Goal: Transaction & Acquisition: Obtain resource

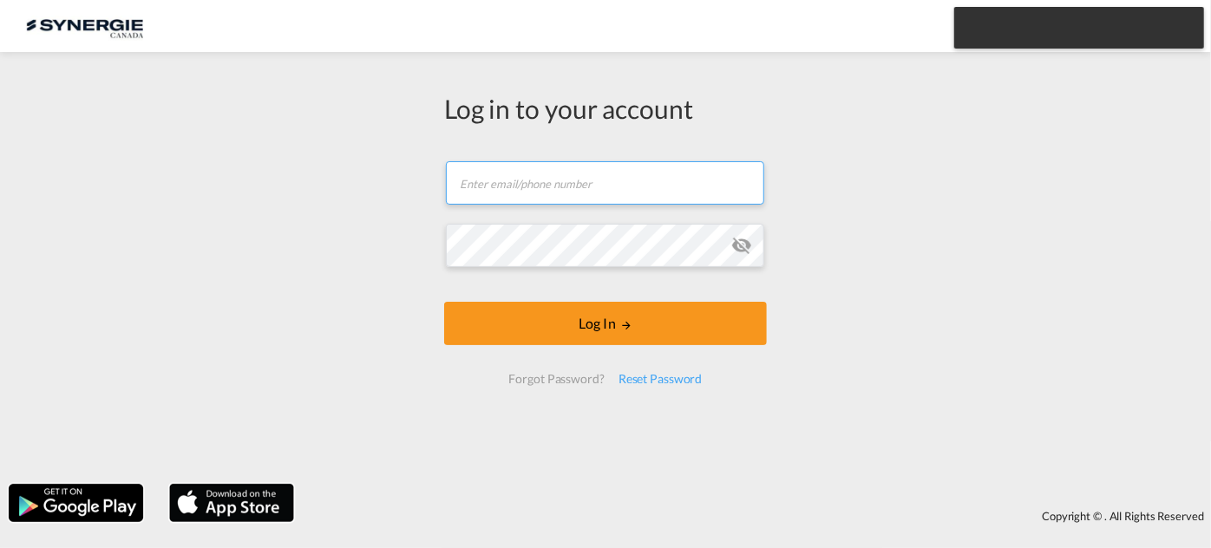
type input "[EMAIL_ADDRESS][DOMAIN_NAME]"
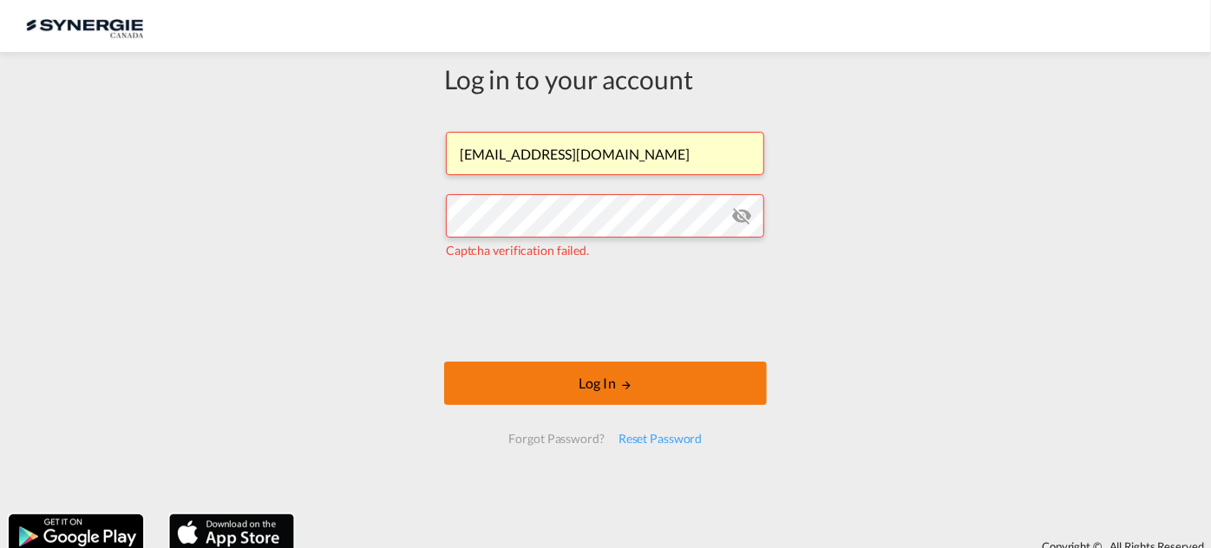
click at [629, 374] on button "Log In" at bounding box center [605, 383] width 323 height 43
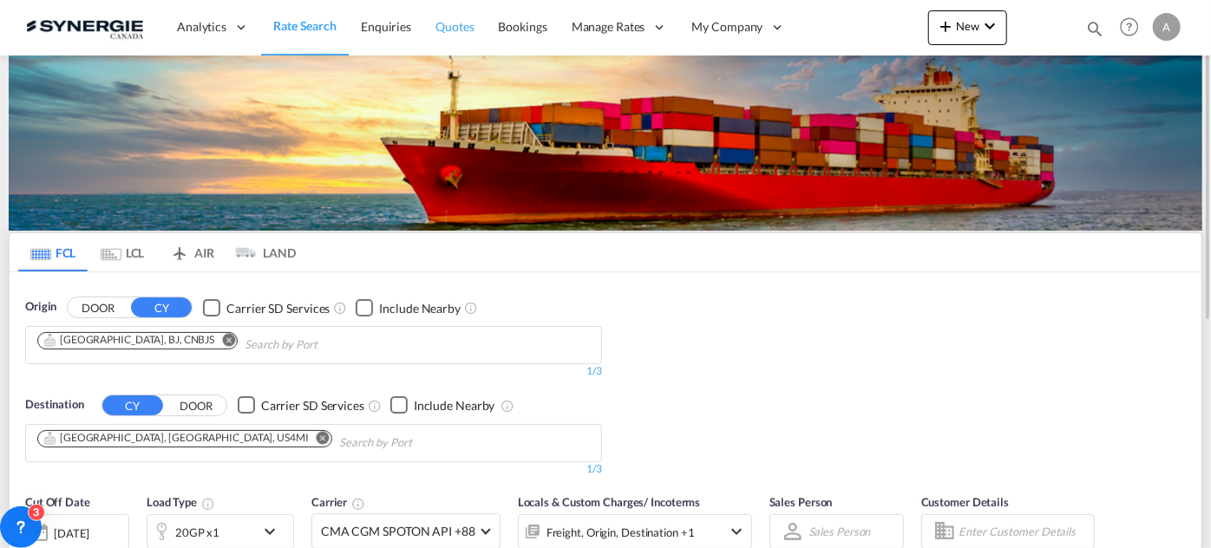
click at [458, 29] on span "Quotes" at bounding box center [455, 26] width 38 height 15
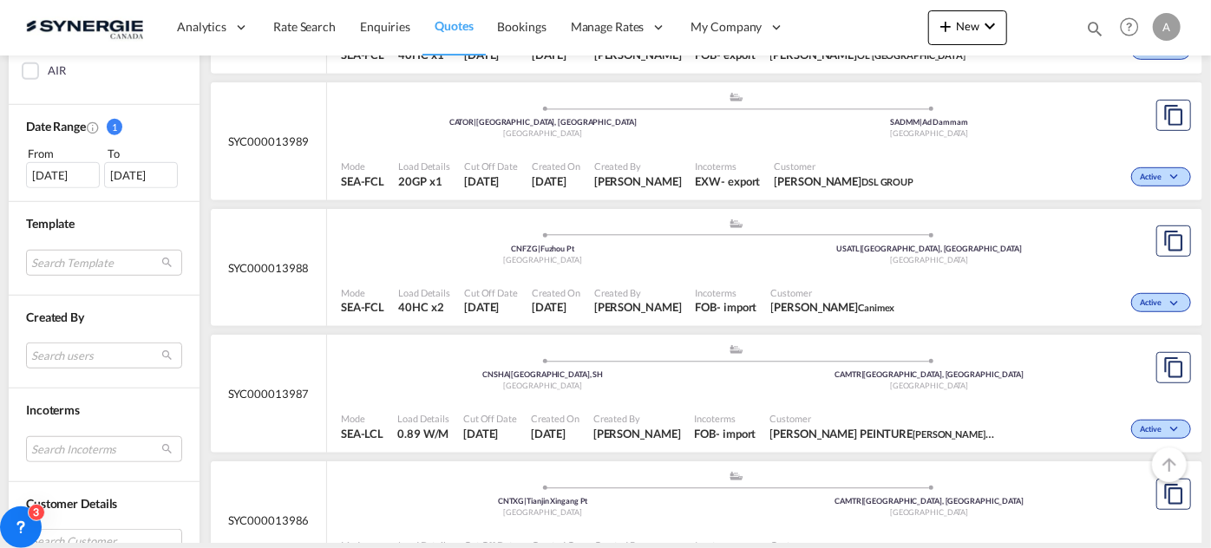
scroll to position [552, 0]
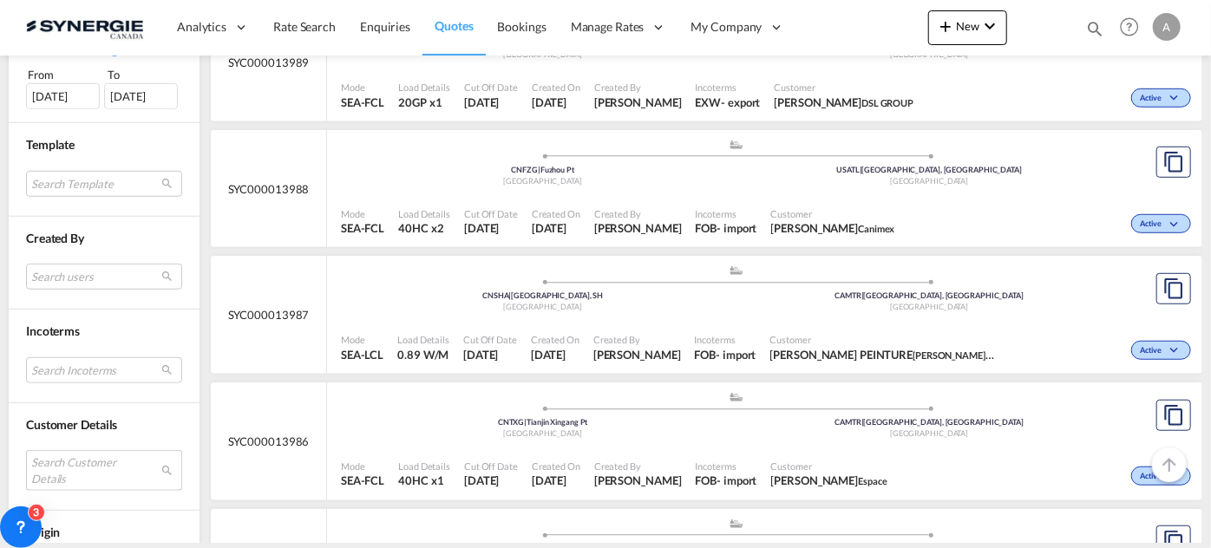
click at [60, 471] on md-select "Search Customer Details user name user henning Braatz henning.braatz@sct-ham.co…" at bounding box center [104, 470] width 156 height 40
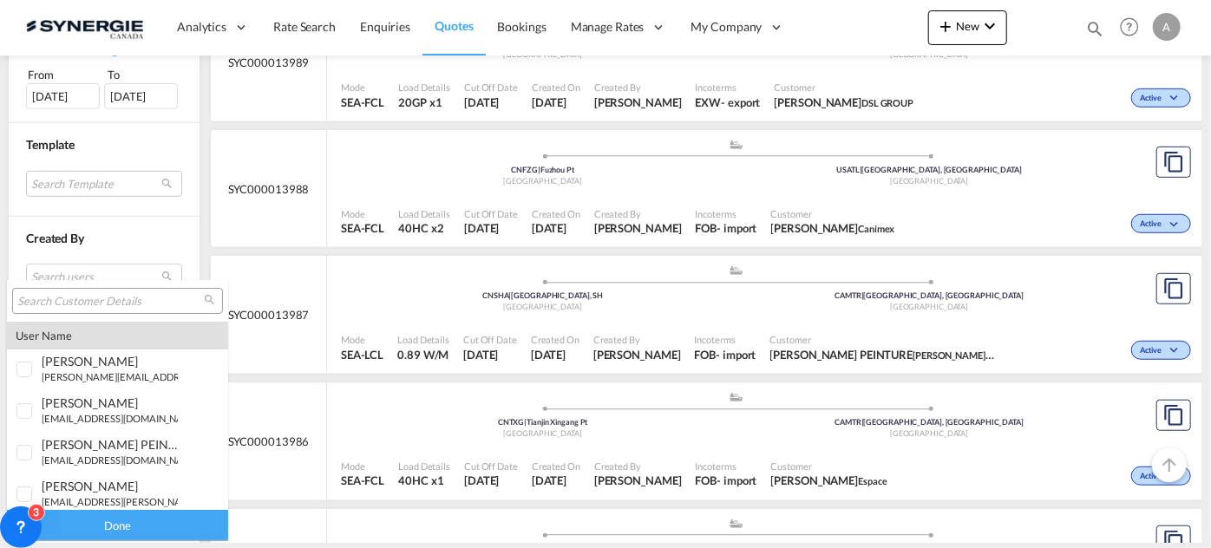
click at [76, 305] on input "search" at bounding box center [110, 302] width 187 height 16
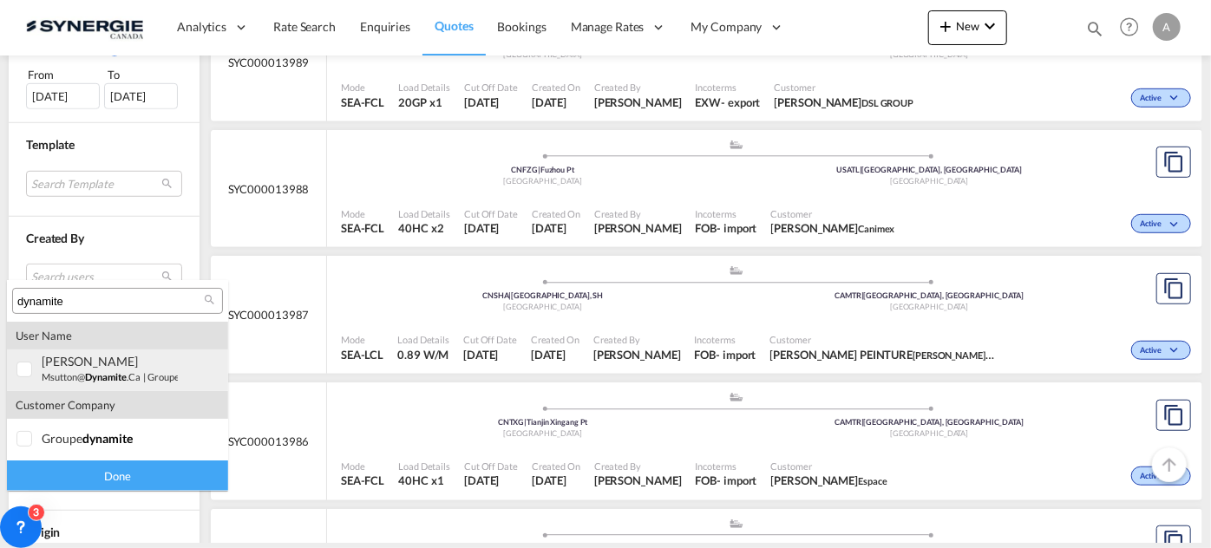
type input "dynamite"
click at [104, 375] on span "dynamite" at bounding box center [106, 376] width 42 height 11
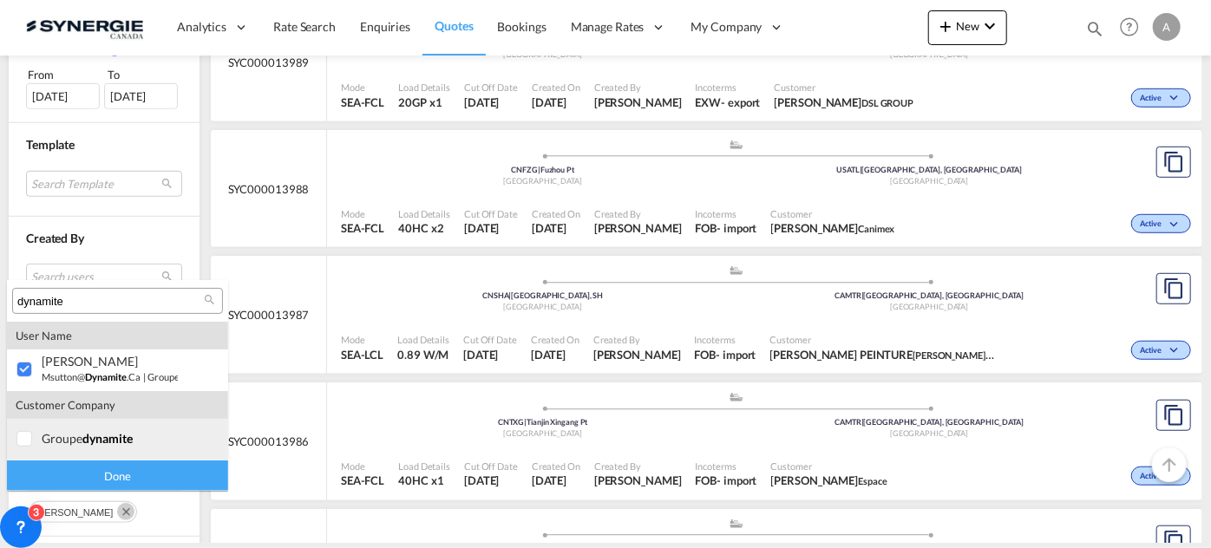
click at [99, 438] on span "dynamite" at bounding box center [107, 438] width 50 height 15
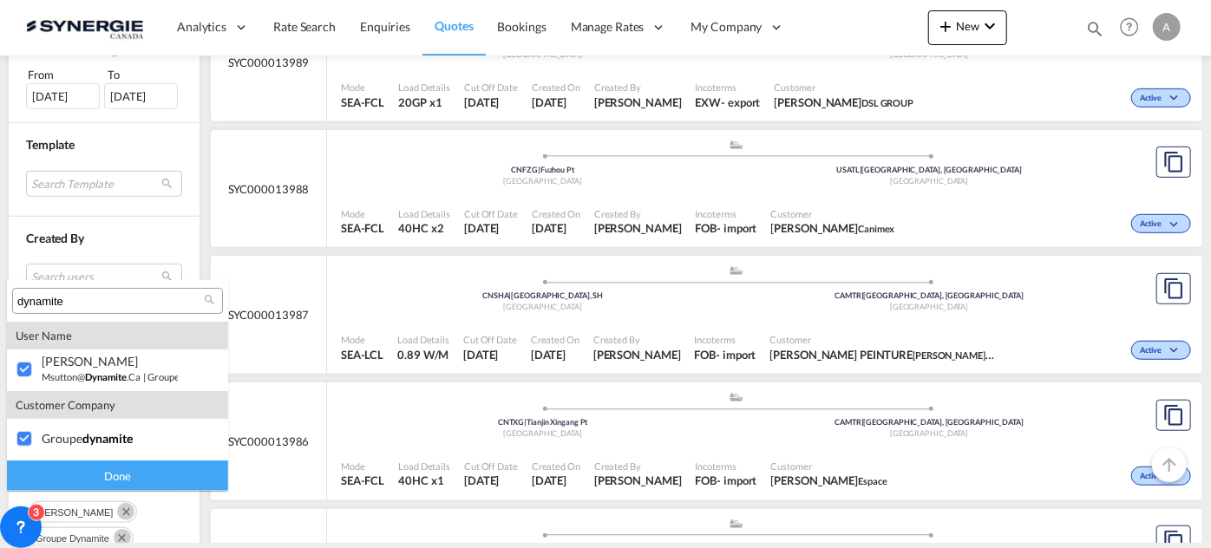
click at [108, 469] on div "Done" at bounding box center [117, 476] width 221 height 30
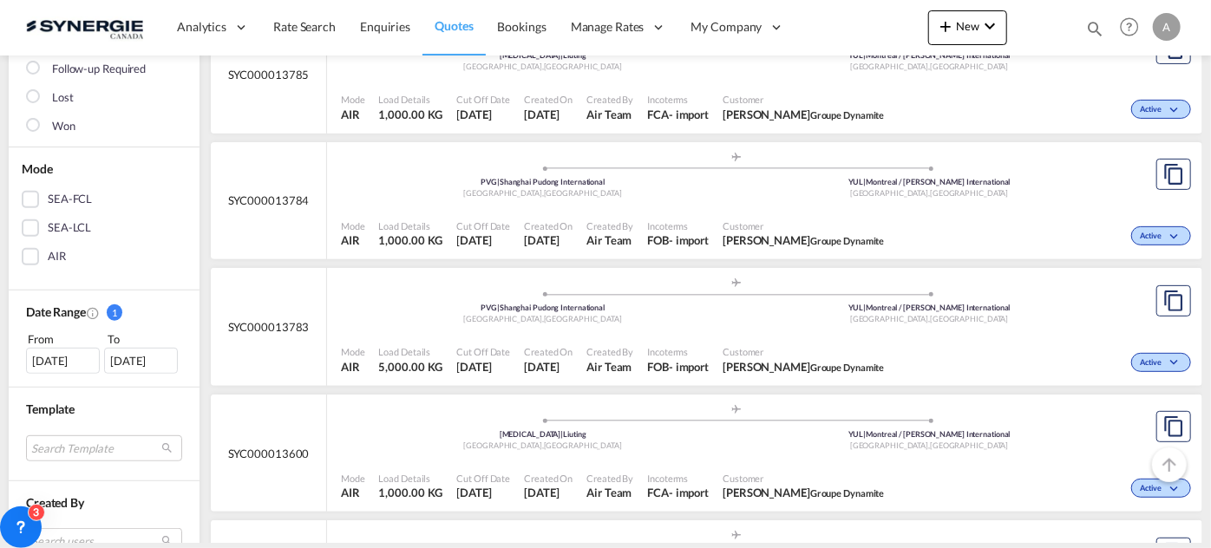
scroll to position [315, 0]
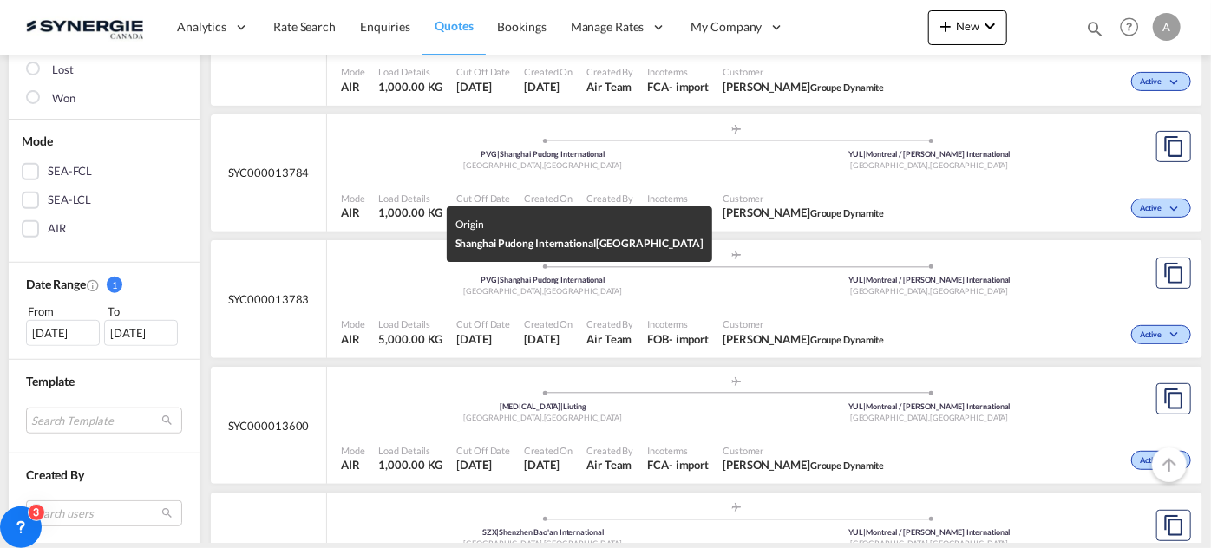
click at [631, 172] on div "Shanghai , China" at bounding box center [543, 166] width 387 height 11
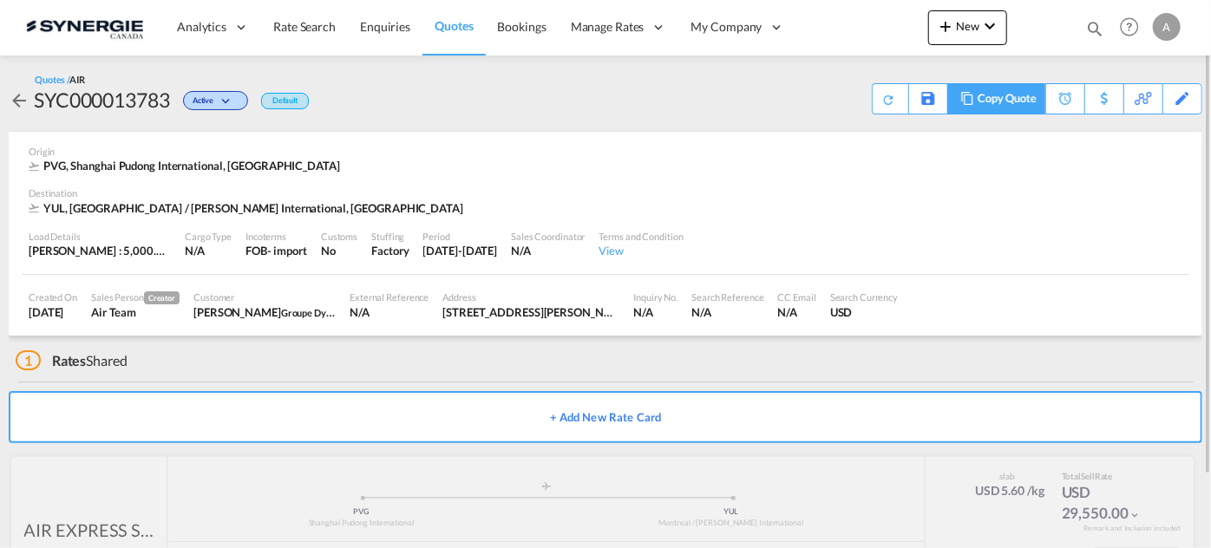
click at [1024, 103] on div "Copy Quote" at bounding box center [1007, 99] width 59 height 30
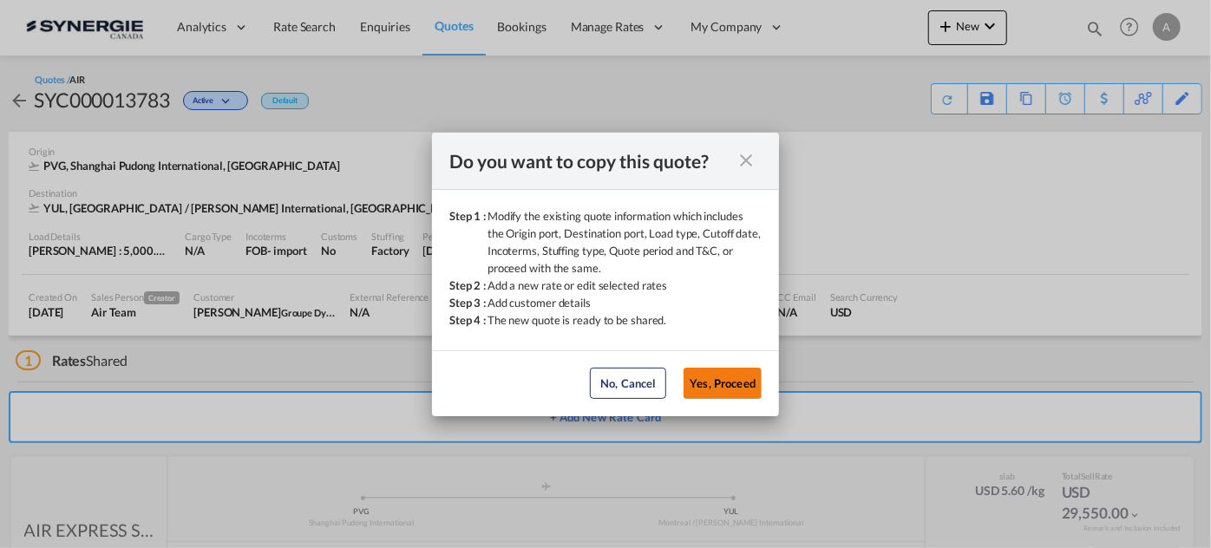
click at [731, 376] on button "Yes, Proceed" at bounding box center [723, 383] width 78 height 31
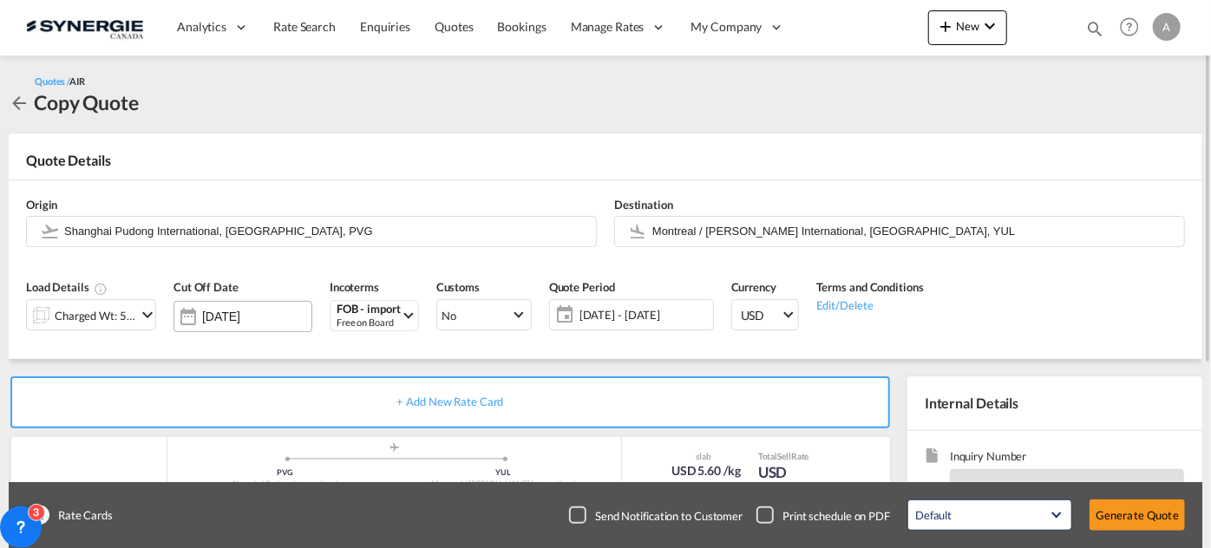
click at [239, 320] on input "[DATE]" at bounding box center [256, 317] width 109 height 14
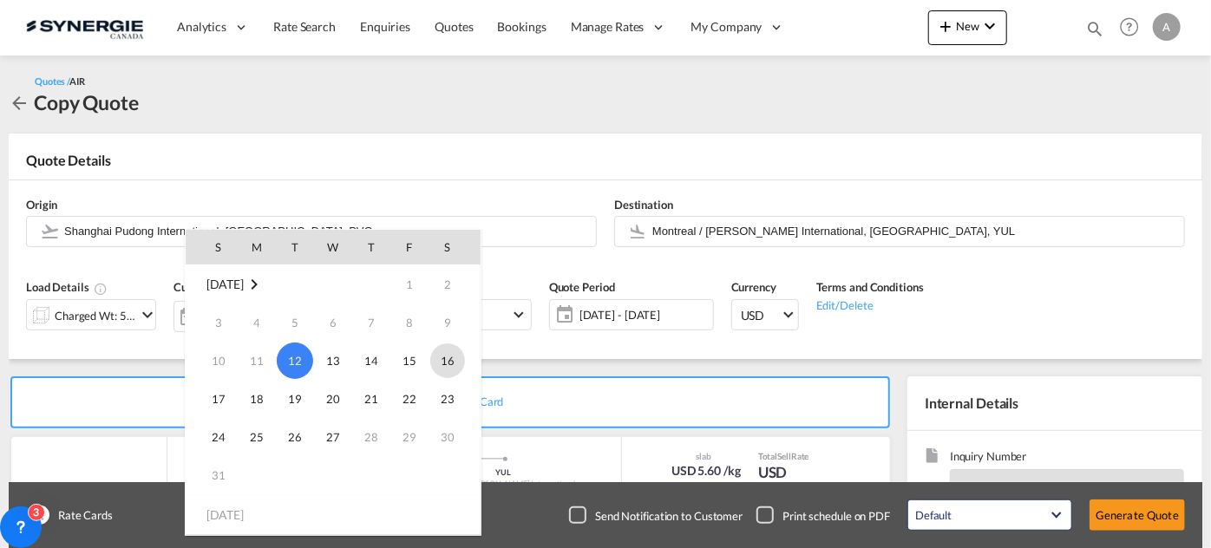
click at [451, 366] on span "16" at bounding box center [447, 361] width 35 height 35
type input "16 Aug 2025"
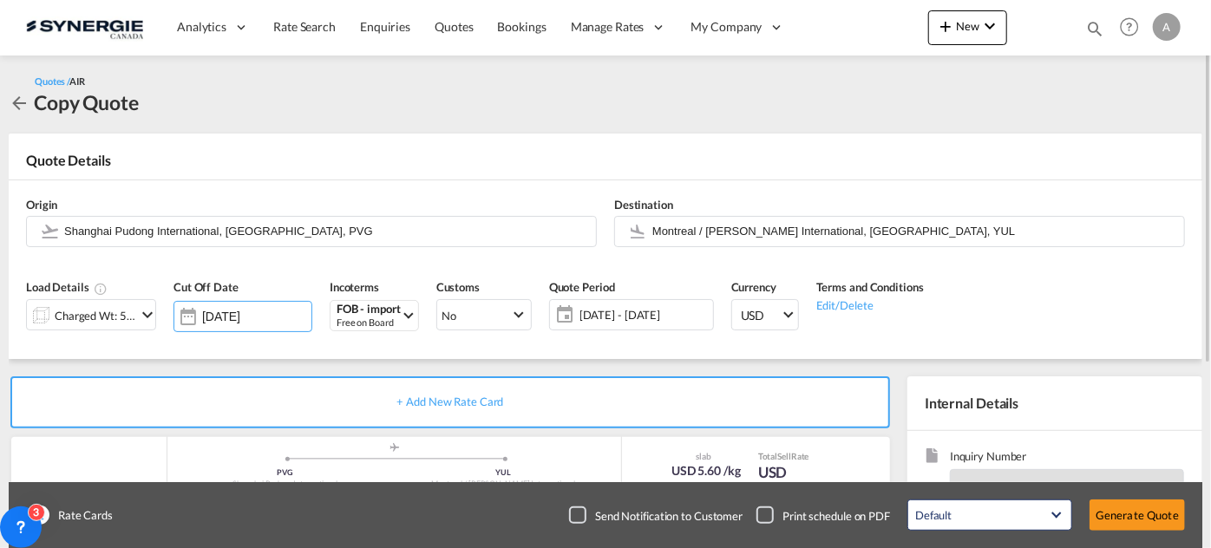
click at [626, 310] on span "[DATE] - [DATE]" at bounding box center [644, 315] width 129 height 16
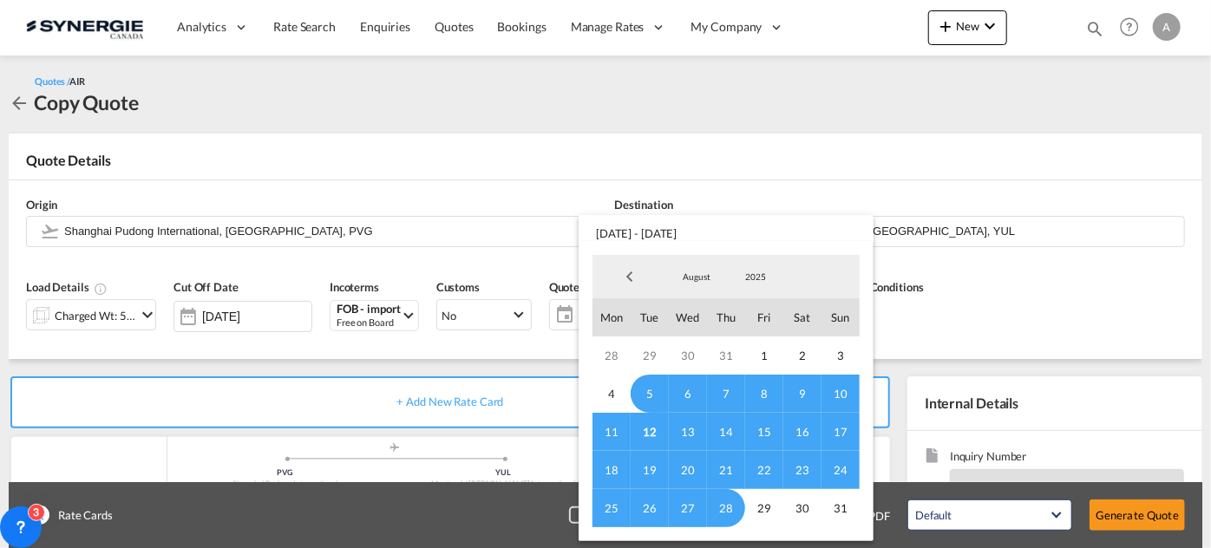
click at [644, 431] on span "12" at bounding box center [650, 432] width 38 height 38
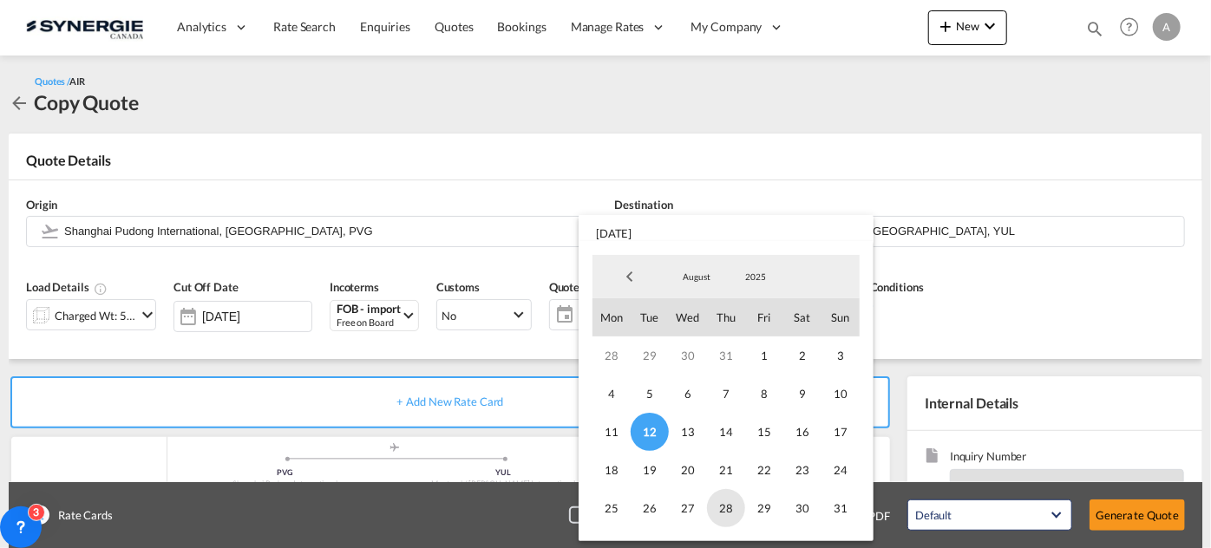
click at [736, 507] on span "28" at bounding box center [726, 508] width 38 height 38
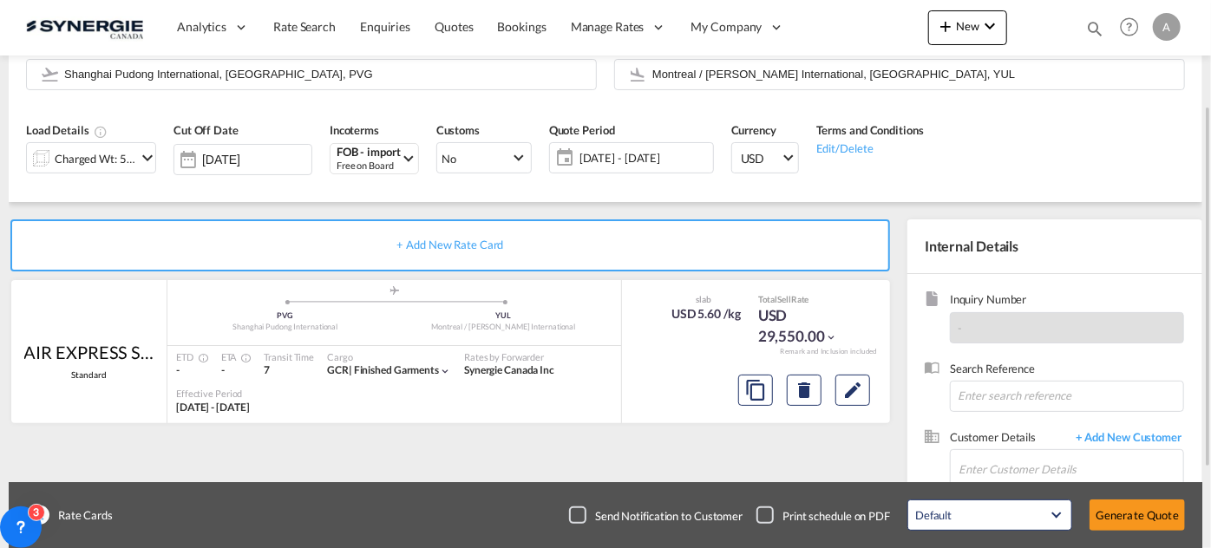
scroll to position [236, 0]
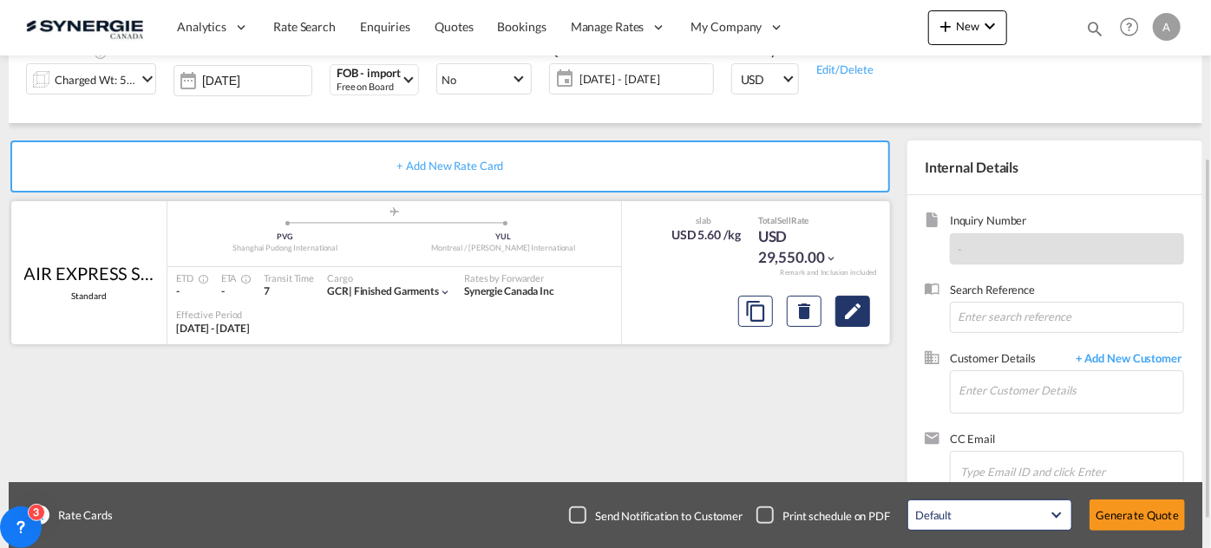
click at [862, 311] on md-icon "Edit" at bounding box center [853, 311] width 21 height 21
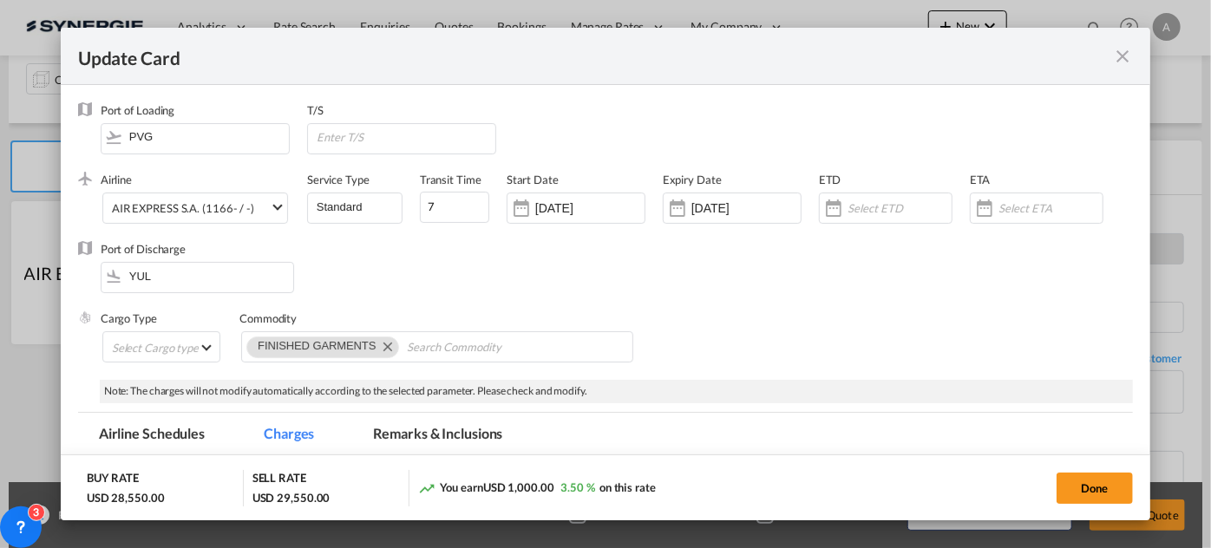
select select "chargeable_weight"
click at [555, 207] on input "[DATE]" at bounding box center [589, 208] width 109 height 14
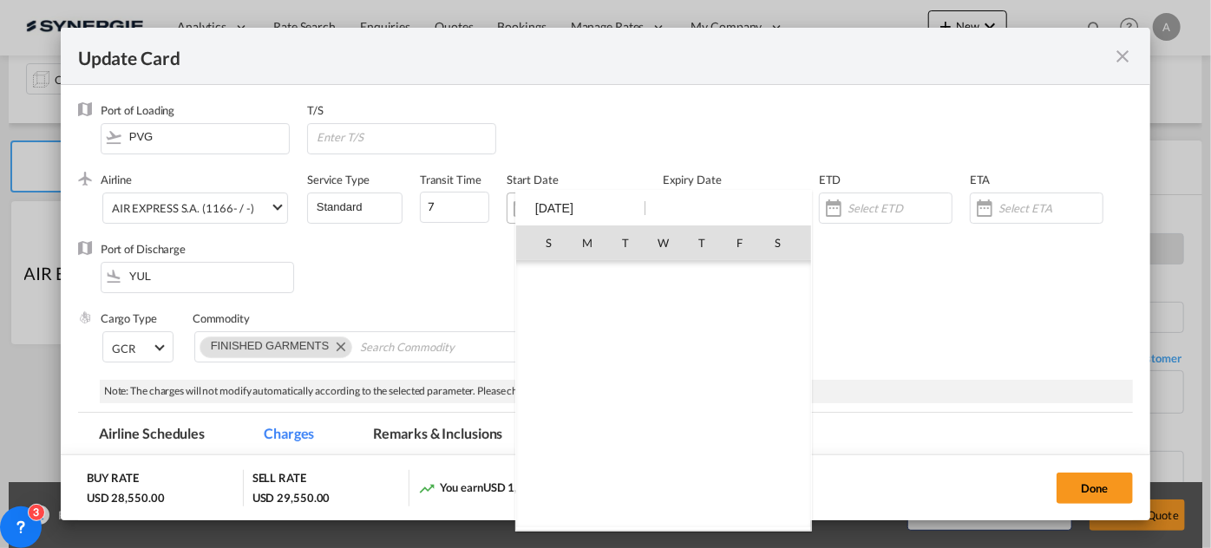
scroll to position [401702, 0]
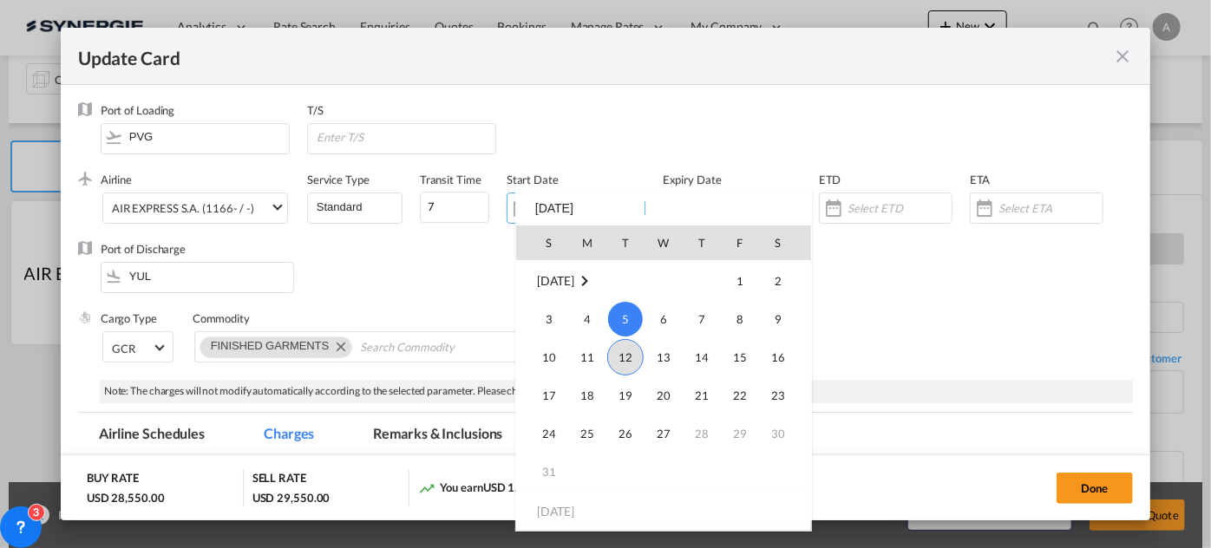
click at [630, 345] on span "12" at bounding box center [625, 357] width 36 height 36
type input "[DATE]"
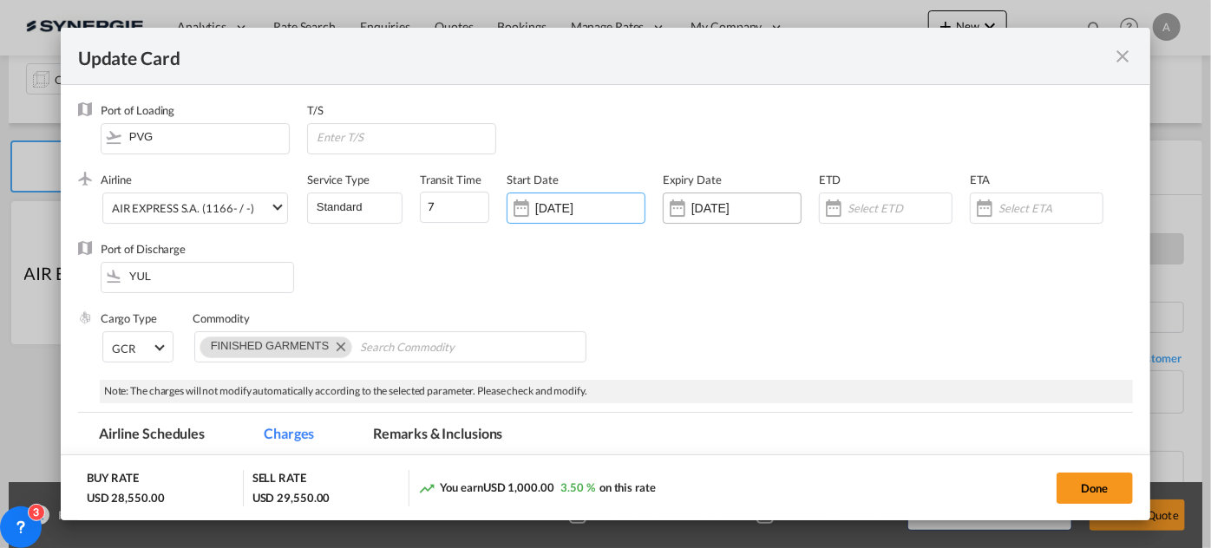
click at [717, 207] on input "[DATE]" at bounding box center [746, 208] width 109 height 14
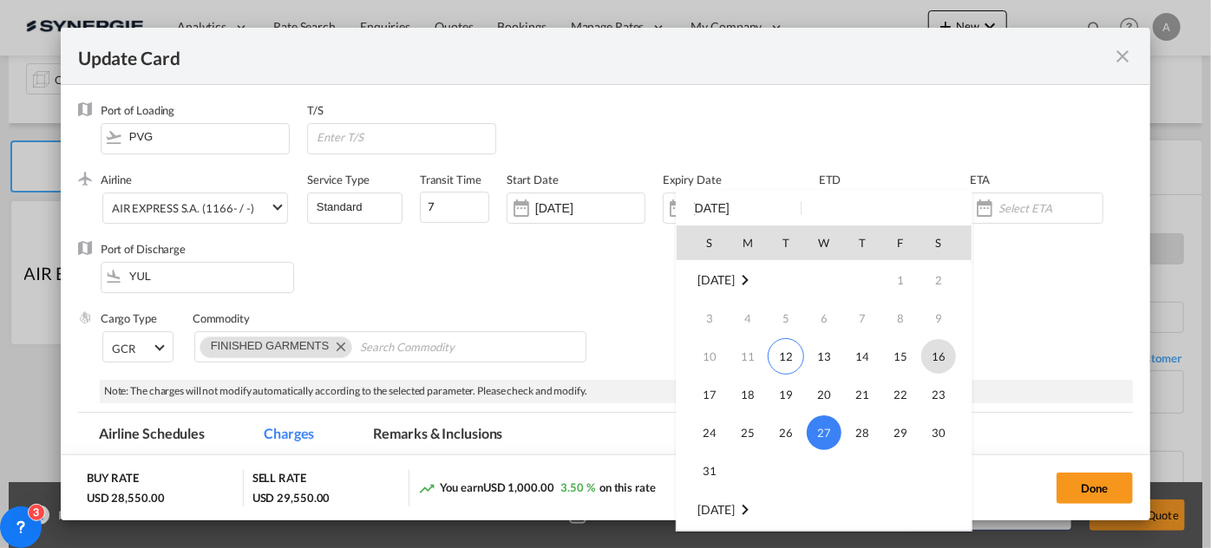
click at [942, 357] on span "16" at bounding box center [938, 356] width 35 height 35
type input "[DATE]"
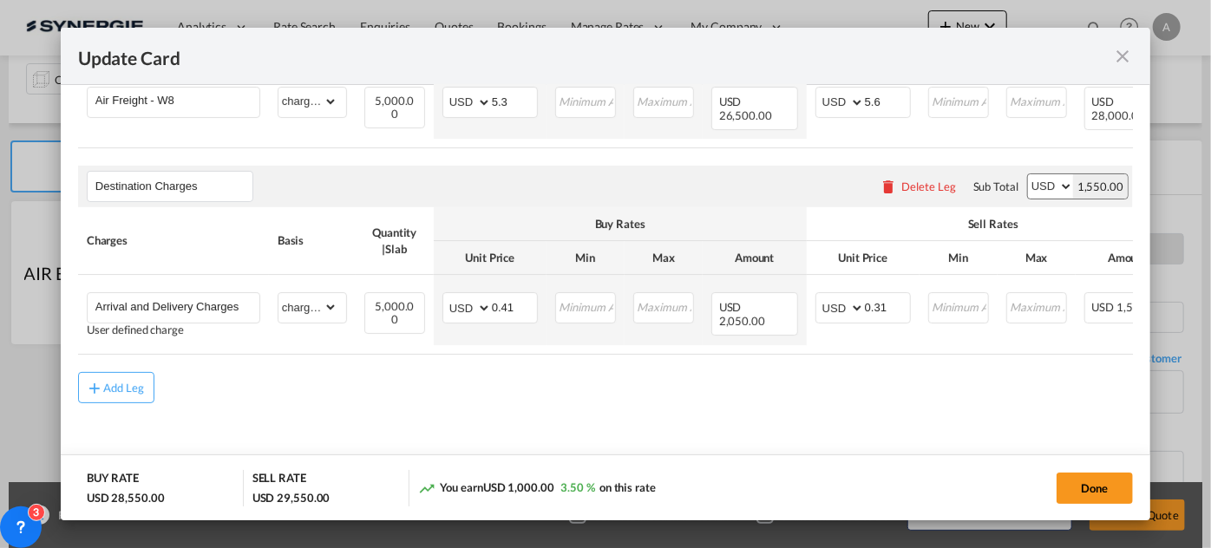
scroll to position [552, 0]
drag, startPoint x: 504, startPoint y: 137, endPoint x: 432, endPoint y: 125, distance: 73.0
click at [432, 125] on tr "Air Freight - W8 Please Enter Already Exists gross_weight volumetric_weight per…" at bounding box center [693, 103] width 1230 height 69
type input "5.42"
click at [878, 114] on input "5.6" at bounding box center [887, 101] width 45 height 26
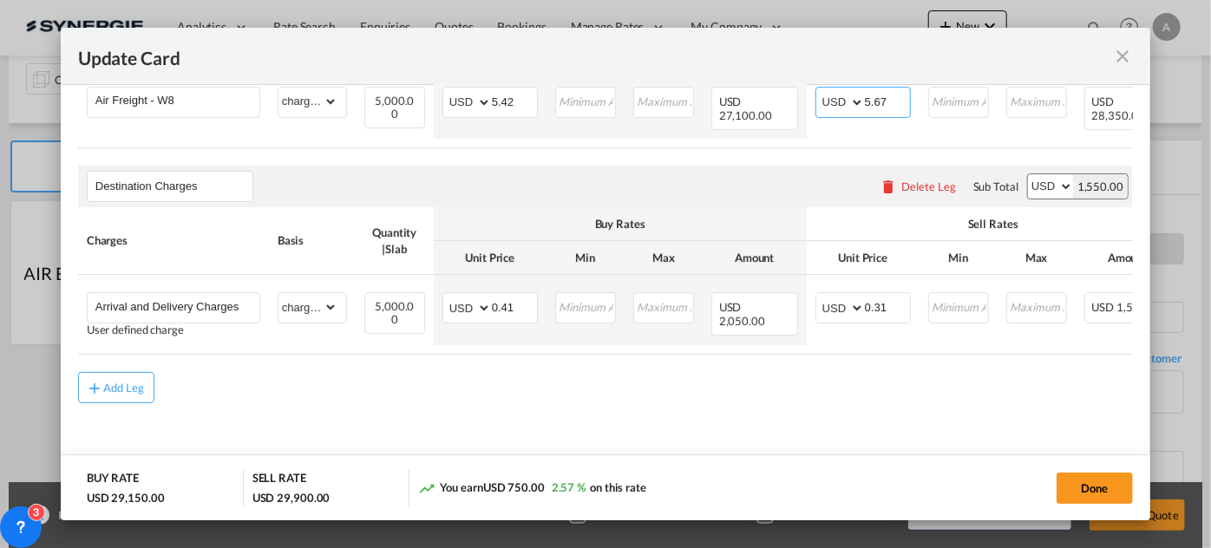
type input "5.67"
click at [394, 148] on table "Charges Basis Quantity | Slab Buy Rates Sell Rates Comments Action Unit Price M…" at bounding box center [693, 74] width 1230 height 147
drag, startPoint x: 206, startPoint y: 138, endPoint x: 160, endPoint y: 135, distance: 46.1
click at [160, 114] on input "Air Freight - W8" at bounding box center [177, 101] width 164 height 26
paste input "CZ/MU"
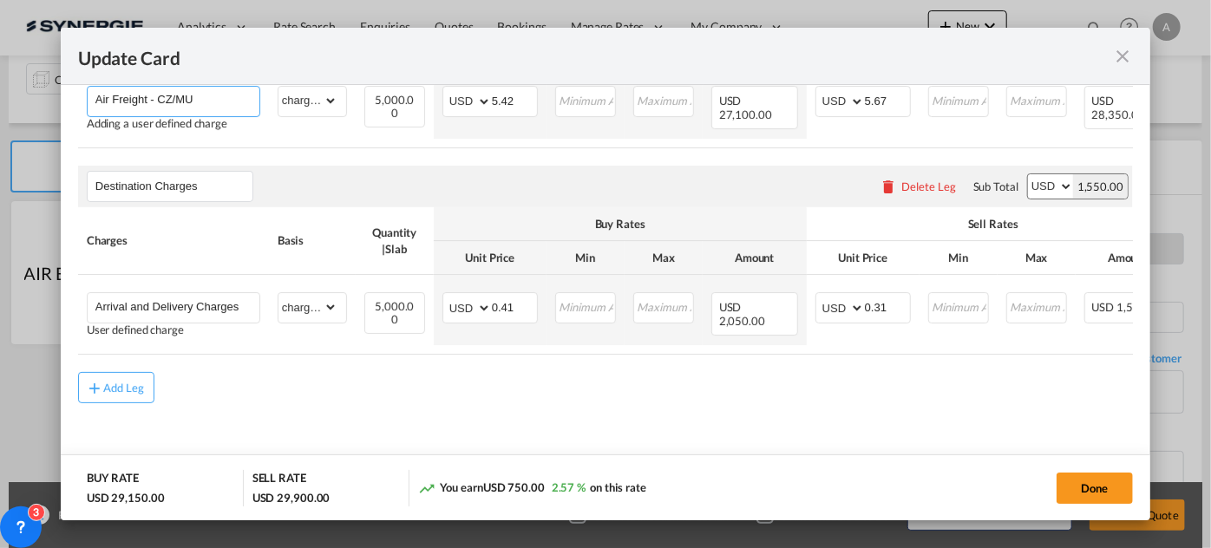
type input "Air Freight - CZ/MU"
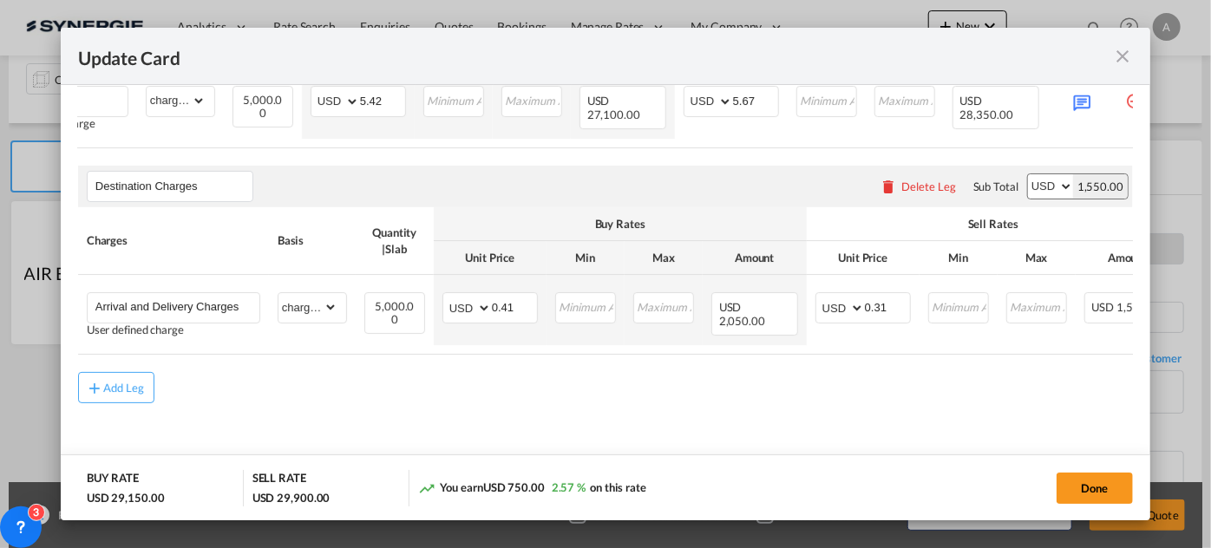
scroll to position [0, 185]
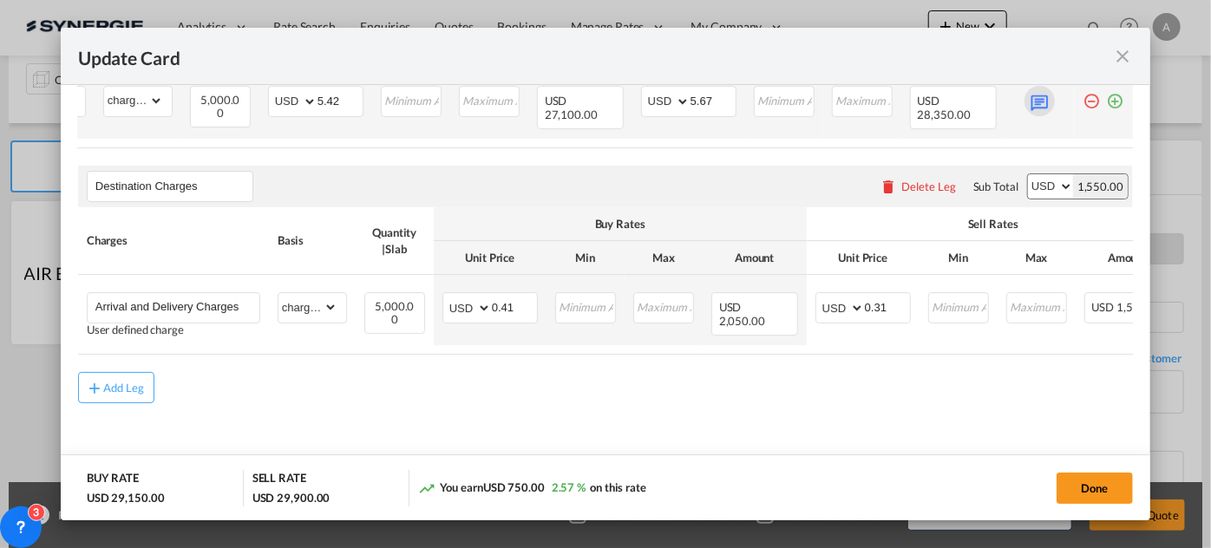
click at [1025, 116] on md-icon "Update CardPort of ..." at bounding box center [1040, 101] width 30 height 30
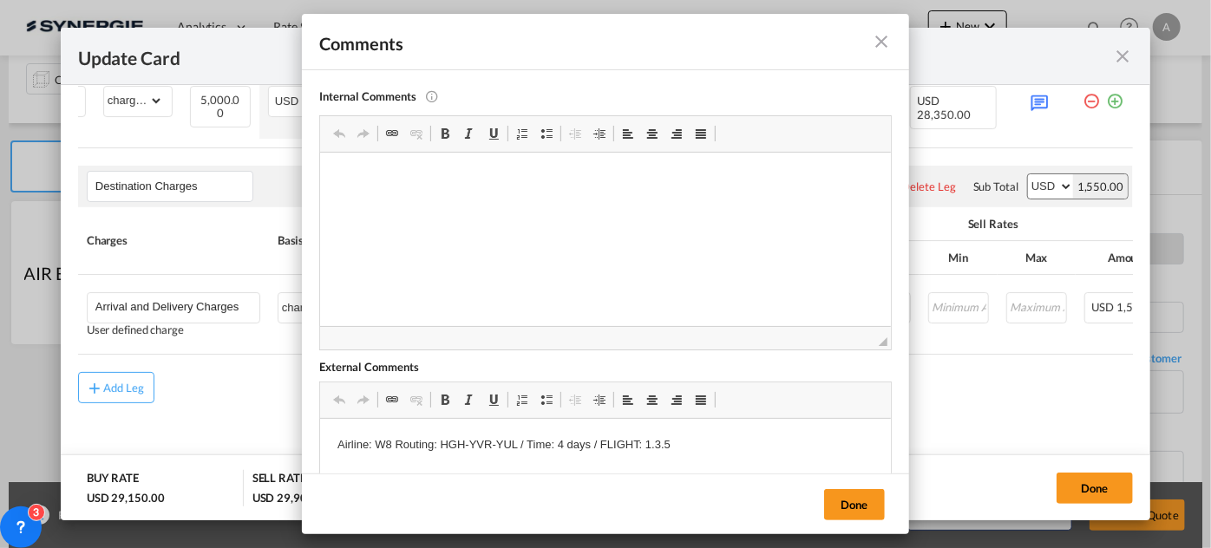
scroll to position [0, 0]
click at [888, 191] on div "Internal Comments This comments only visible for internal user and will not be …" at bounding box center [605, 271] width 607 height 403
drag, startPoint x: 392, startPoint y: 443, endPoint x: 379, endPoint y: 443, distance: 13.0
drag, startPoint x: 378, startPoint y: 443, endPoint x: 391, endPoint y: 441, distance: 13.3
click at [391, 441] on p "Airline: W8 Routing: HGH-YVR-YUL / Time: 4 days / FLIGHT: 1.3.5" at bounding box center [605, 445] width 536 height 18
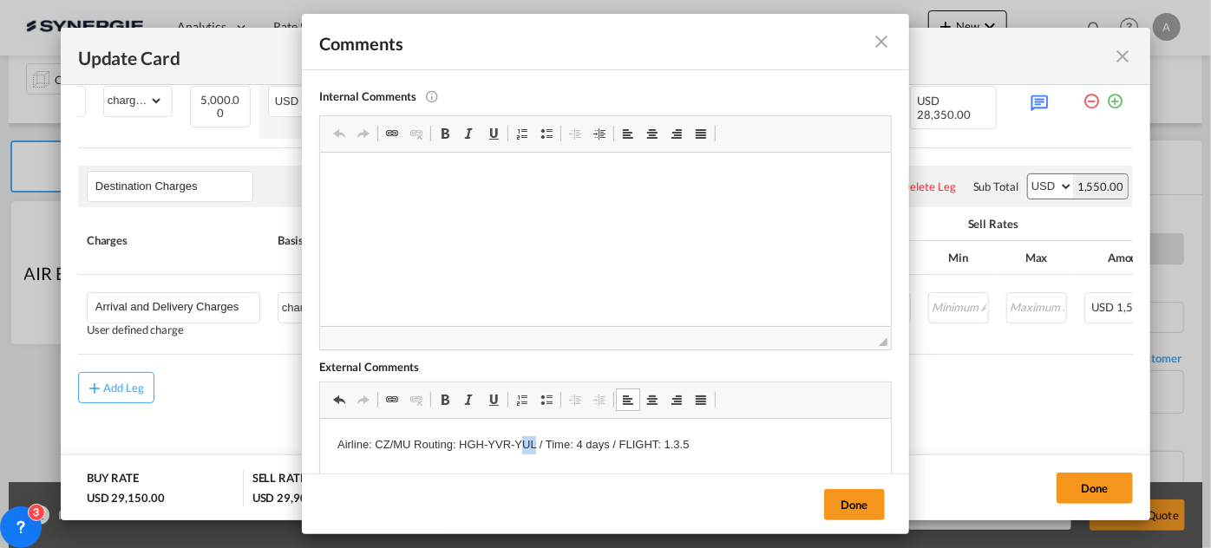
click at [534, 444] on p "Airline: CZ/MU Routing: HGH-YVR-YUL / Time: 4 days / FLIGHT: 1.3.5" at bounding box center [605, 445] width 536 height 18
drag, startPoint x: 534, startPoint y: 445, endPoint x: 462, endPoint y: 445, distance: 72.0
click at [462, 445] on p "Airline: CZ/MU Routing: HGH-YVR-YUL / Time: 4 days / FLIGHT: 1.3.5" at bounding box center [605, 445] width 536 height 18
click at [661, 447] on html "Airline: CZ/MU Routing: PVG-YYZ-YUL / Time: 4 days / FLIGHT: 1.3.5" at bounding box center [604, 445] width 571 height 53
click at [870, 508] on button "Done" at bounding box center [854, 504] width 61 height 31
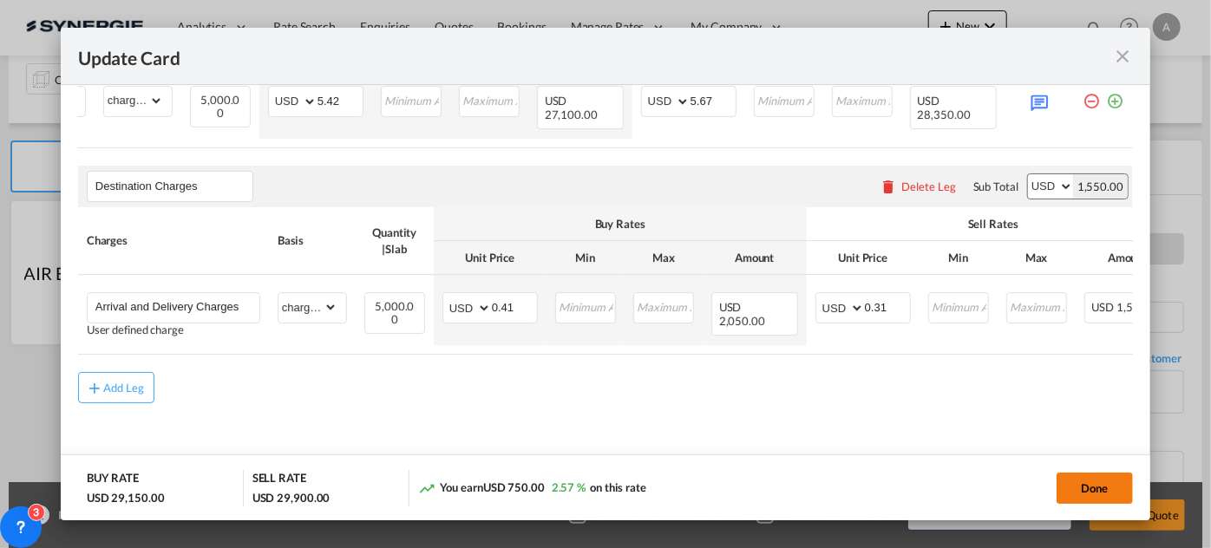
click at [1095, 486] on button "Done" at bounding box center [1095, 488] width 76 height 31
type input "[DATE]"
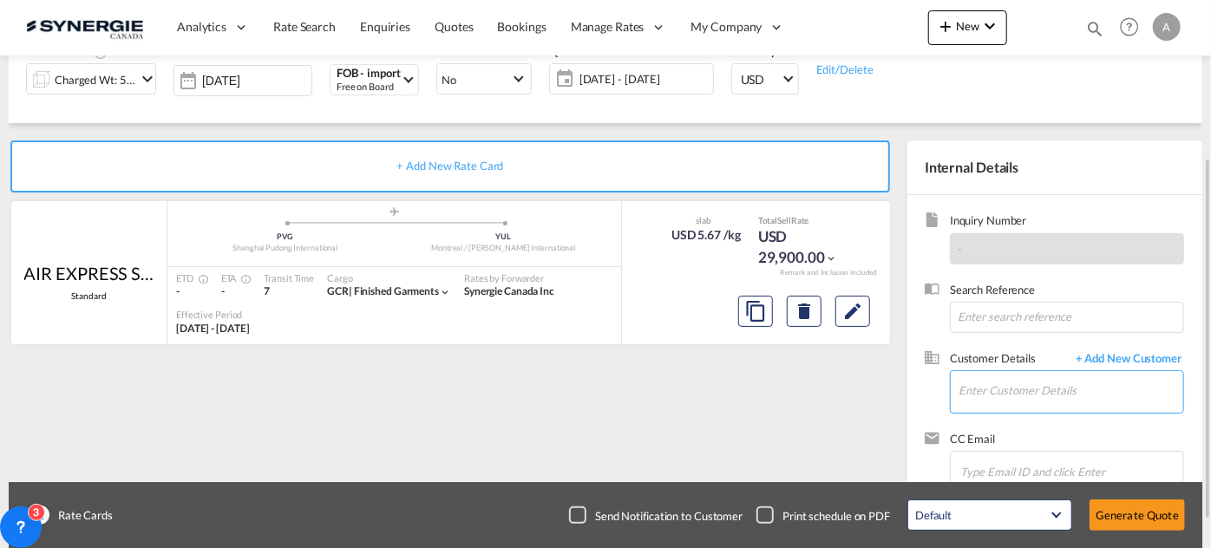
click at [993, 390] on input "Enter Customer Details" at bounding box center [1071, 390] width 225 height 39
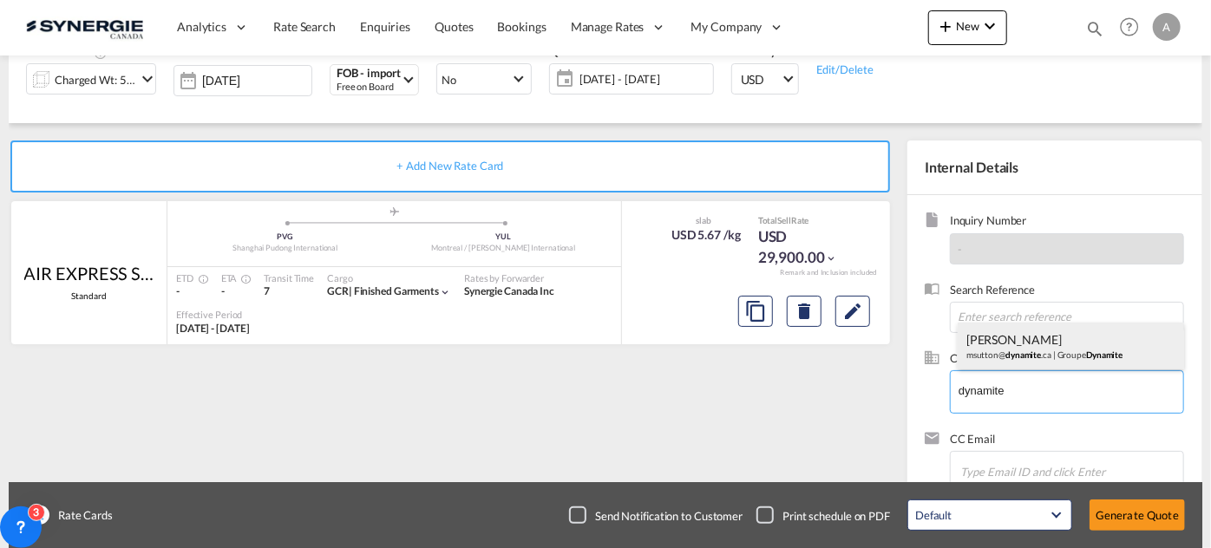
click at [1022, 342] on div "[PERSON_NAME] msutton@ dynamite .ca | Groupe Dynamite" at bounding box center [1071, 346] width 226 height 47
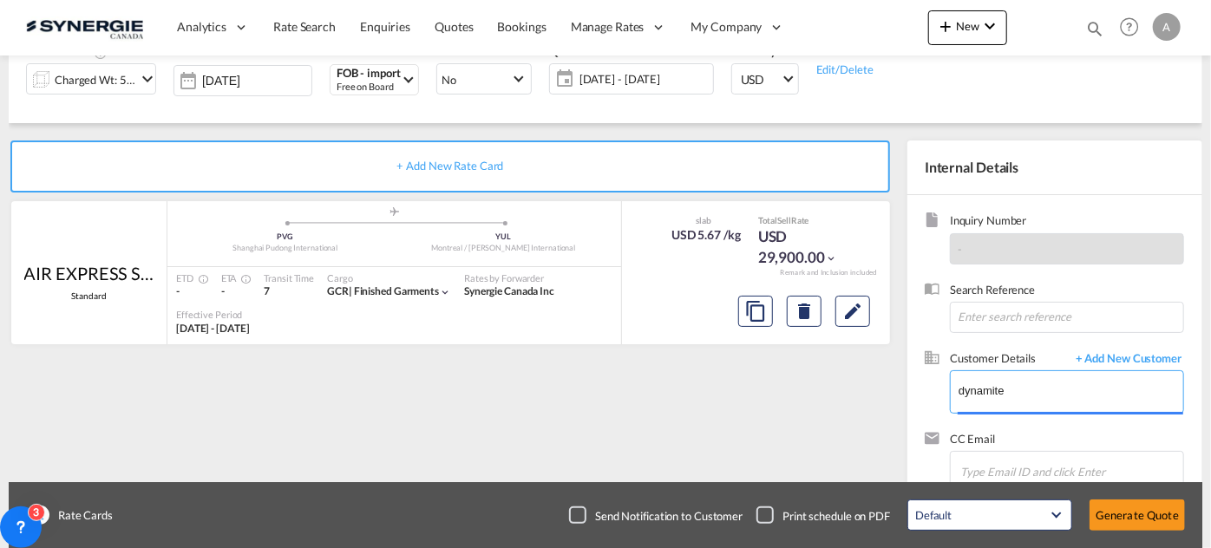
type input "Groupe Dynamite, [PERSON_NAME], [EMAIL_ADDRESS][DOMAIN_NAME]"
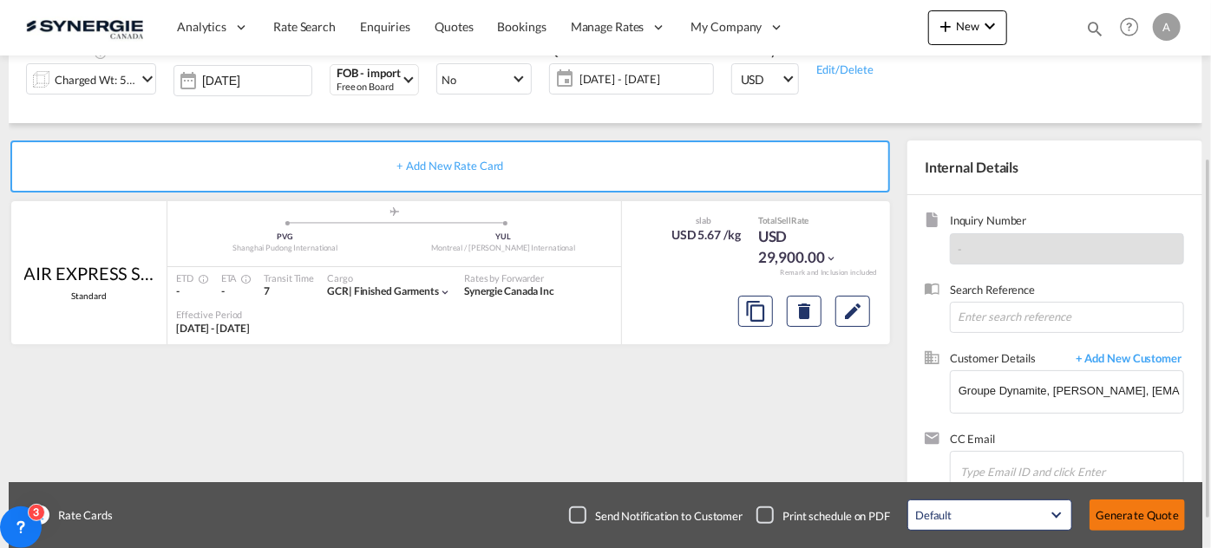
click at [1122, 523] on button "Generate Quote" at bounding box center [1137, 515] width 95 height 31
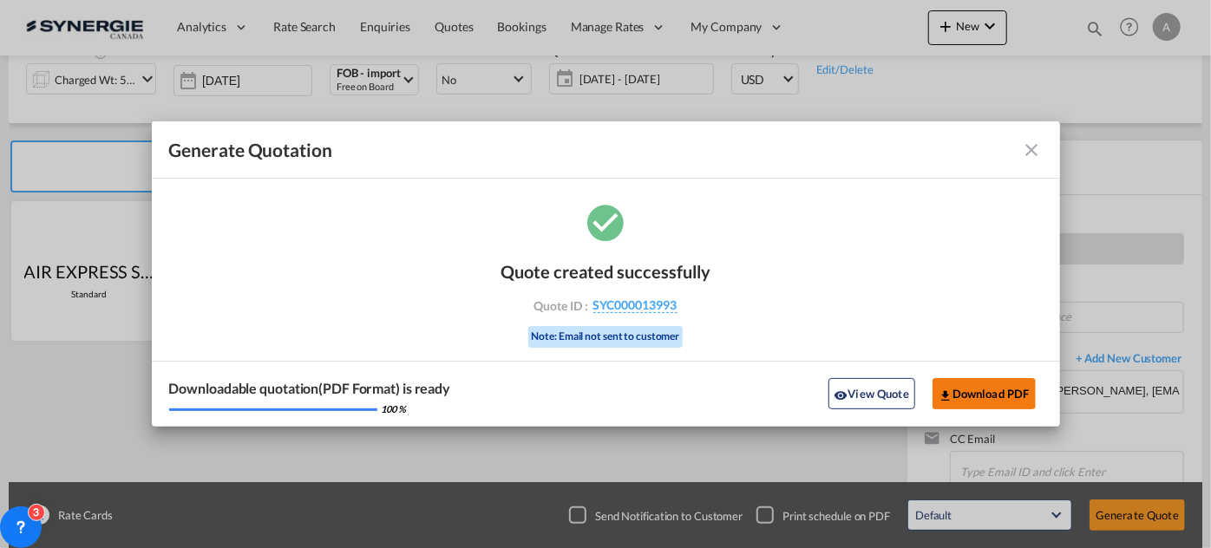
click at [987, 391] on button "Download PDF" at bounding box center [984, 393] width 103 height 31
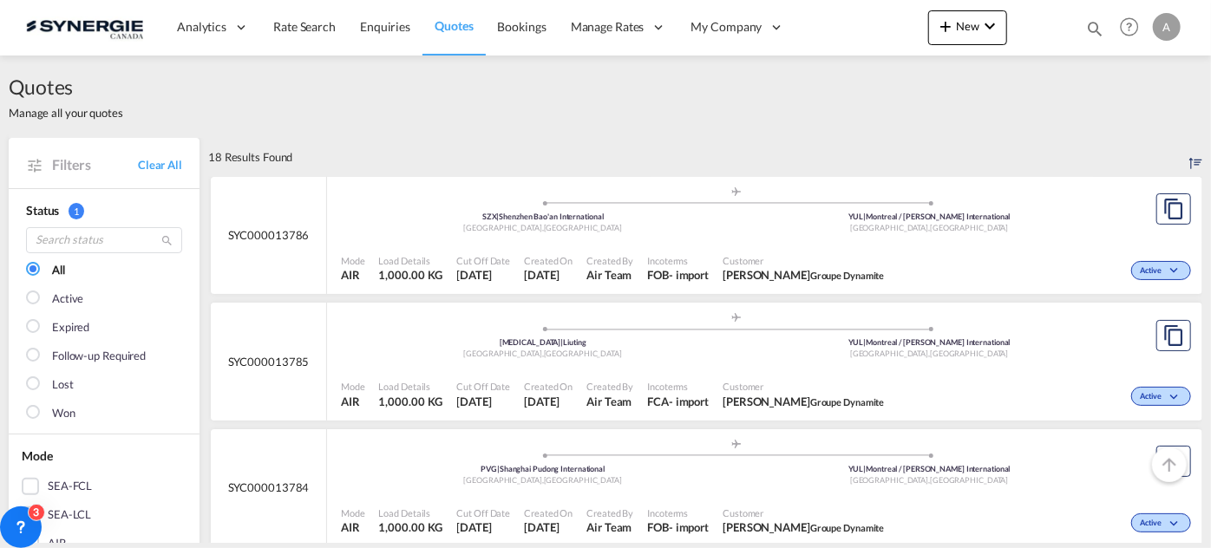
scroll to position [315, 0]
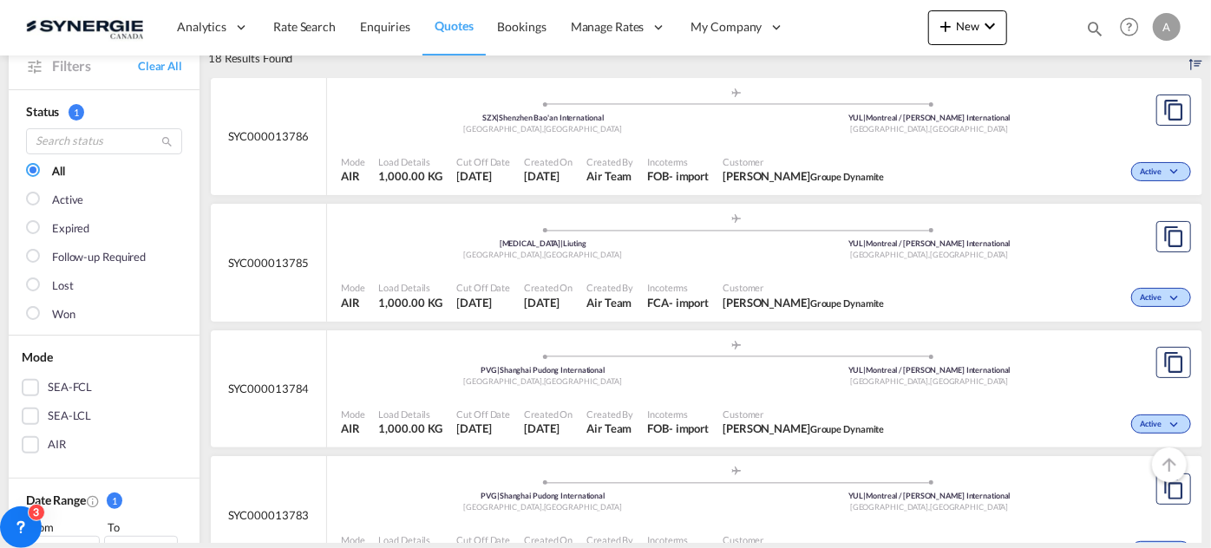
scroll to position [78, 0]
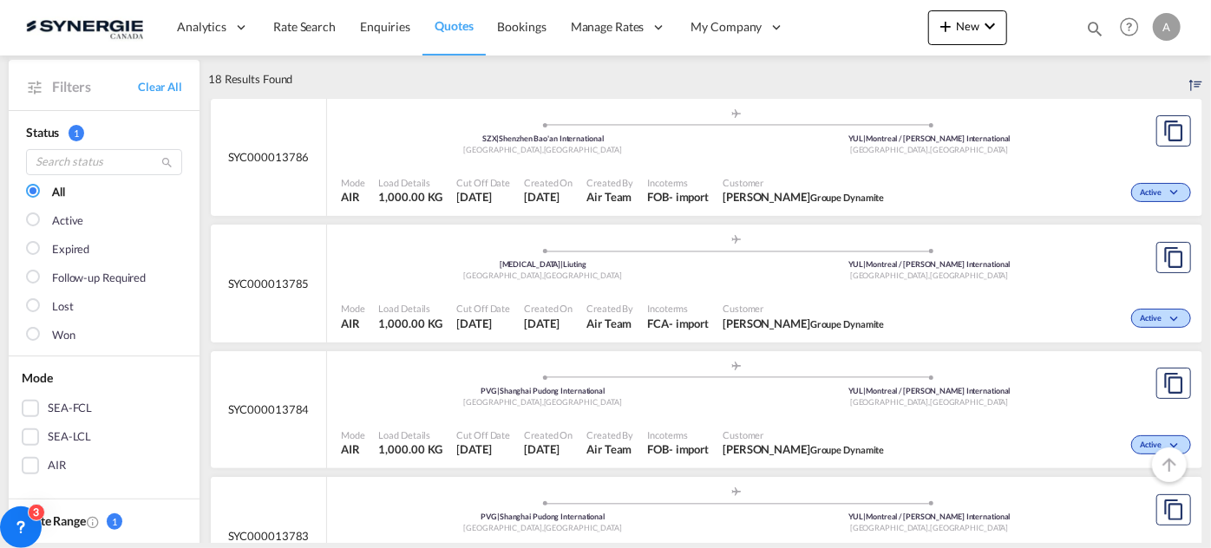
click at [536, 156] on div ".a{fill:#aaa8ad;} .a{fill:#aaa8ad;} SZX | Shenzhen Bao'an International Shenzhe…" at bounding box center [736, 134] width 790 height 52
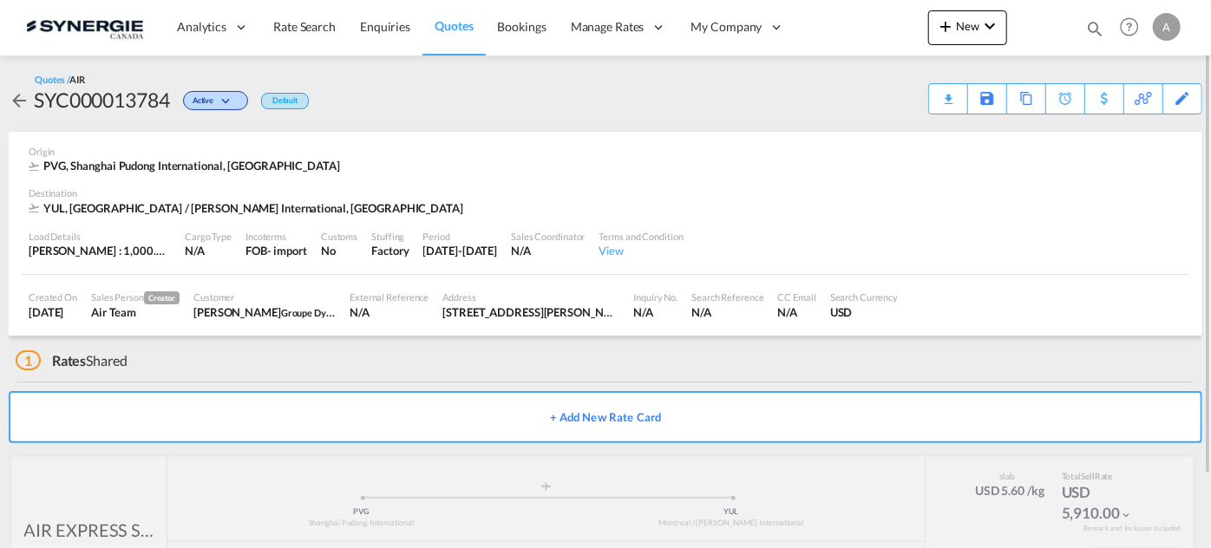
click at [874, 185] on div "Origin PVG, Shanghai Pudong International, Asia" at bounding box center [606, 160] width 1154 height 56
click at [983, 97] on div "Copy Quote" at bounding box center [1007, 99] width 59 height 30
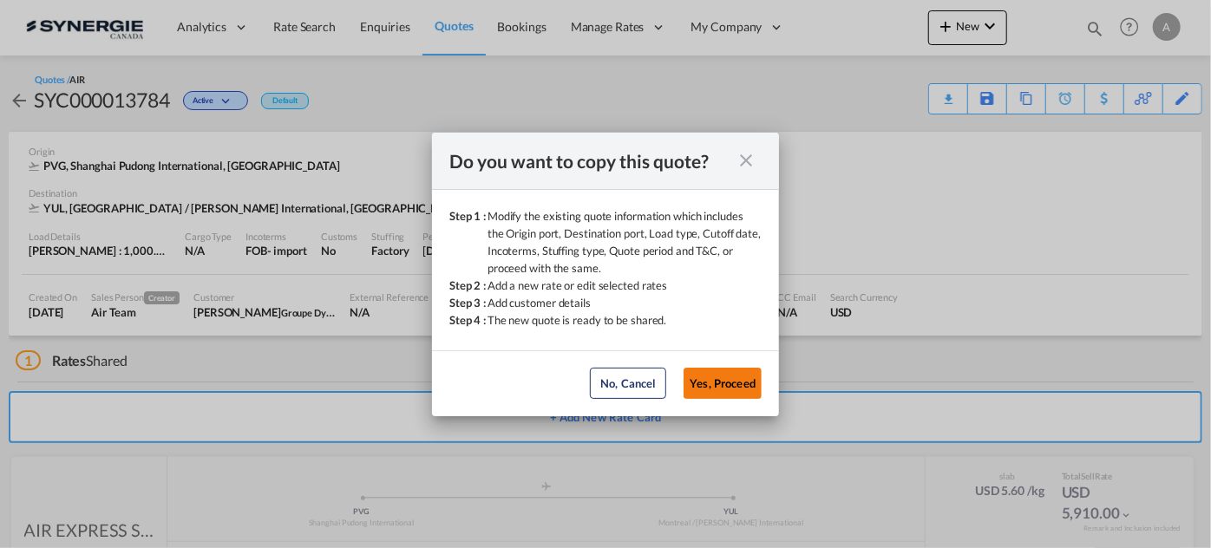
click at [736, 371] on button "Yes, Proceed" at bounding box center [723, 383] width 78 height 31
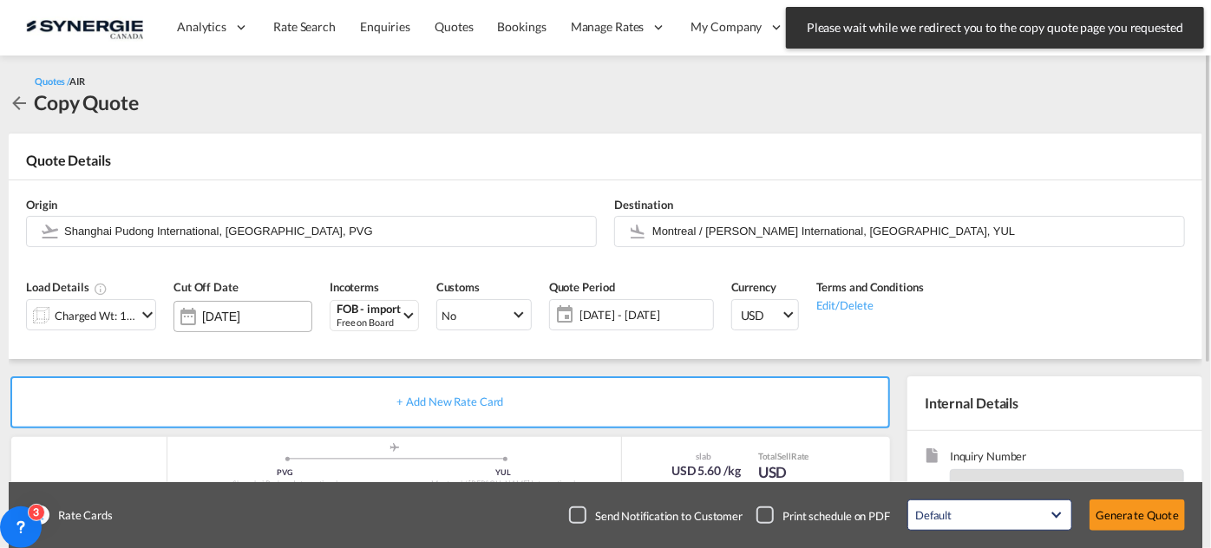
click at [255, 324] on md-datepicker "[DATE]" at bounding box center [256, 316] width 109 height 17
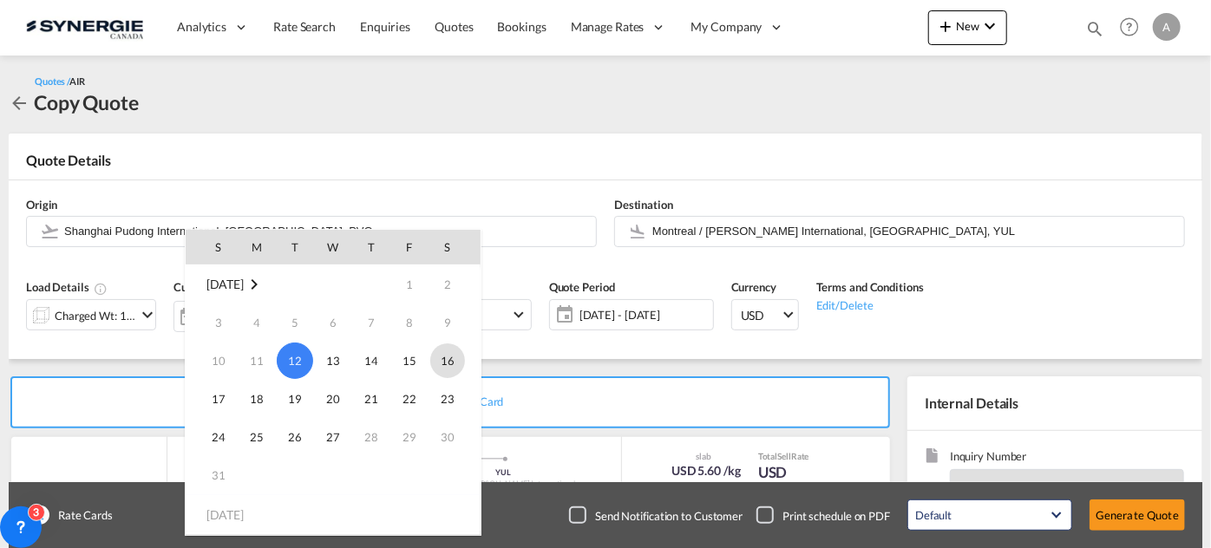
click at [453, 360] on span "16" at bounding box center [447, 361] width 35 height 35
type input "16 Aug 2025"
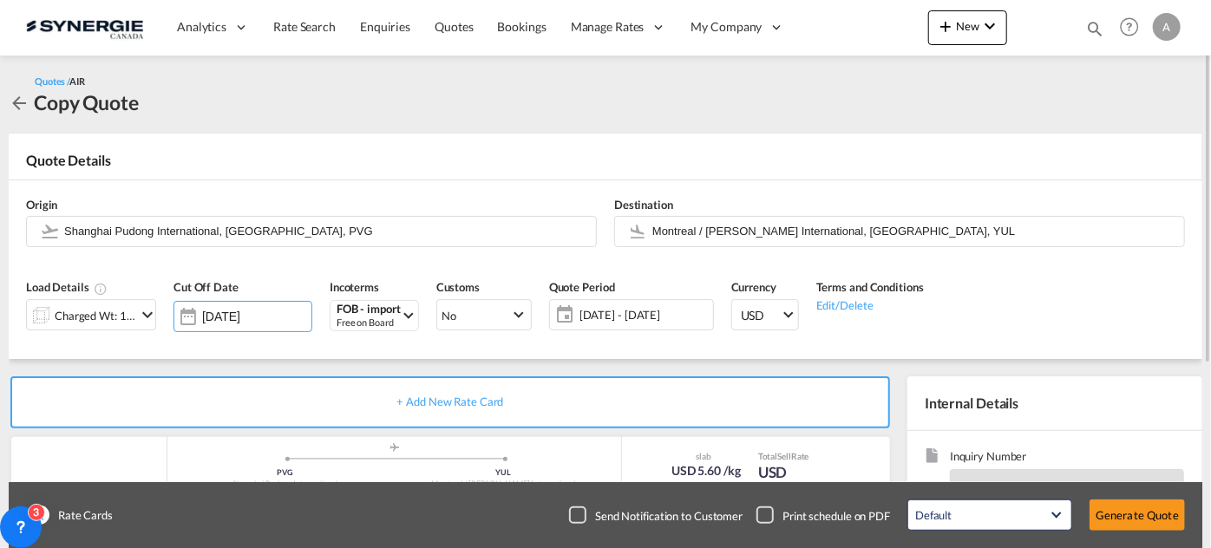
click at [633, 320] on span "05 - 28 Aug 2025" at bounding box center [644, 315] width 129 height 16
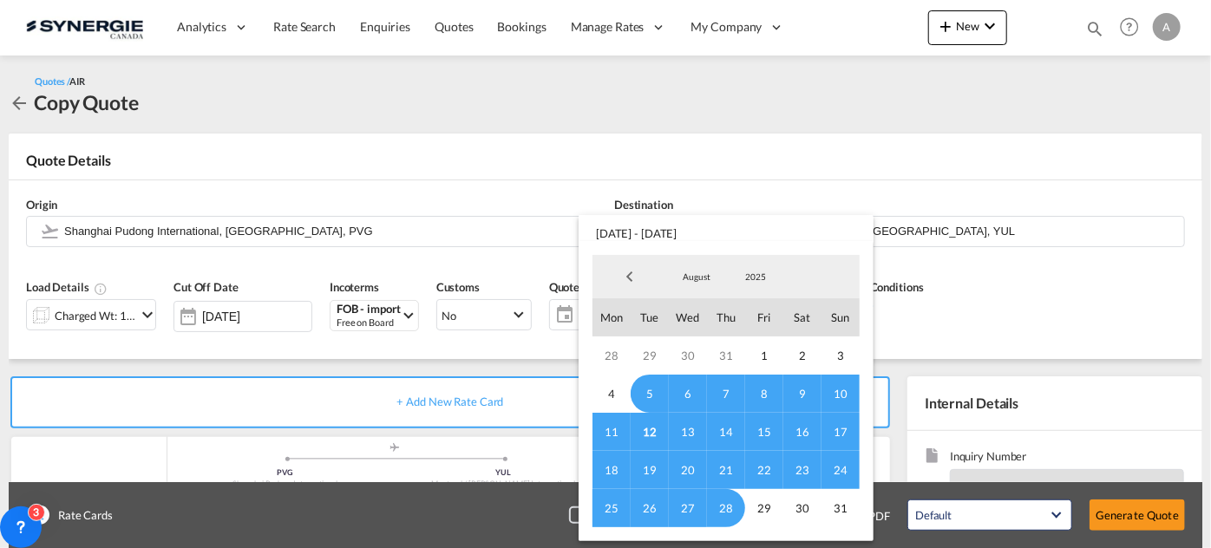
click at [656, 431] on span "12" at bounding box center [650, 432] width 38 height 38
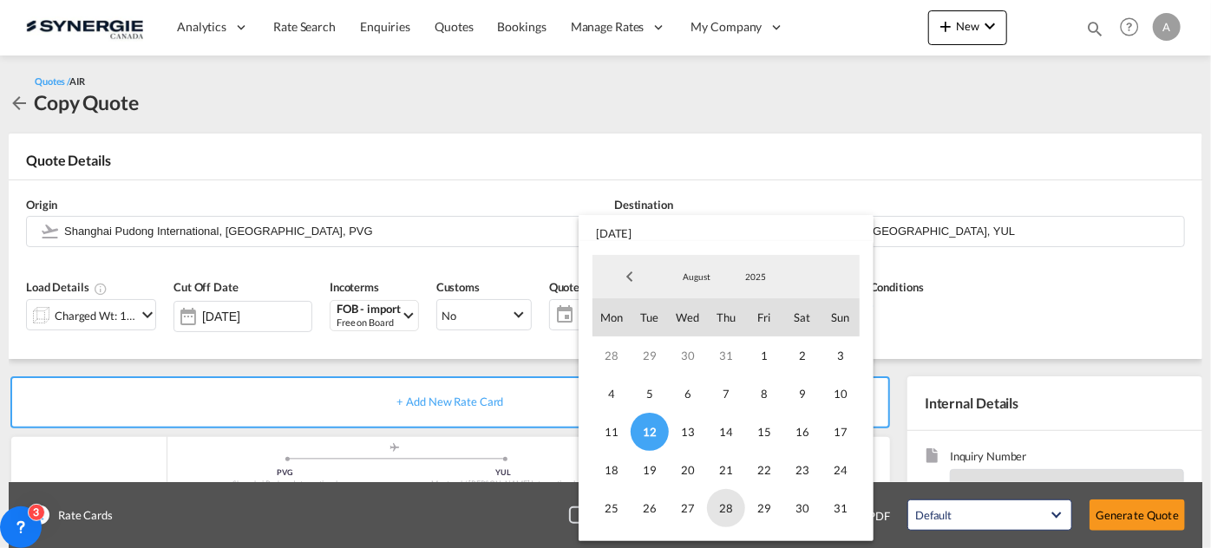
click at [723, 513] on span "28" at bounding box center [726, 508] width 38 height 38
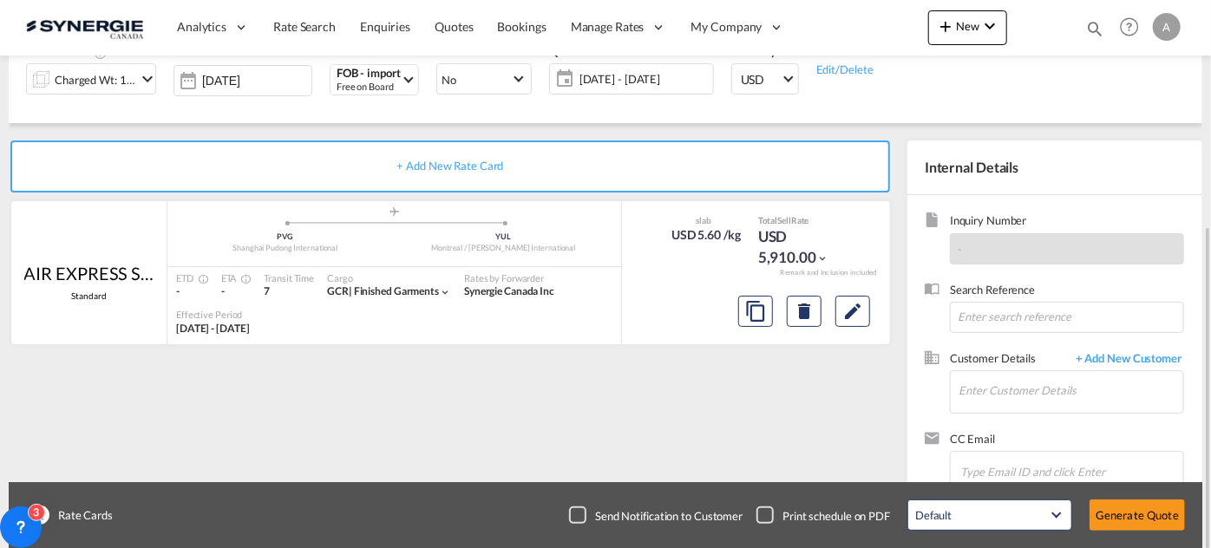
scroll to position [278, 0]
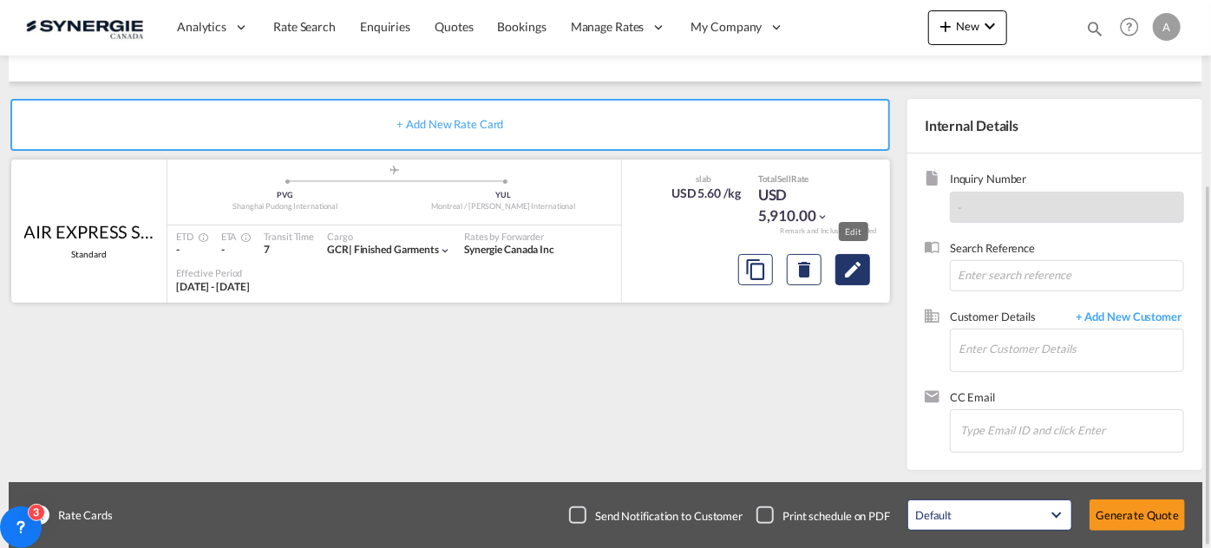
click at [862, 267] on md-icon "Edit" at bounding box center [853, 269] width 21 height 21
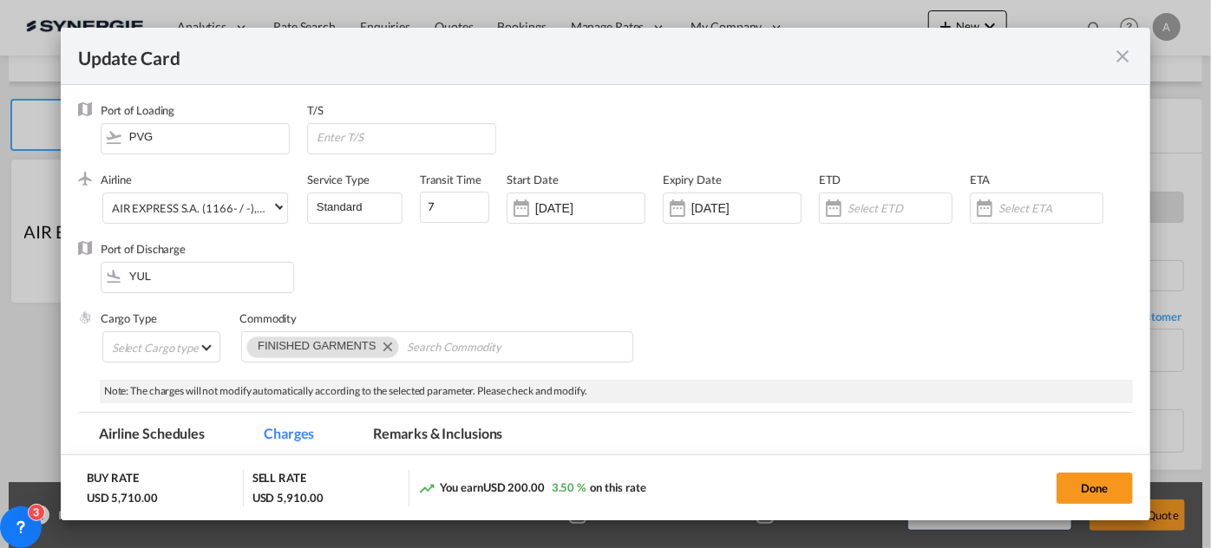
select select "chargeable_weight"
click at [591, 208] on input "[DATE]" at bounding box center [589, 208] width 109 height 14
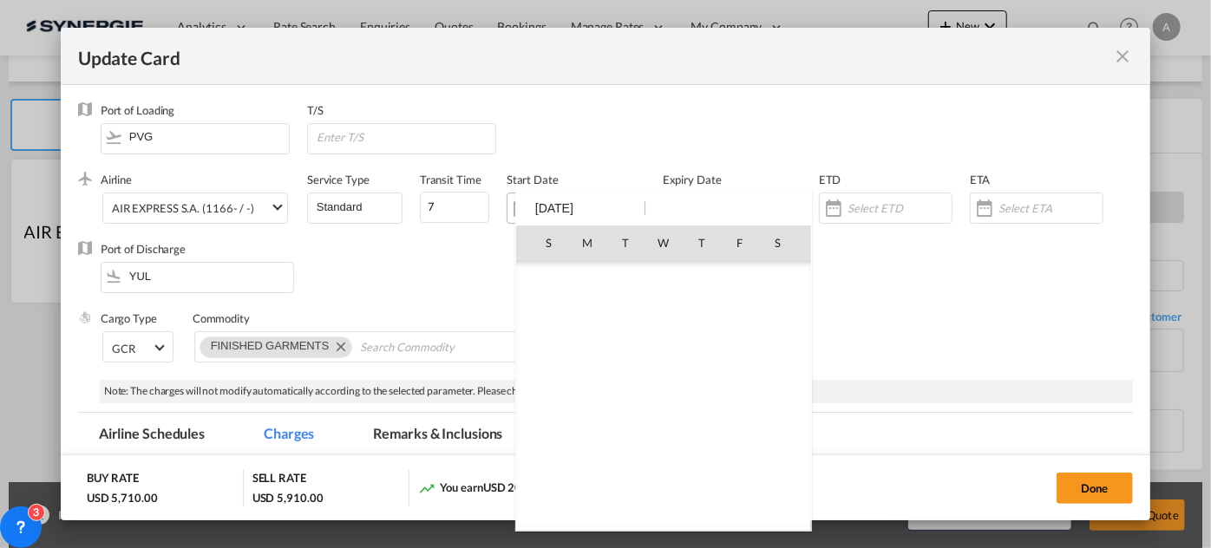
scroll to position [401702, 0]
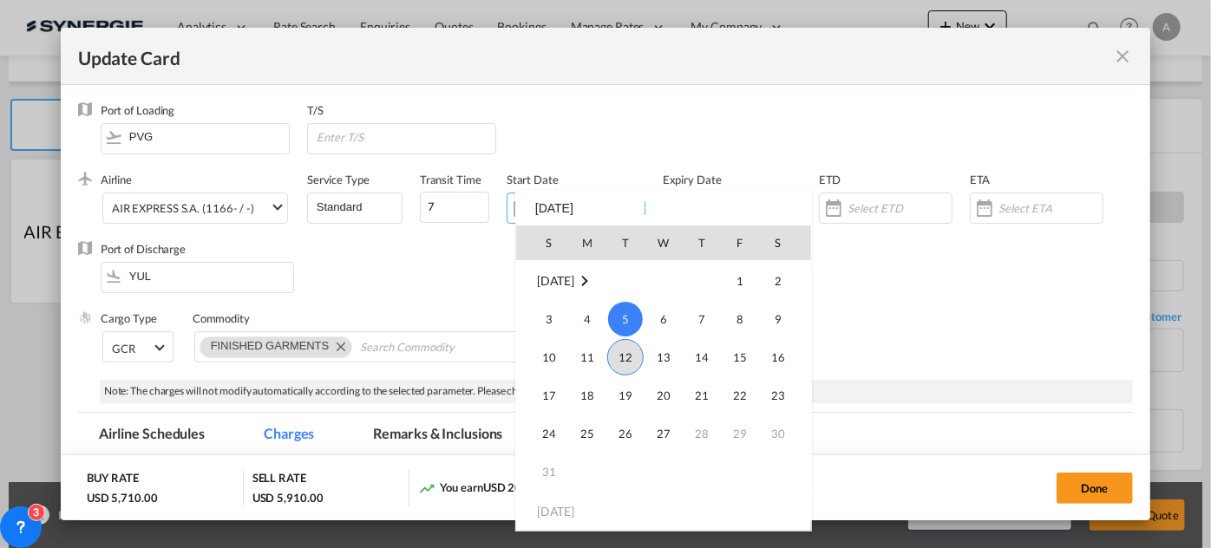
click at [622, 349] on span "12" at bounding box center [625, 357] width 36 height 36
type input "[DATE]"
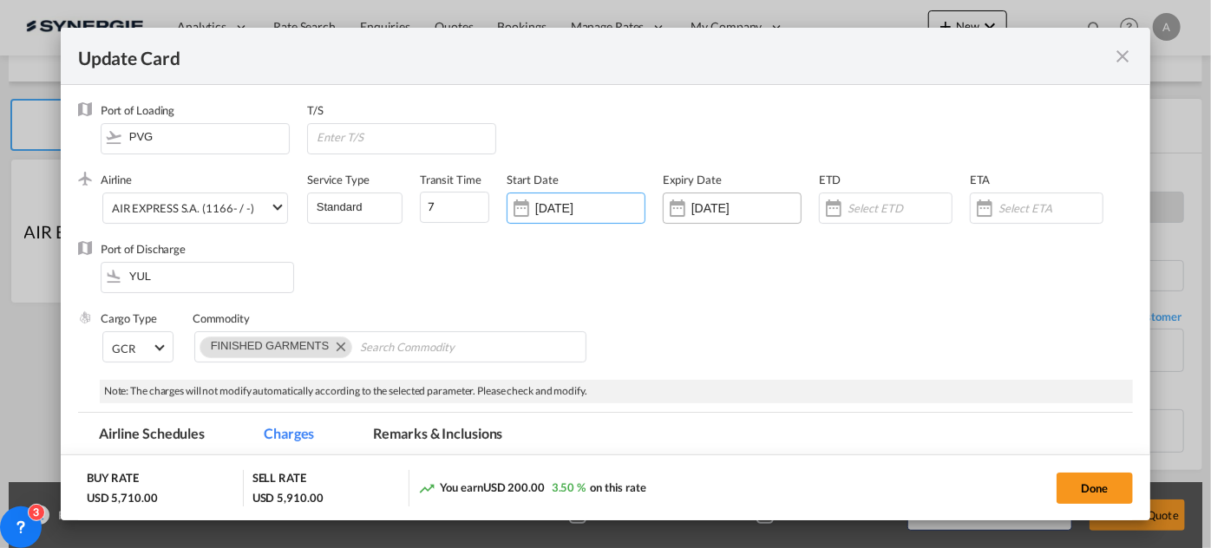
click at [712, 212] on input "[DATE]" at bounding box center [746, 208] width 109 height 14
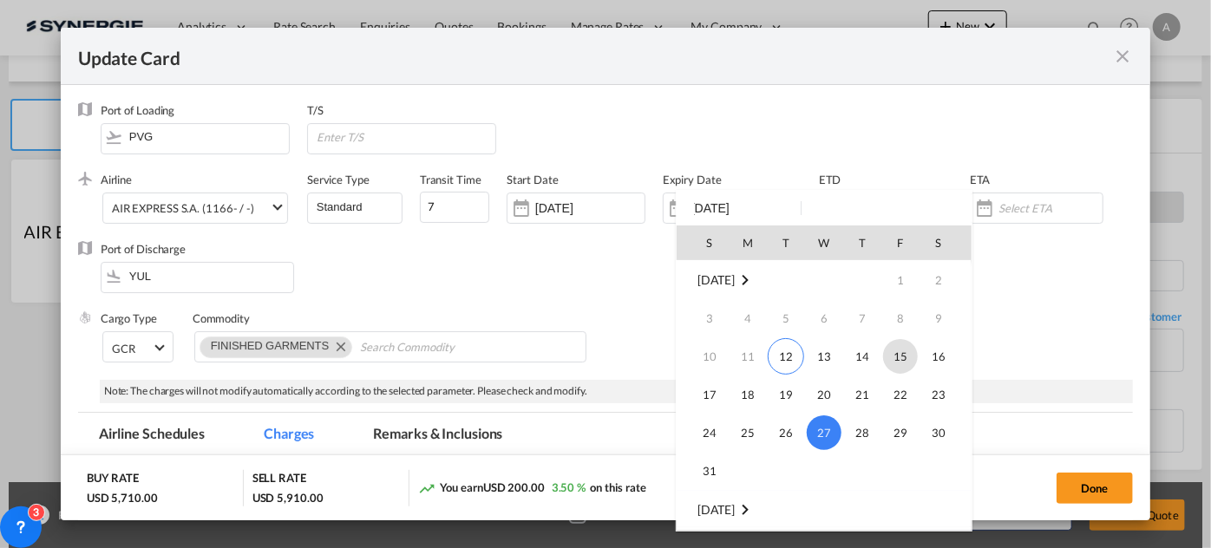
click at [902, 360] on span "15" at bounding box center [900, 356] width 35 height 35
type input "[DATE]"
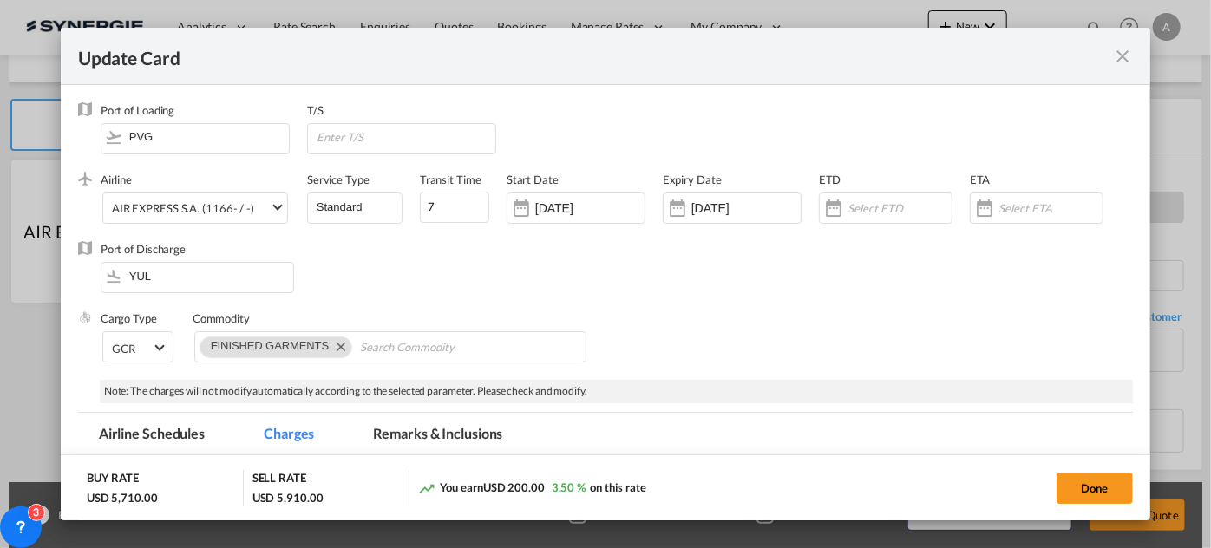
click at [545, 241] on div "Airline AIR EXPRESS S.A. (1166- / -) AIR EXPRESS S.A. (1166- / -) CMA CGM Air C…" at bounding box center [617, 206] width 1033 height 69
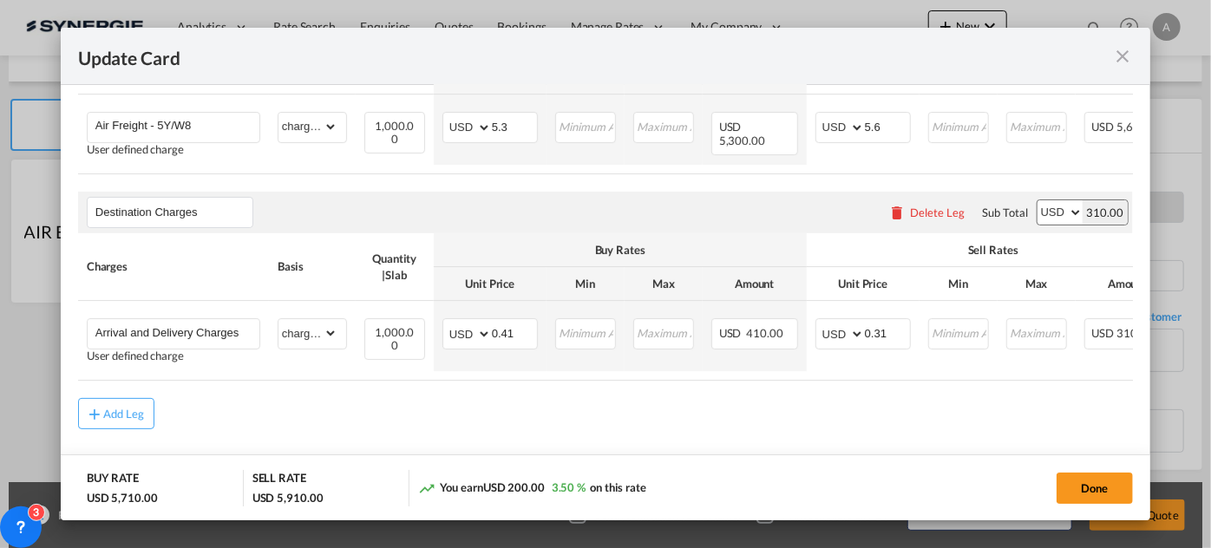
scroll to position [552, 0]
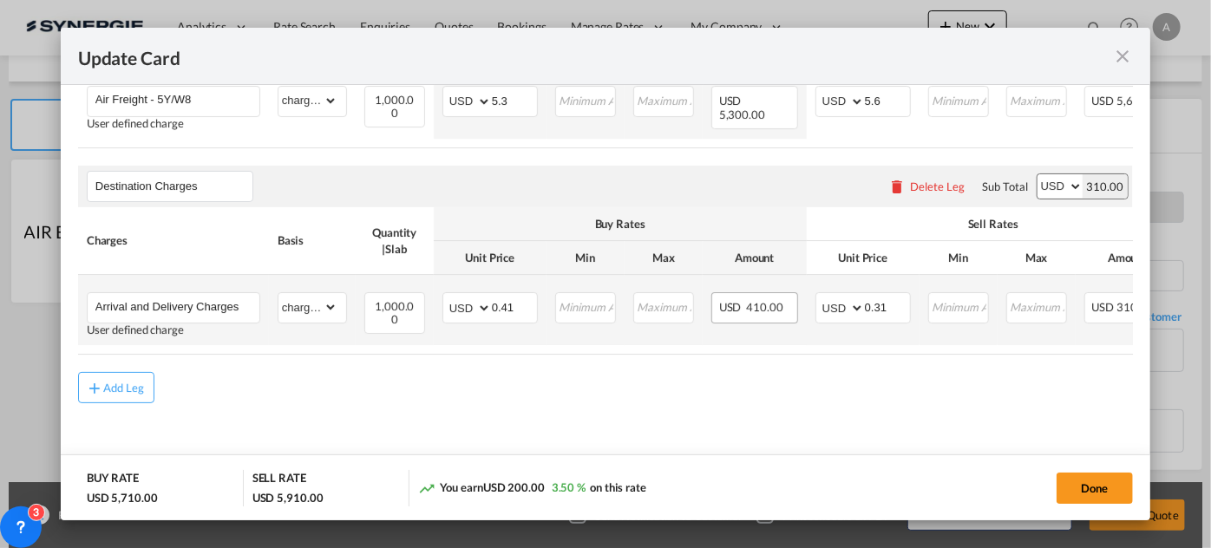
click at [714, 324] on div "USD 410.00" at bounding box center [755, 307] width 87 height 31
click at [508, 319] on input "0.41" at bounding box center [514, 306] width 45 height 26
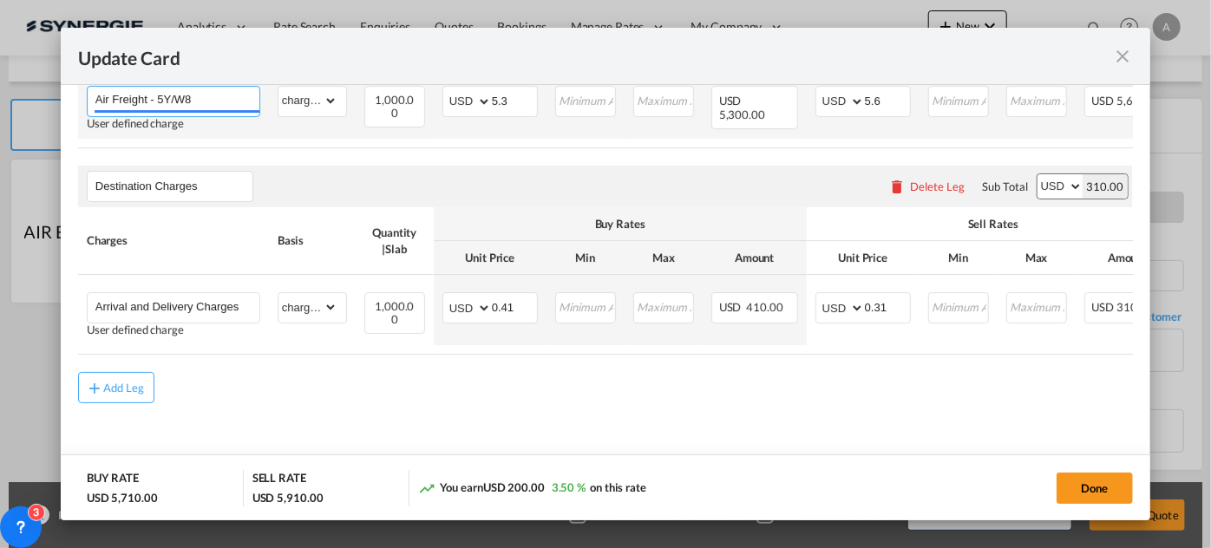
drag, startPoint x: 206, startPoint y: 134, endPoint x: 159, endPoint y: 131, distance: 46.9
click at [159, 113] on input "Air Freight - 5Y/W8" at bounding box center [177, 100] width 164 height 26
paste input "CK/CZ/CA"
type input "Air Freight - 5Y/CK/CZ/CA"
click at [263, 111] on td "Air Freight - 5Y/CK/CZ/CA Adding a user defined charge Please Enter Already Exi…" at bounding box center [173, 104] width 191 height 70
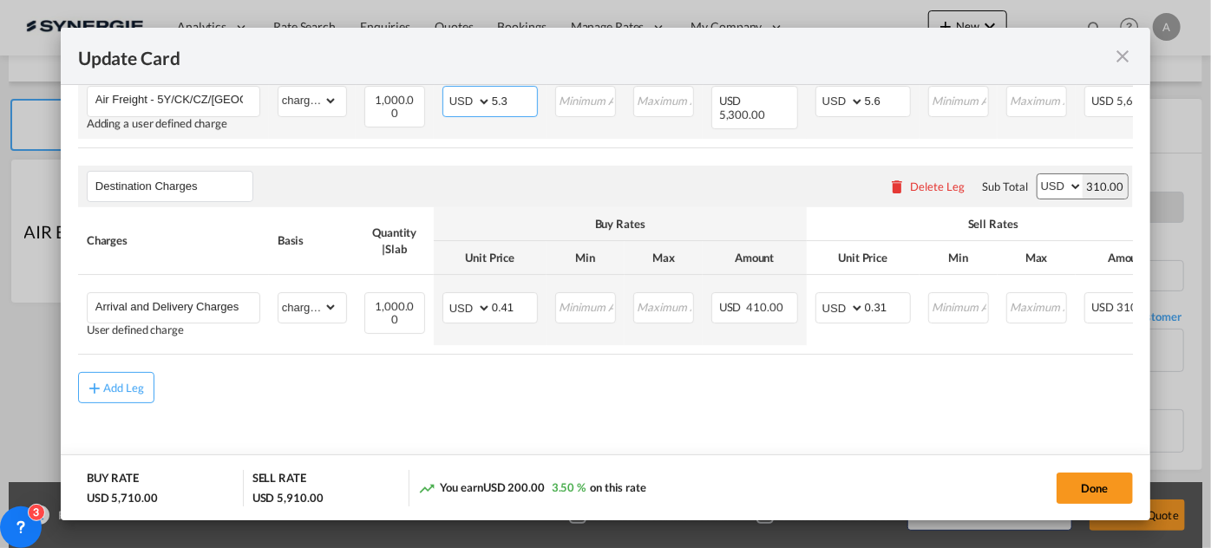
click at [511, 113] on input "5.3" at bounding box center [514, 100] width 45 height 26
type input "5.37"
click at [880, 113] on input "5.6" at bounding box center [887, 100] width 45 height 26
type input "5.67"
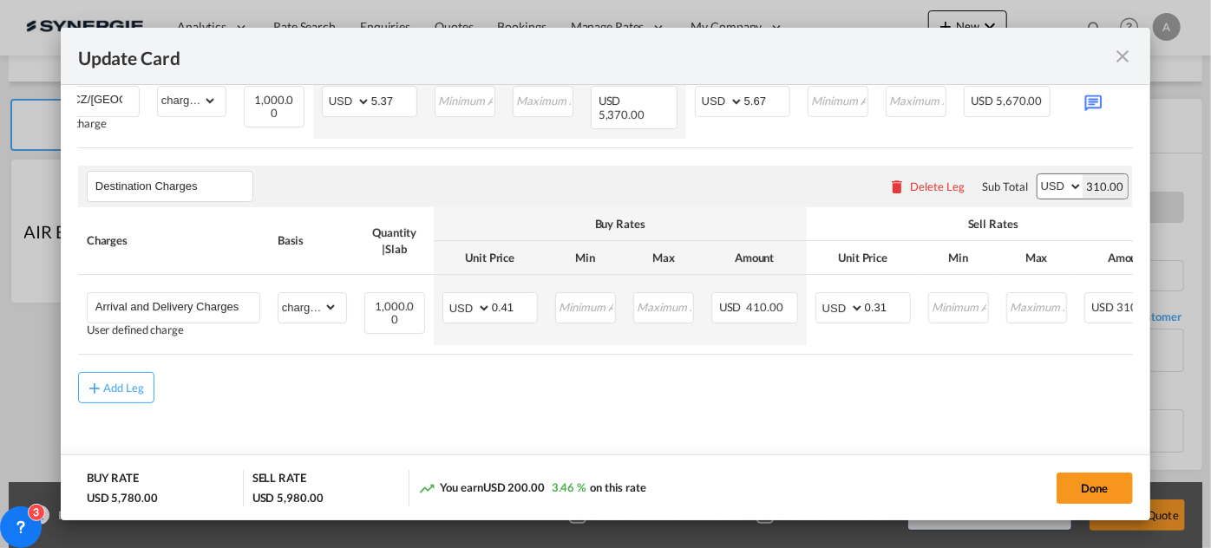
scroll to position [0, 136]
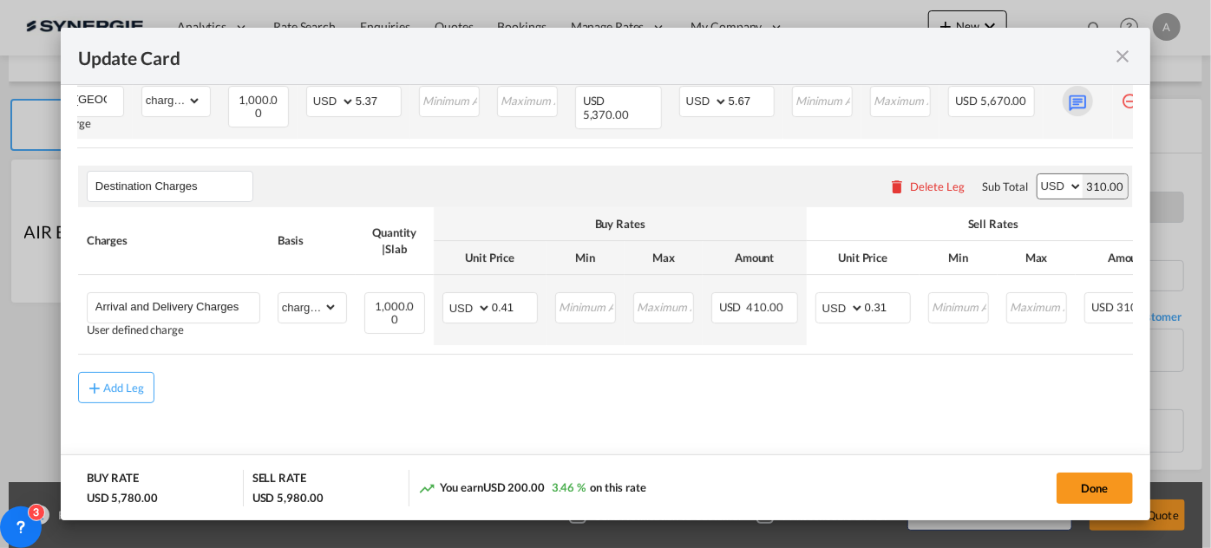
click at [1082, 116] on md-icon "Update CardPort of ..." at bounding box center [1078, 101] width 30 height 30
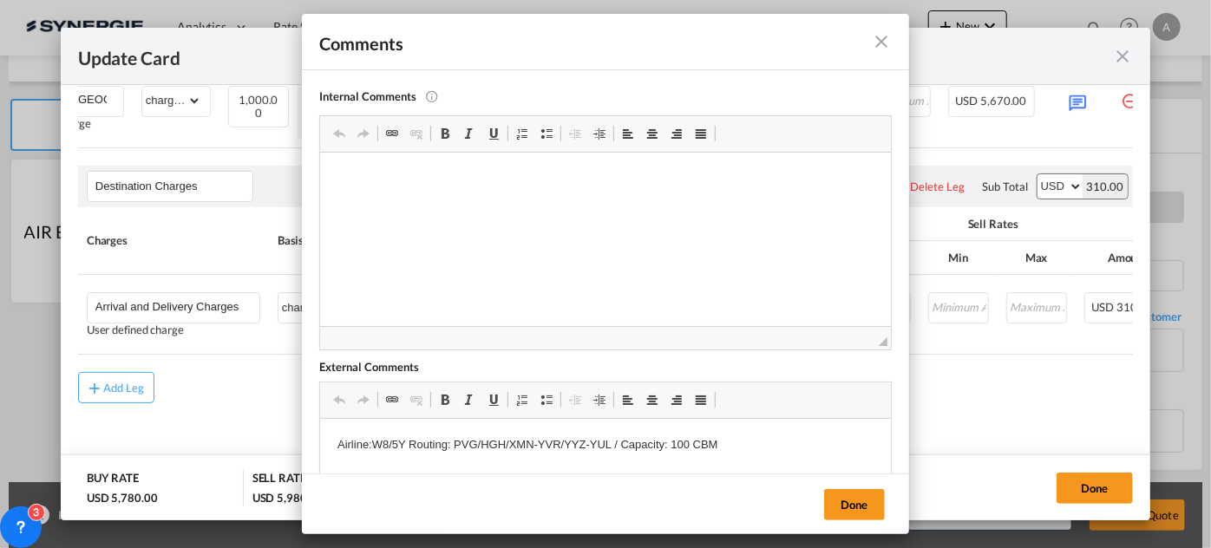
scroll to position [0, 0]
drag, startPoint x: 402, startPoint y: 443, endPoint x: 391, endPoint y: 443, distance: 10.4
drag, startPoint x: 375, startPoint y: 443, endPoint x: 404, endPoint y: 443, distance: 29.5
click at [404, 443] on p "Airline:W8/5Y Routing: PVG/HGH/XMN-YVR/YYZ-YUL / Capacity: 100 CBM" at bounding box center [605, 445] width 536 height 18
drag, startPoint x: 668, startPoint y: 572, endPoint x: 557, endPoint y: 439, distance: 173.1
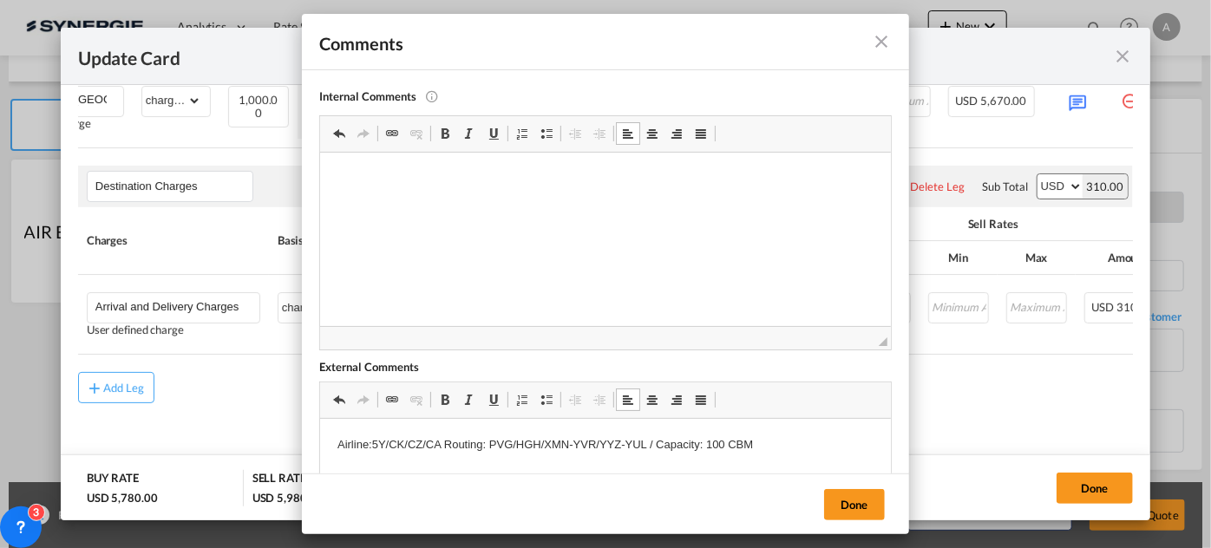
click at [557, 439] on p "Airline:5Y/CK/CZ/CA Routing: PVG/HGH/XMN-YVR/YYZ-YUL / Capacity: 100 CBM" at bounding box center [605, 445] width 536 height 18
drag, startPoint x: 486, startPoint y: 445, endPoint x: 515, endPoint y: 444, distance: 29.5
drag, startPoint x: 489, startPoint y: 444, endPoint x: 648, endPoint y: 441, distance: 159.7
click at [648, 441] on p "Airline:5Y/CK/CZ/CA Routing: PVG/HGH/XMN-YVR/YYZ-YUL / Capacity: 100 CBM" at bounding box center [605, 445] width 536 height 18
click at [858, 503] on button "Done" at bounding box center [854, 504] width 61 height 31
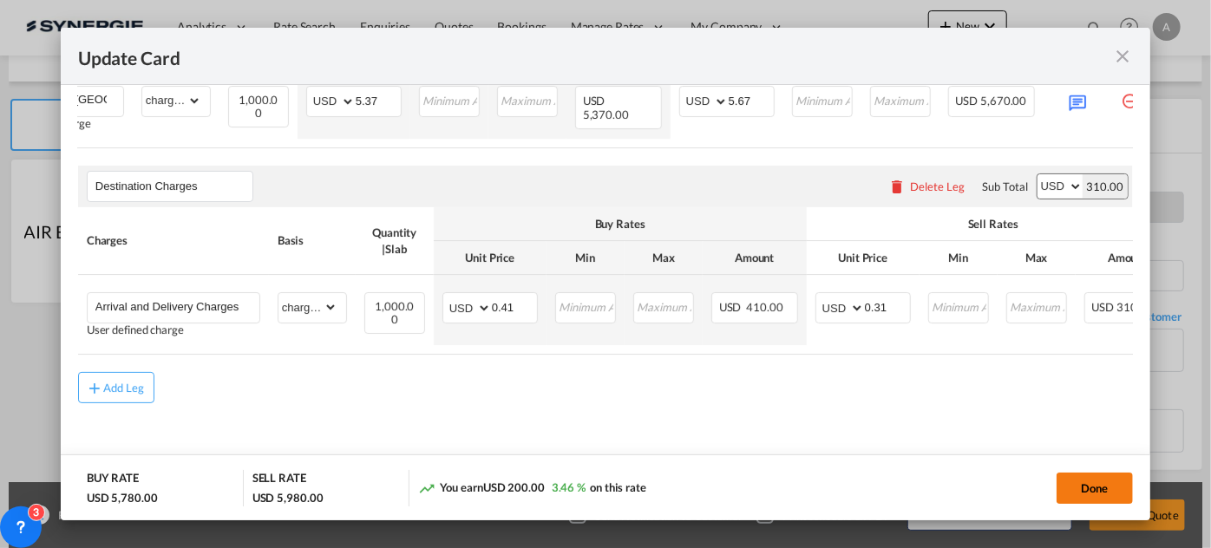
click at [1097, 486] on button "Done" at bounding box center [1095, 488] width 76 height 31
type input "[DATE]"
type input "14 Aug 2025"
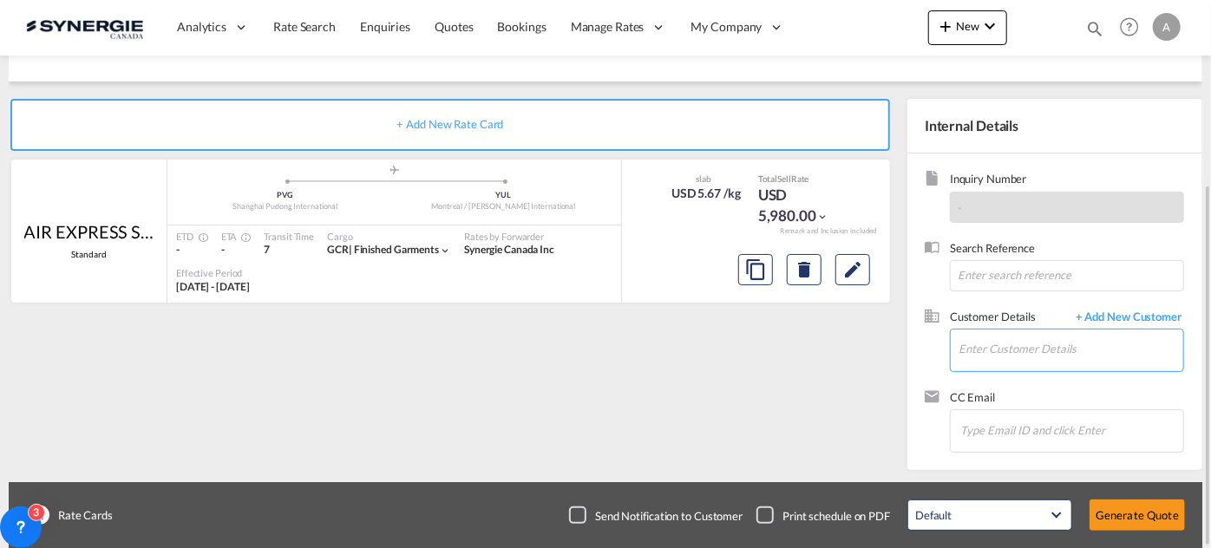
click at [1000, 351] on input "Enter Customer Details" at bounding box center [1071, 349] width 225 height 39
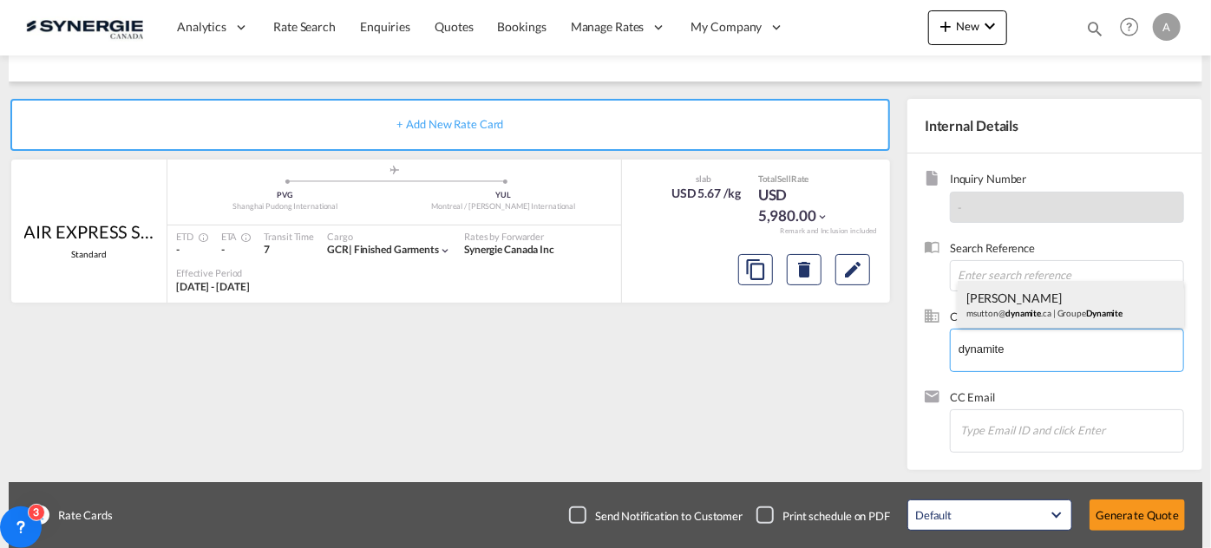
click at [1012, 305] on div "[PERSON_NAME] msutton@ dynamite .ca | Groupe Dynamite" at bounding box center [1071, 304] width 226 height 47
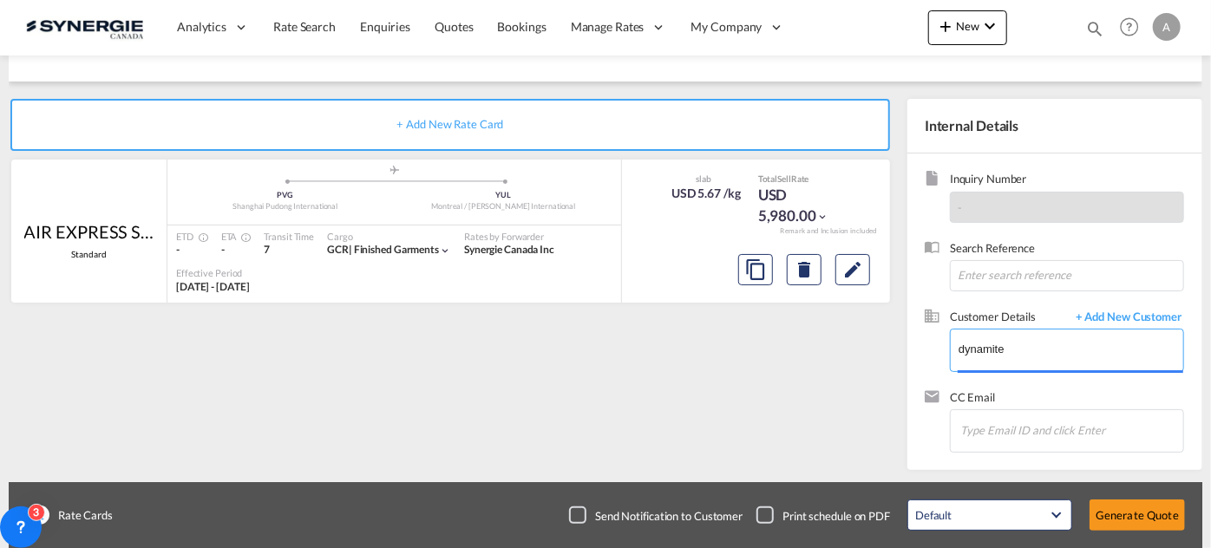
type input "Groupe Dynamite, [PERSON_NAME], [EMAIL_ADDRESS][DOMAIN_NAME]"
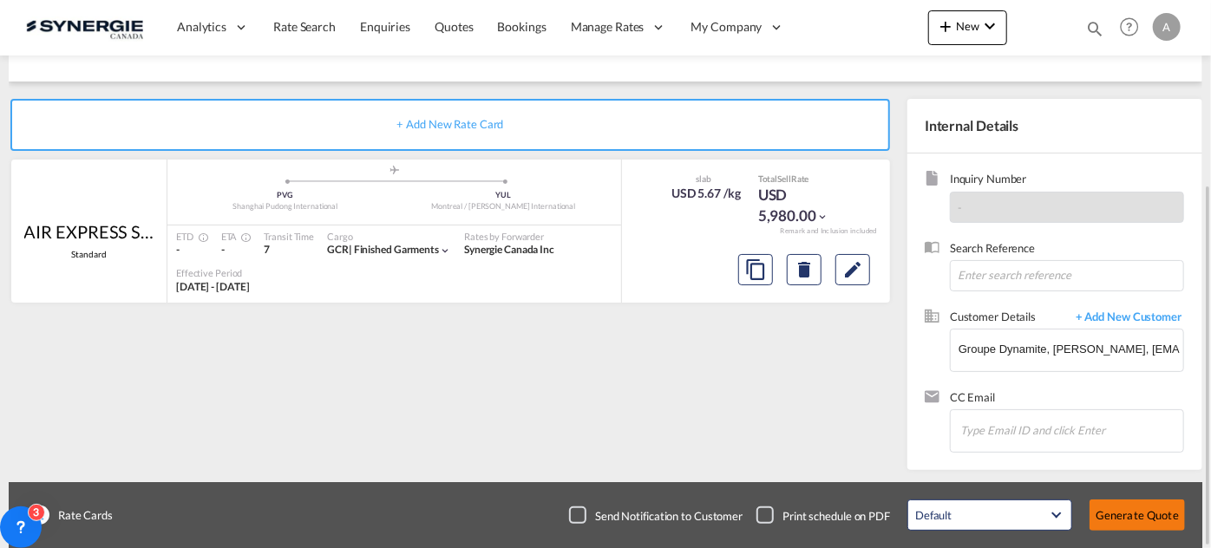
click at [1141, 519] on button "Generate Quote" at bounding box center [1137, 515] width 95 height 31
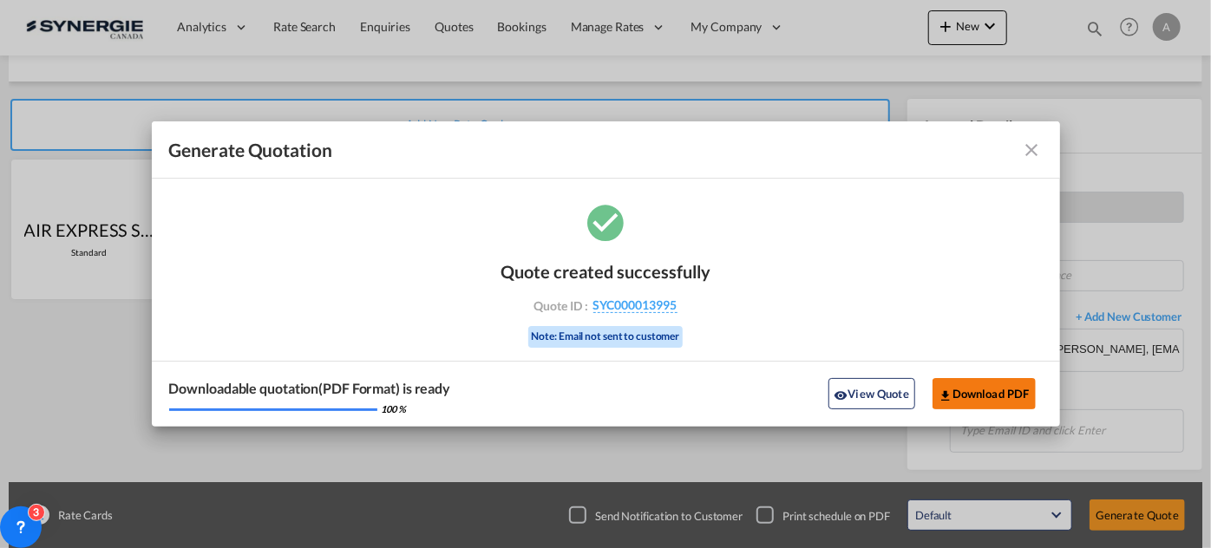
click at [966, 399] on button "Download PDF" at bounding box center [984, 393] width 103 height 31
click at [1038, 147] on md-icon "icon-close fg-AAA8AD cursor m-0" at bounding box center [1032, 150] width 21 height 21
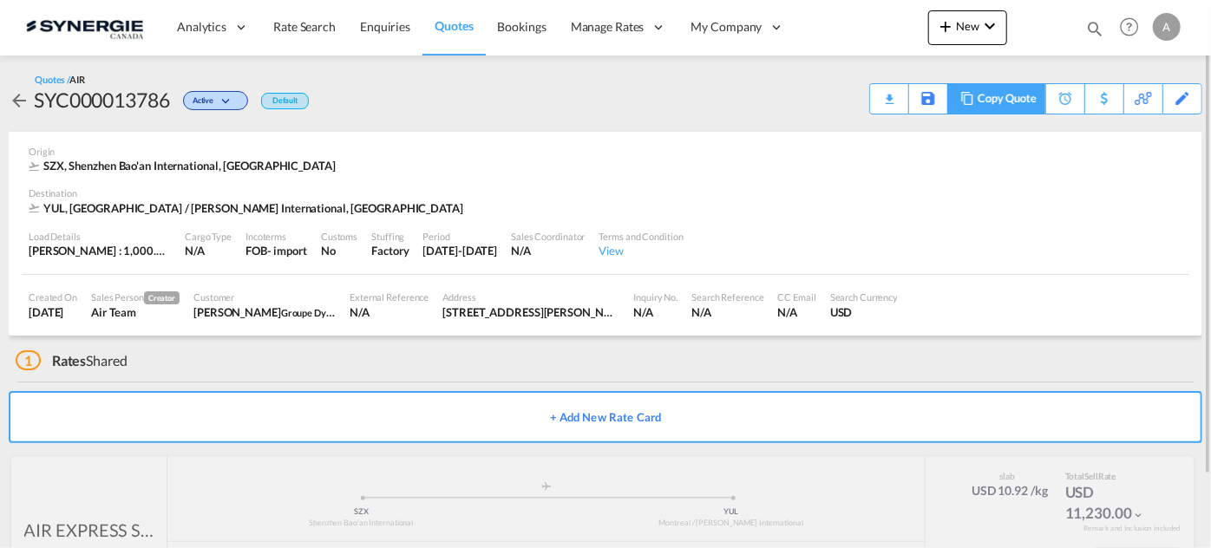
click at [1020, 96] on div "Copy Quote" at bounding box center [1007, 99] width 59 height 30
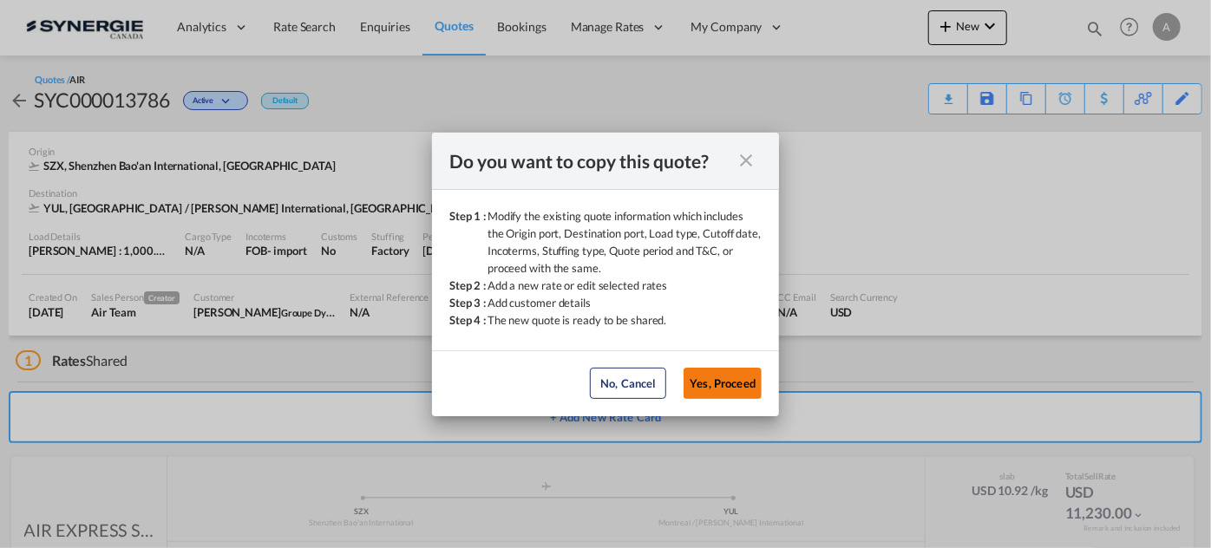
click at [722, 374] on button "Yes, Proceed" at bounding box center [723, 383] width 78 height 31
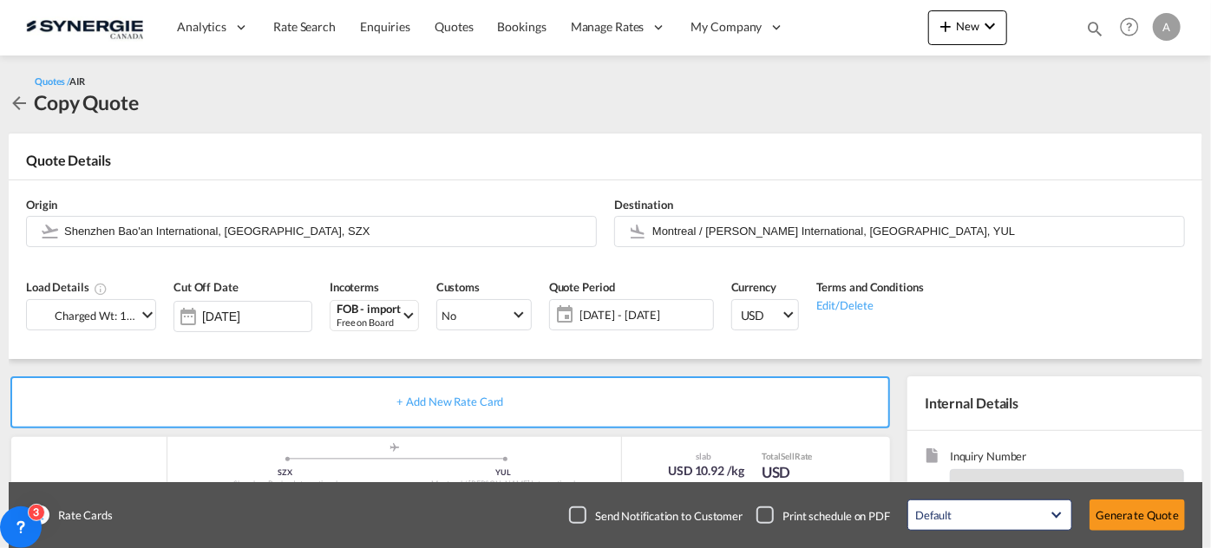
scroll to position [236, 0]
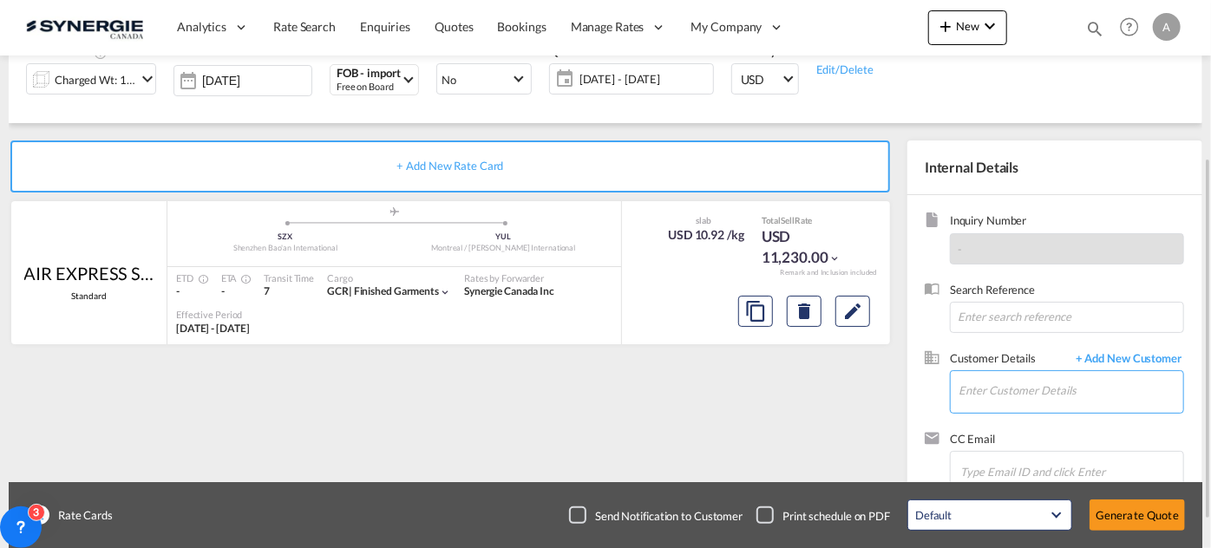
click at [1005, 395] on input "Enter Customer Details" at bounding box center [1071, 390] width 225 height 39
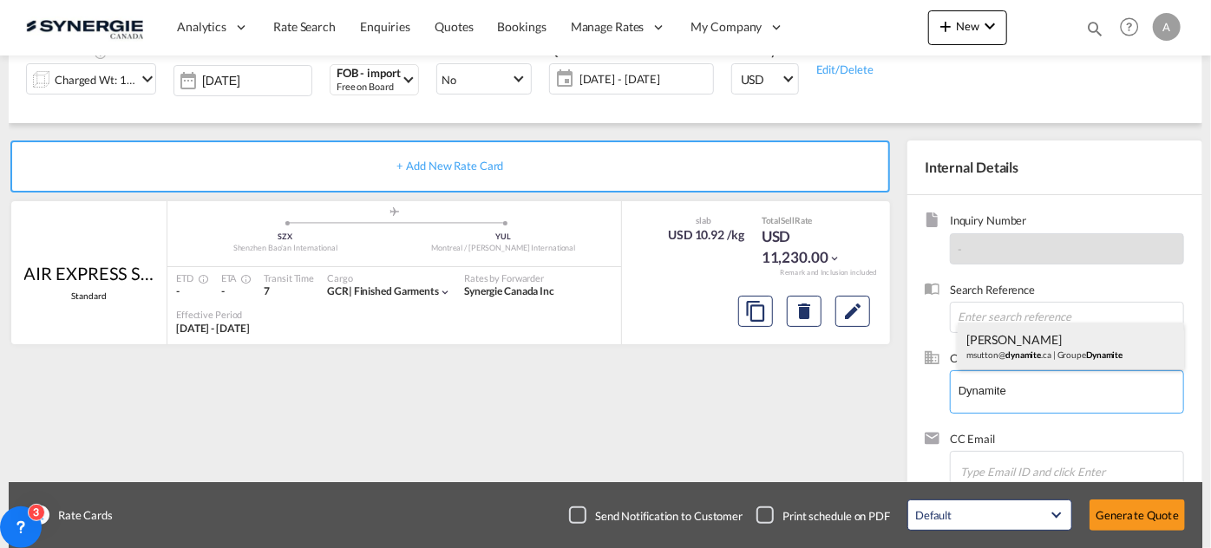
click at [1043, 345] on div "[PERSON_NAME] msutton@ dynamite .ca | Groupe Dynamite" at bounding box center [1071, 346] width 226 height 47
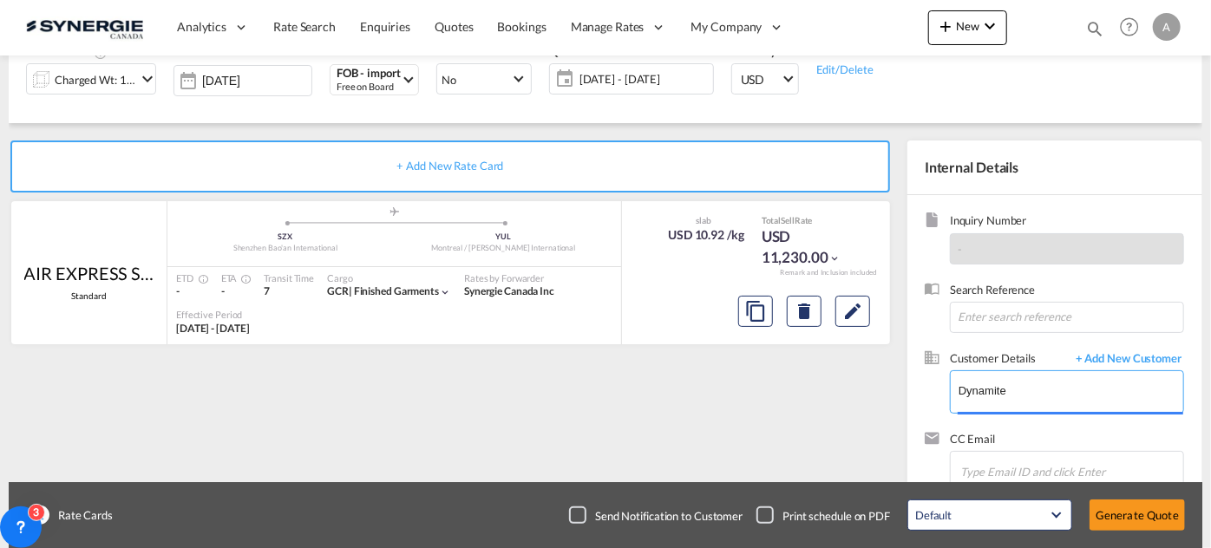
type input "Groupe Dynamite, [PERSON_NAME], [EMAIL_ADDRESS][DOMAIN_NAME]"
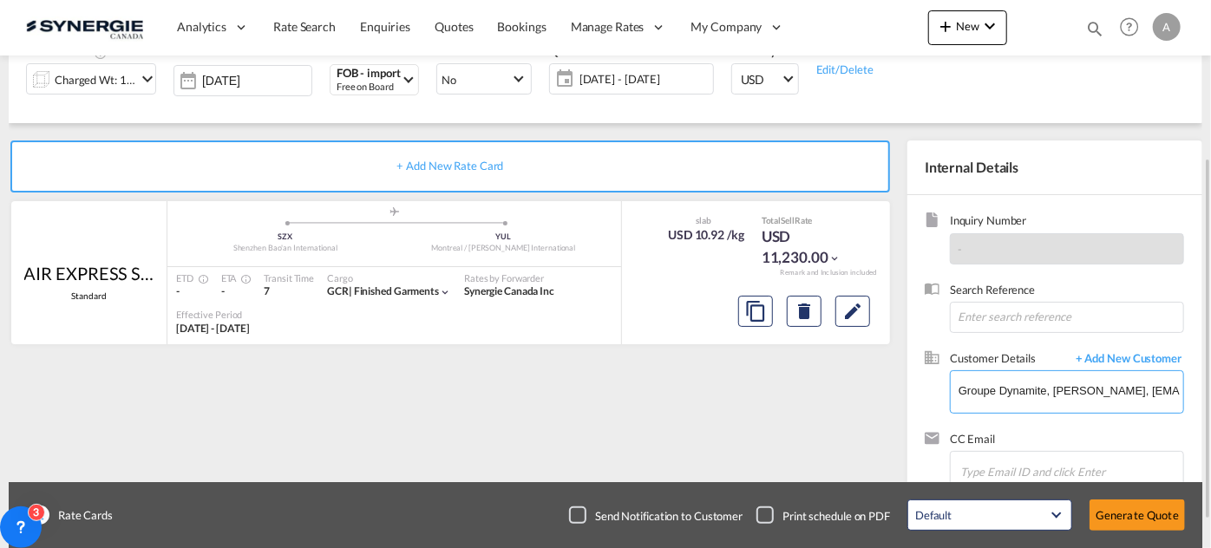
scroll to position [0, 0]
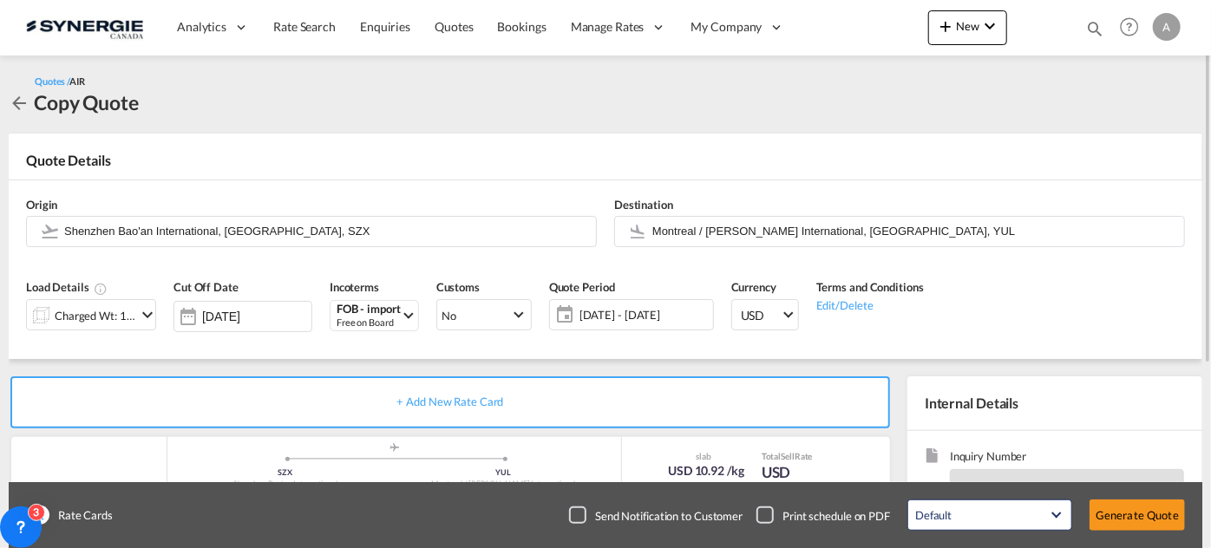
click at [668, 307] on span "[DATE] - [DATE]" at bounding box center [644, 315] width 129 height 16
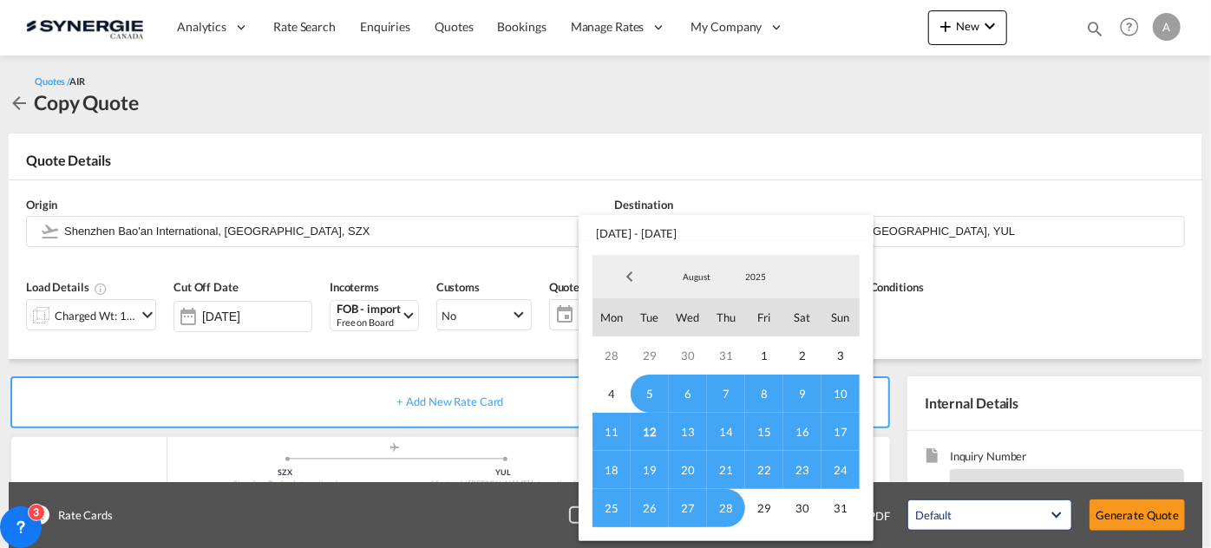
click at [651, 425] on span "12" at bounding box center [650, 432] width 38 height 38
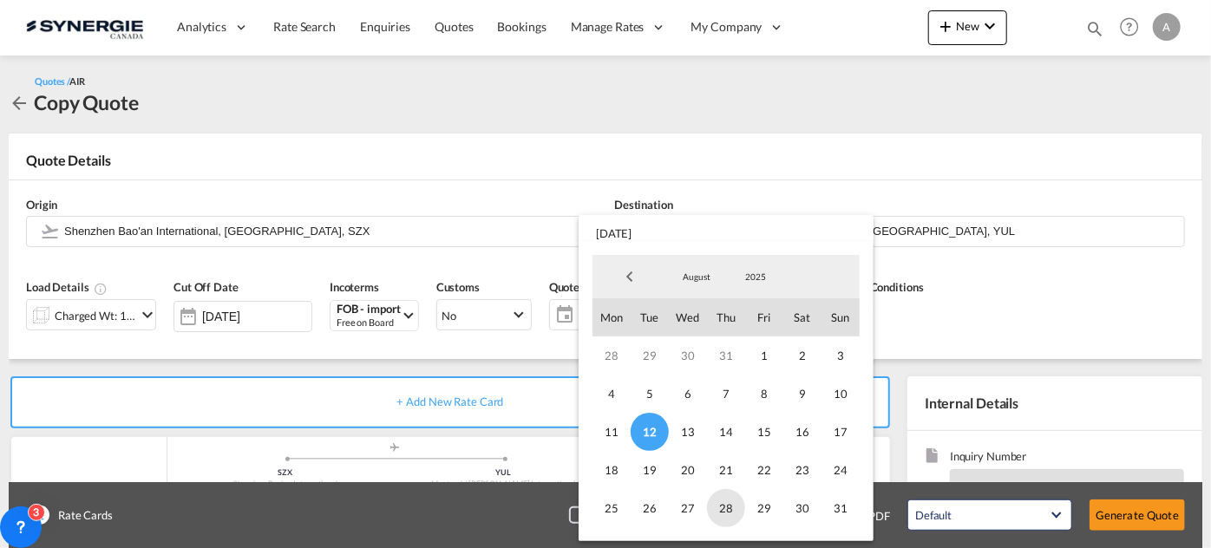
click at [715, 506] on span "28" at bounding box center [726, 508] width 38 height 38
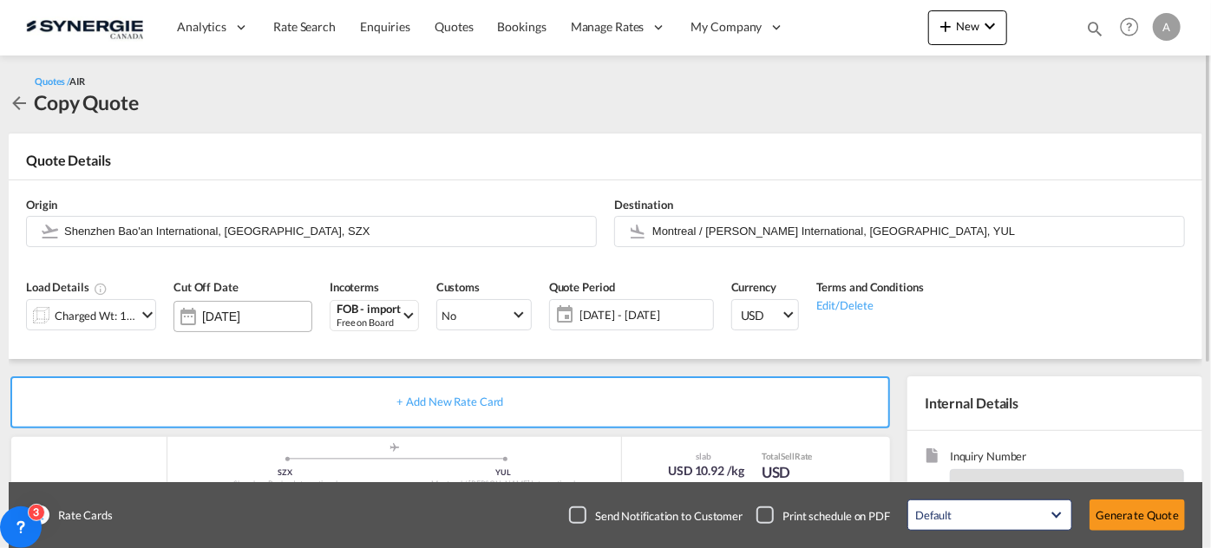
click at [275, 327] on div "[DATE]" at bounding box center [243, 316] width 139 height 31
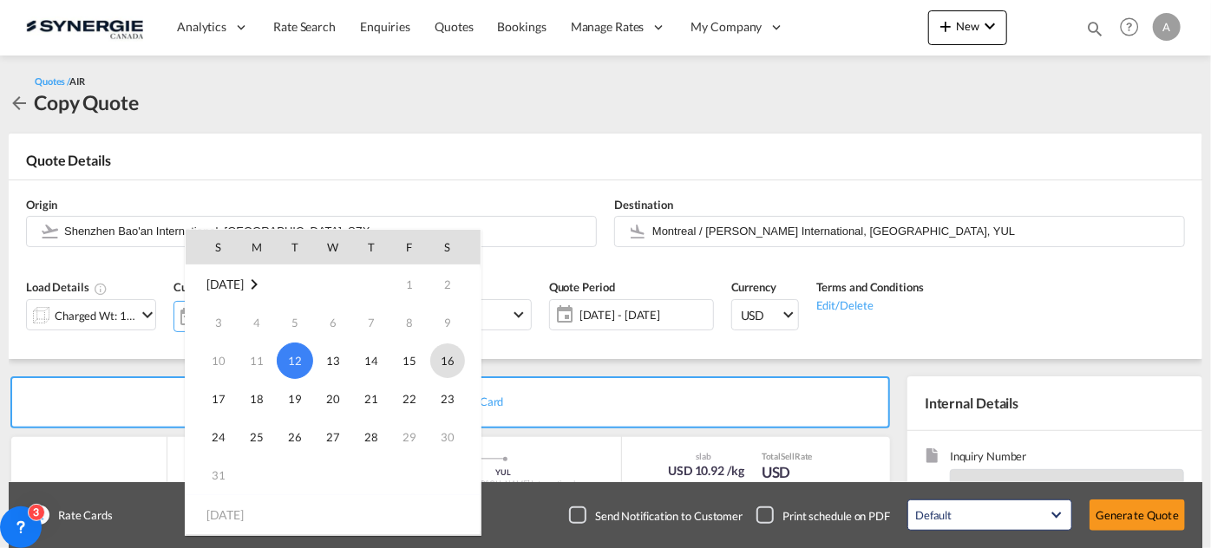
click at [458, 367] on span "16" at bounding box center [447, 361] width 35 height 35
type input "[DATE]"
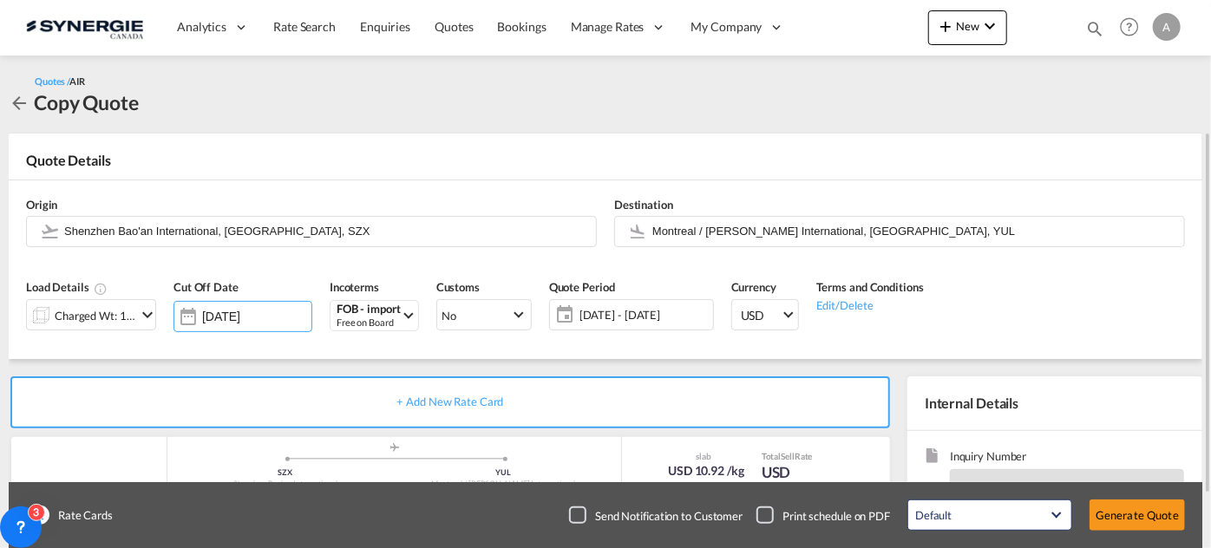
scroll to position [157, 0]
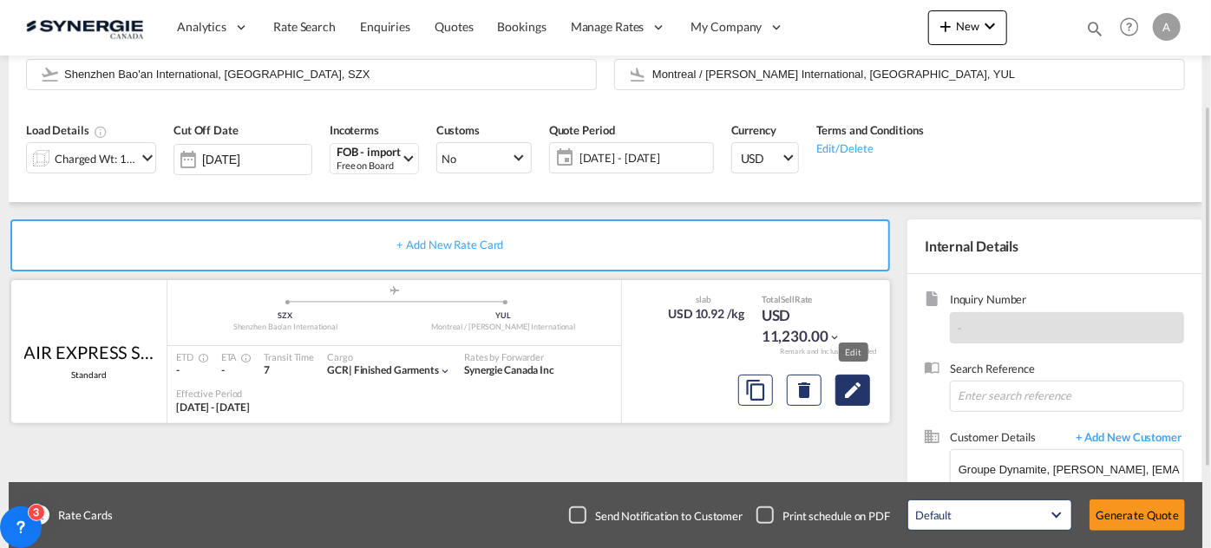
click at [850, 397] on md-icon "Edit" at bounding box center [853, 390] width 21 height 21
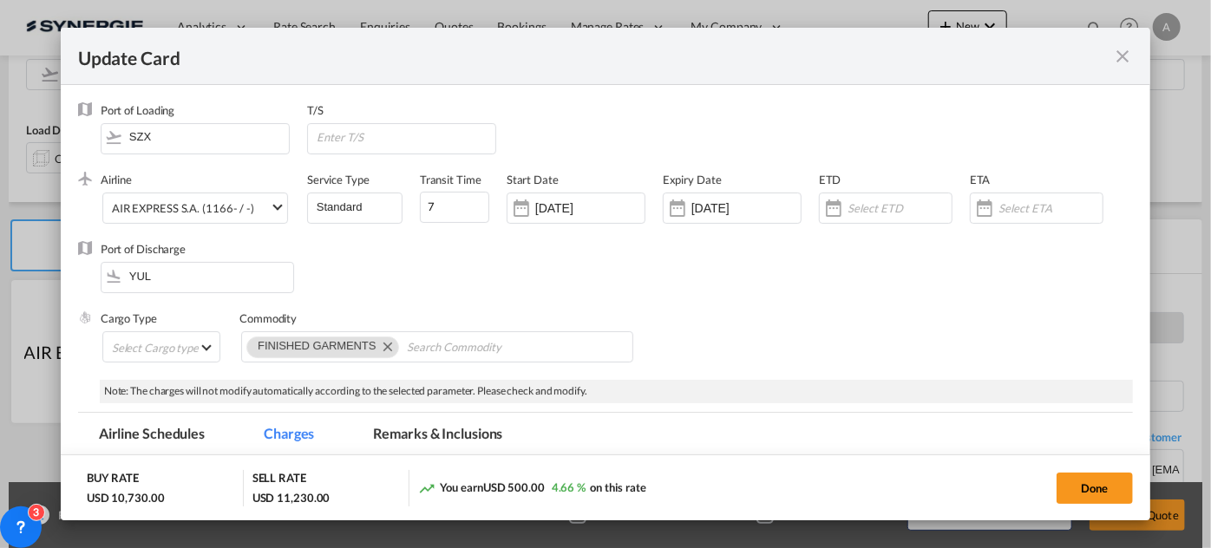
select select "chargeable_weight"
click at [601, 203] on input "[DATE]" at bounding box center [589, 208] width 109 height 14
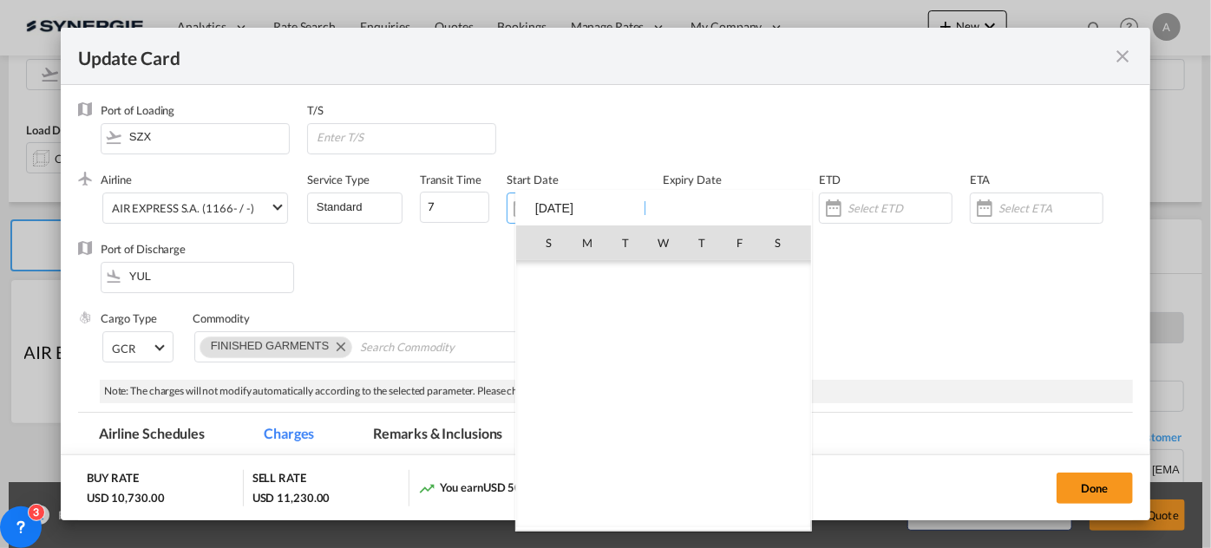
scroll to position [401702, 0]
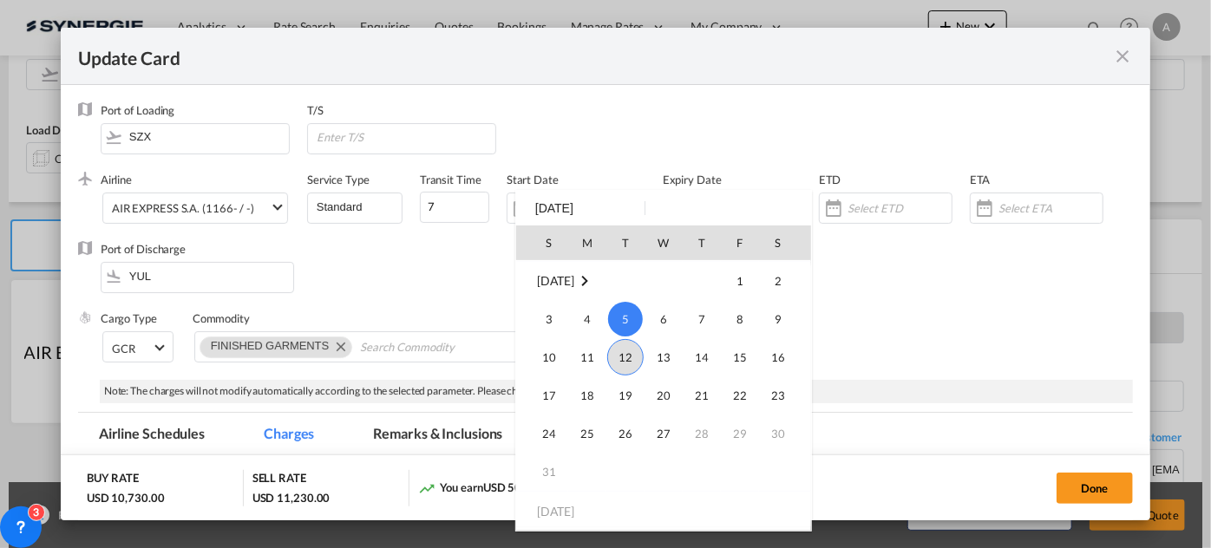
click at [622, 352] on span "12" at bounding box center [625, 357] width 36 height 36
type input "[DATE]"
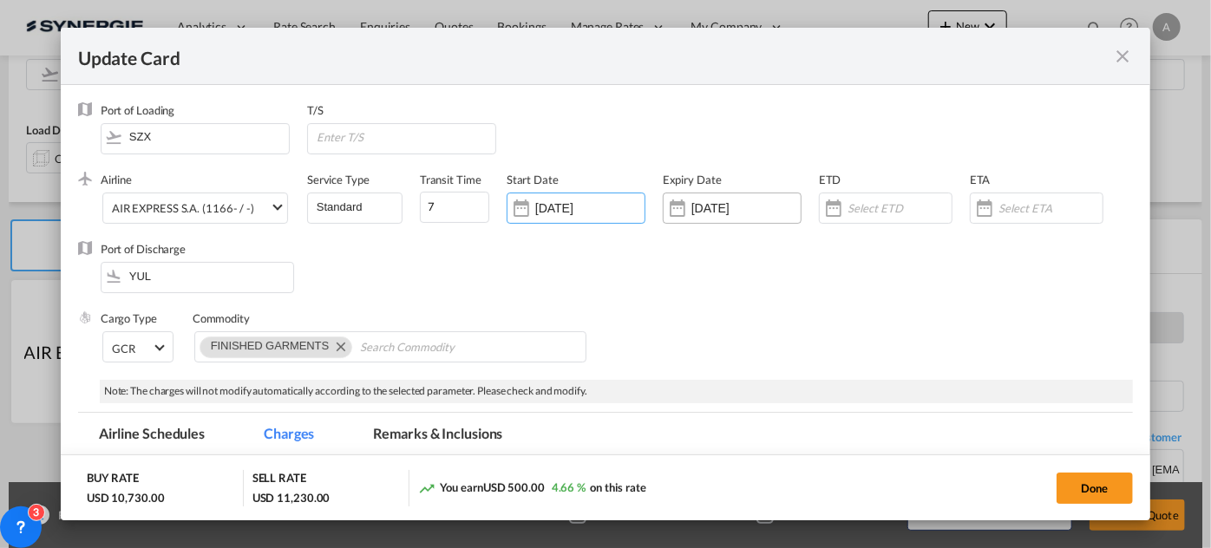
click at [731, 205] on input "[DATE]" at bounding box center [746, 208] width 109 height 14
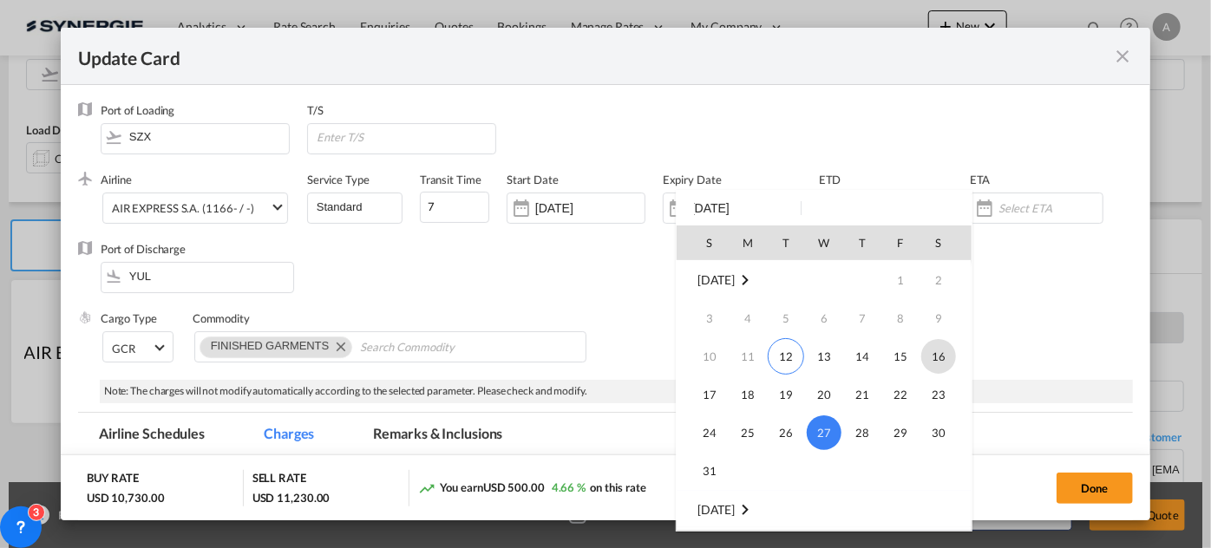
click at [927, 353] on span "16" at bounding box center [938, 356] width 35 height 35
type input "[DATE]"
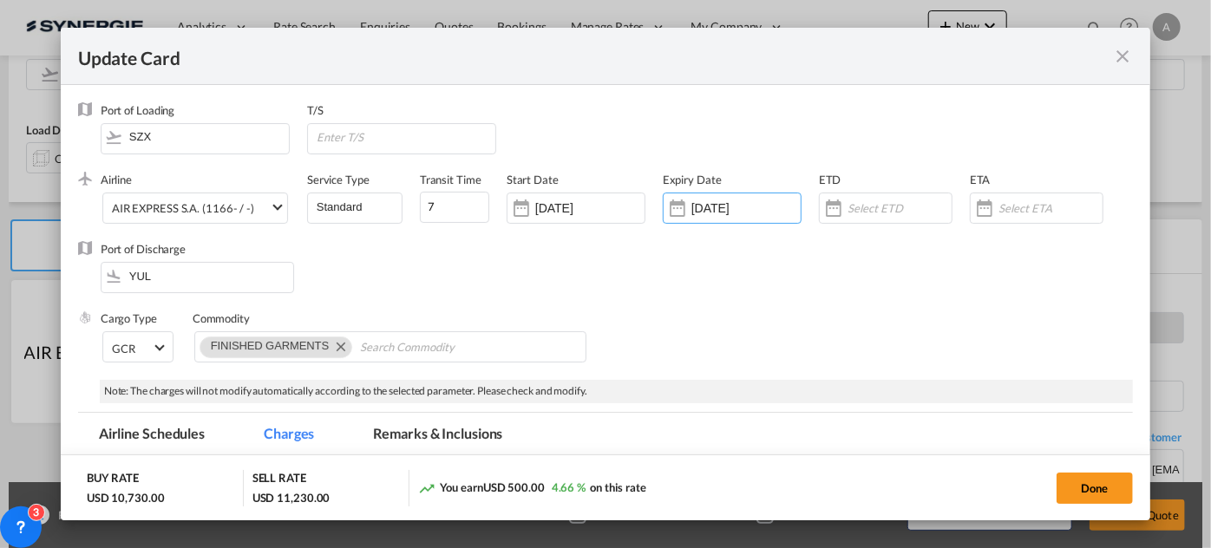
click at [710, 241] on div "Airline AIR EXPRESS S.A. (1166- / -) AIR EXPRESS S.A. (1166- / -) CMA CGM Air C…" at bounding box center [617, 206] width 1033 height 69
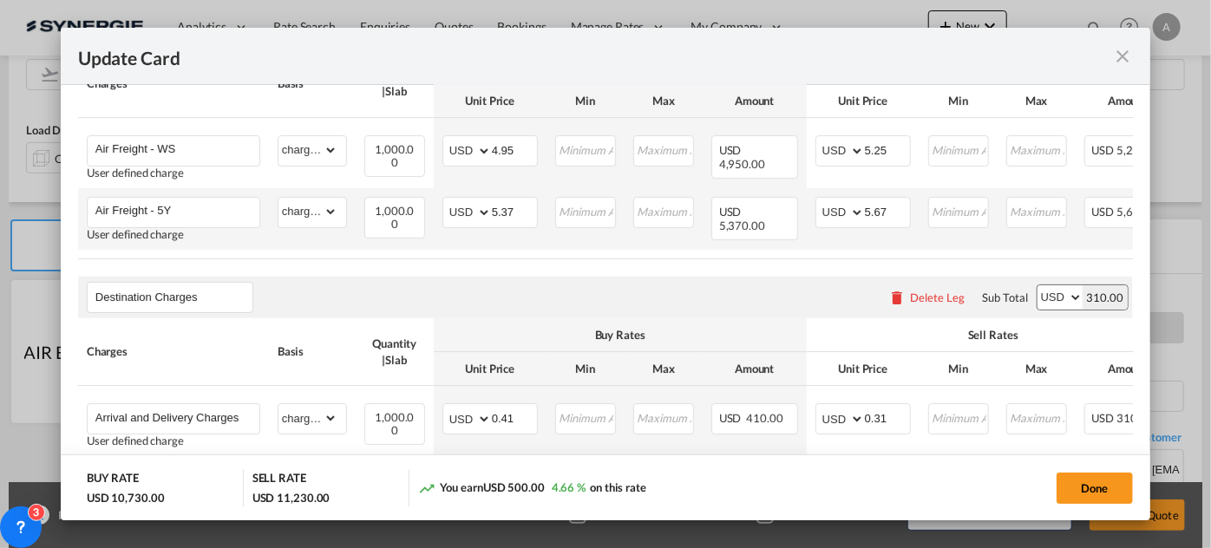
scroll to position [473, 0]
click at [740, 248] on td "USD 5,370.00" at bounding box center [755, 218] width 104 height 62
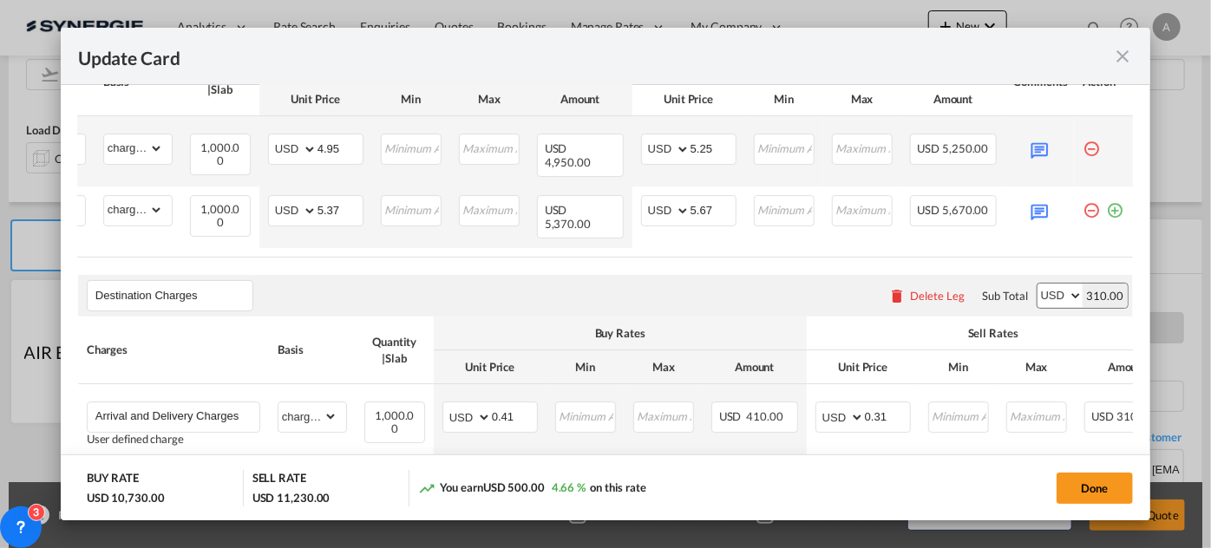
click at [1084, 151] on md-icon "icon-minus-circle-outline red-400-fg pt-7" at bounding box center [1092, 142] width 17 height 17
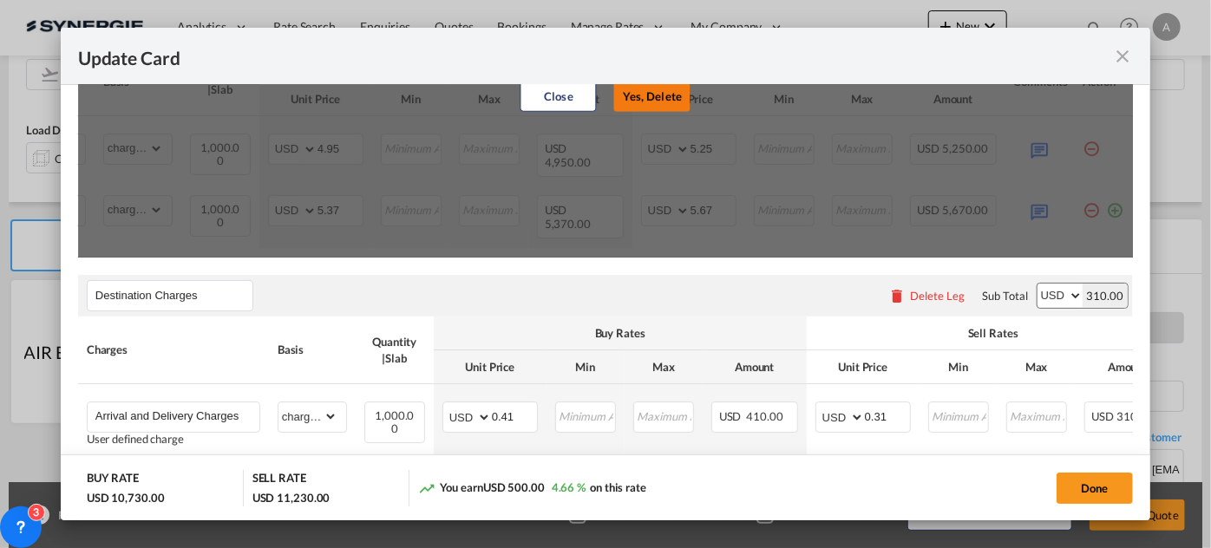
click at [659, 112] on button "Yes, Delete" at bounding box center [652, 96] width 76 height 31
type input "Air Freight - 5Y"
type input "5.37"
type input "5.67"
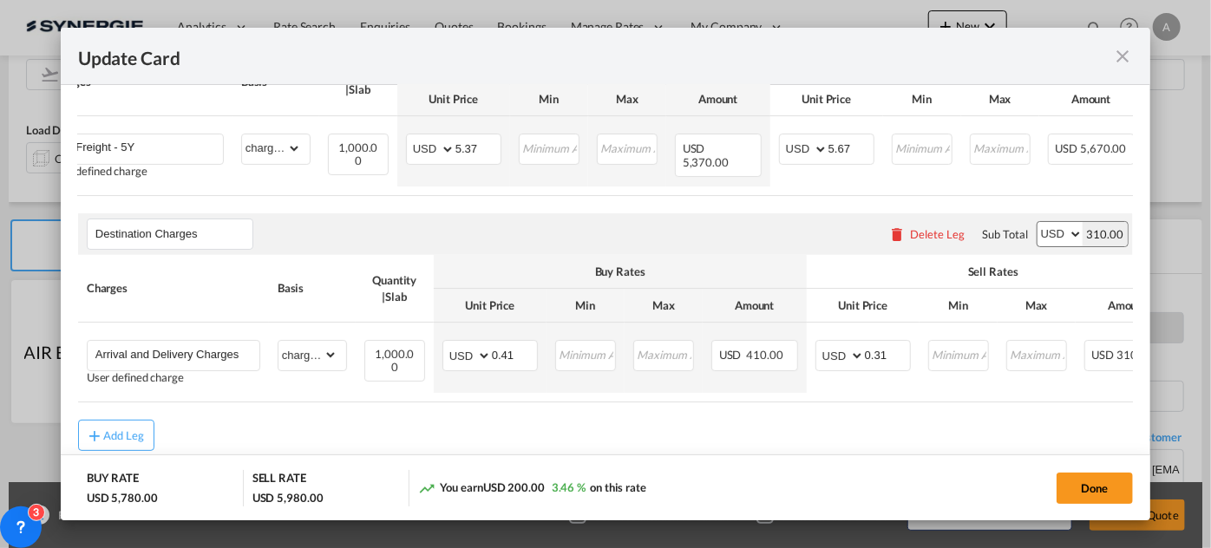
scroll to position [0, 36]
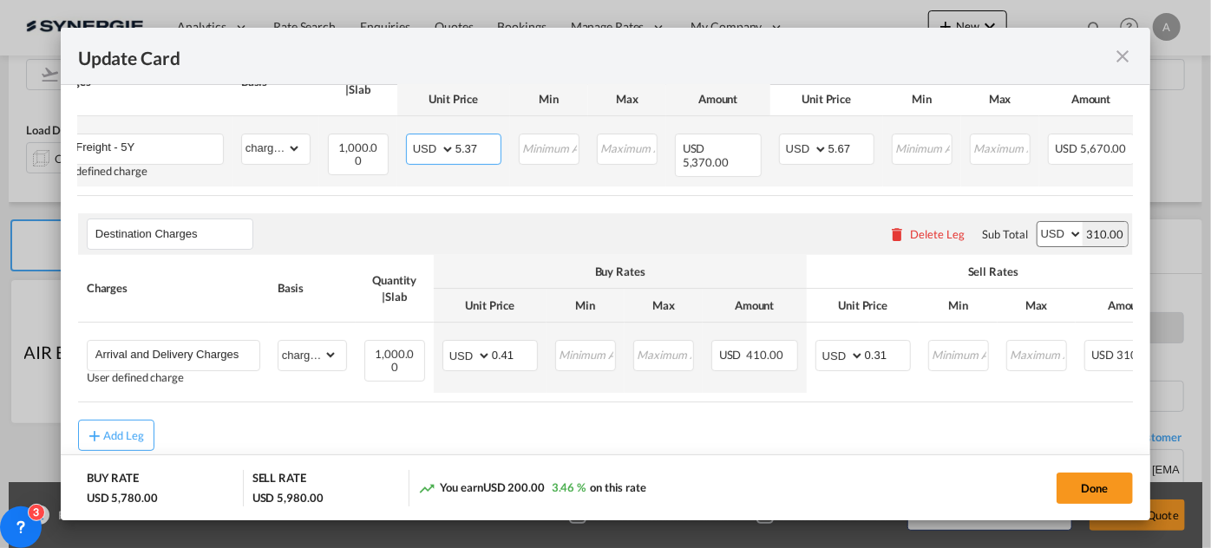
drag, startPoint x: 481, startPoint y: 215, endPoint x: 465, endPoint y: 215, distance: 15.6
click at [465, 161] on input "5.37" at bounding box center [478, 147] width 45 height 26
type input "5.44"
click at [838, 161] on input "5.67" at bounding box center [851, 147] width 45 height 26
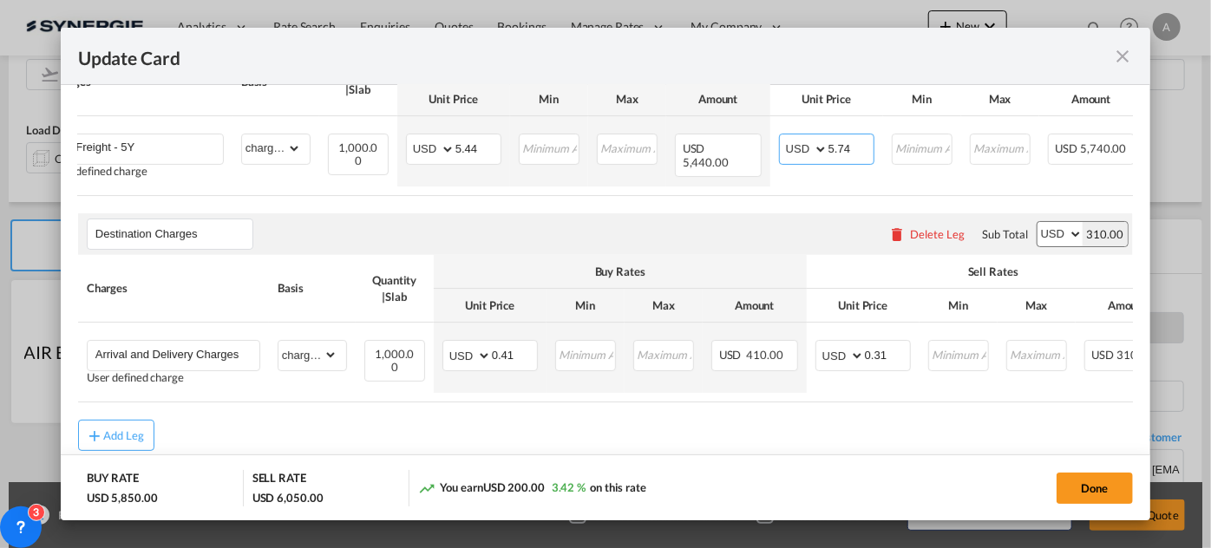
type input "5.74"
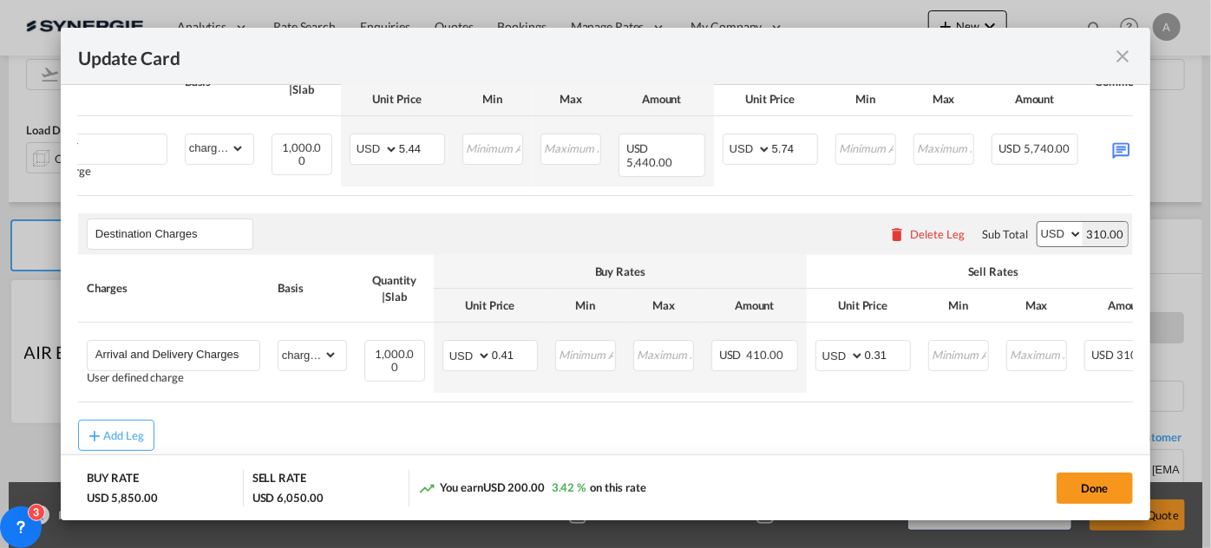
scroll to position [0, 185]
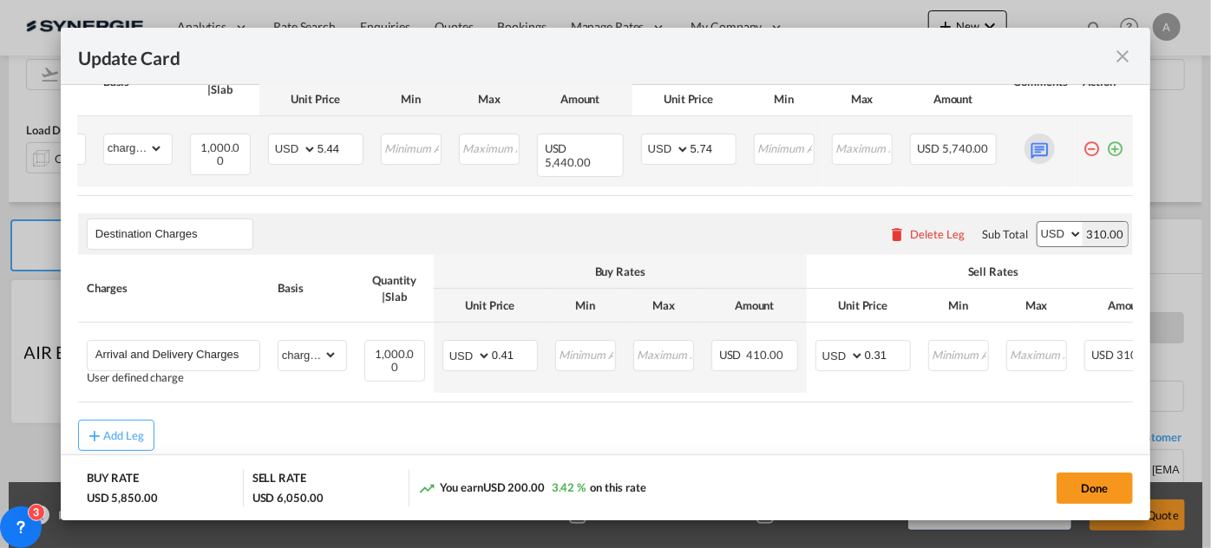
click at [1034, 164] on md-icon "Update CardPort of ..." at bounding box center [1040, 149] width 30 height 30
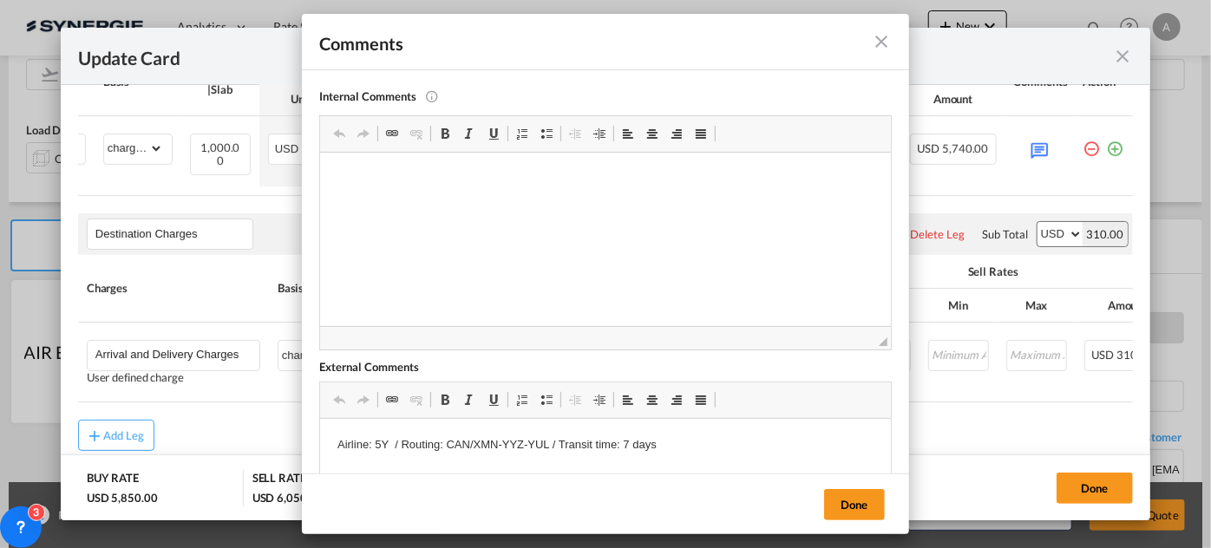
scroll to position [0, 0]
drag, startPoint x: 544, startPoint y: 443, endPoint x: 450, endPoint y: 443, distance: 93.7
drag, startPoint x: 450, startPoint y: 445, endPoint x: 549, endPoint y: 446, distance: 98.9
click at [549, 446] on p "Airline: 5Y / Routing: CAN/XMN-YYZ-YUL / Transit time: 7 days" at bounding box center [605, 445] width 536 height 18
click at [840, 508] on button "Done" at bounding box center [854, 504] width 61 height 31
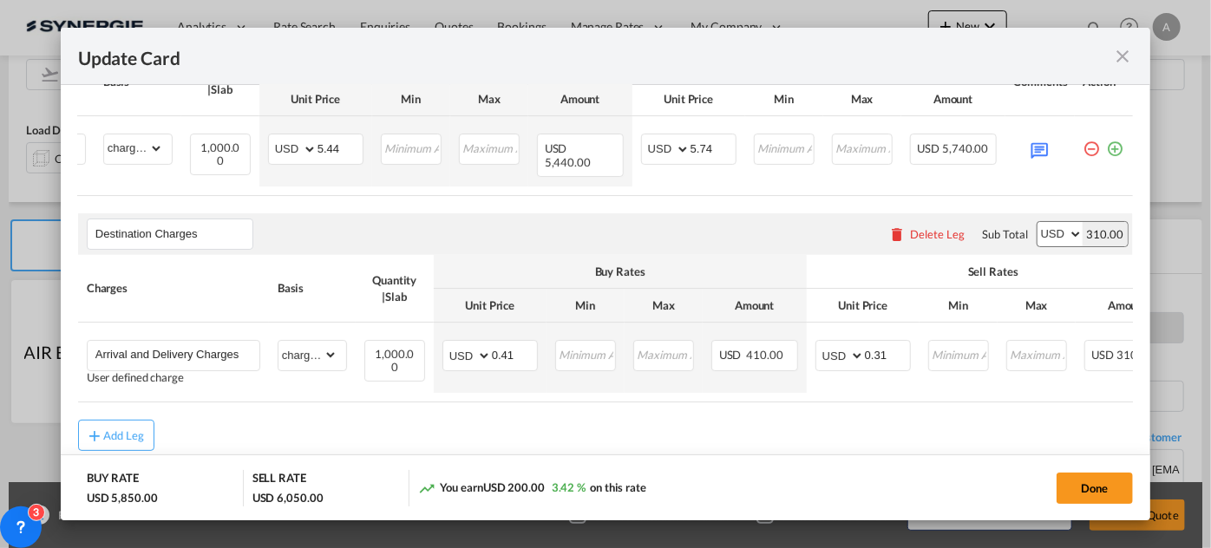
scroll to position [597, 0]
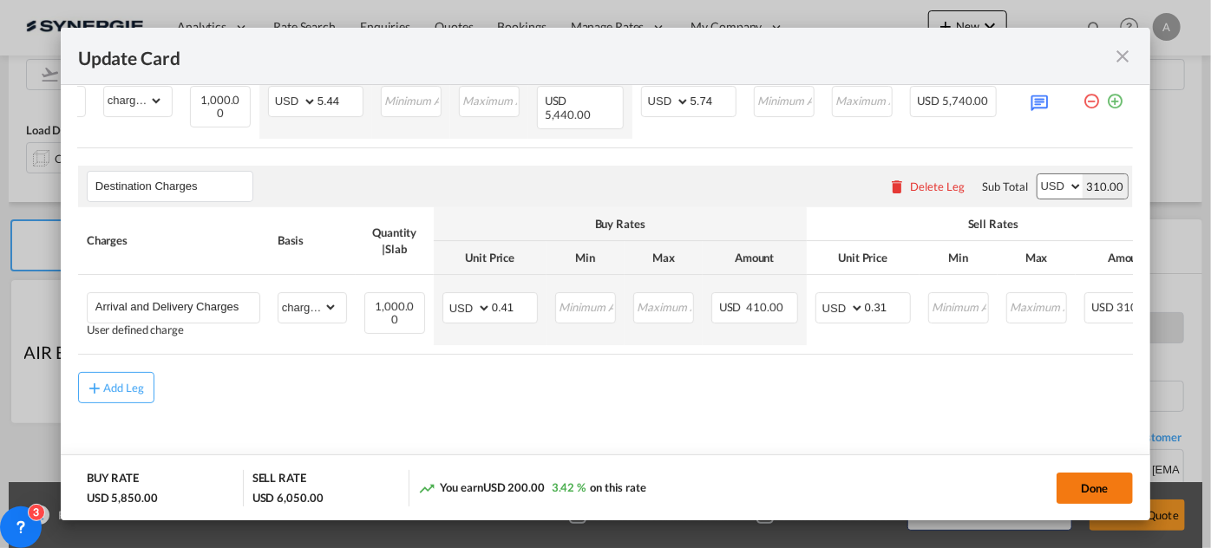
click at [1106, 481] on button "Done" at bounding box center [1095, 488] width 76 height 31
type input "[DATE]"
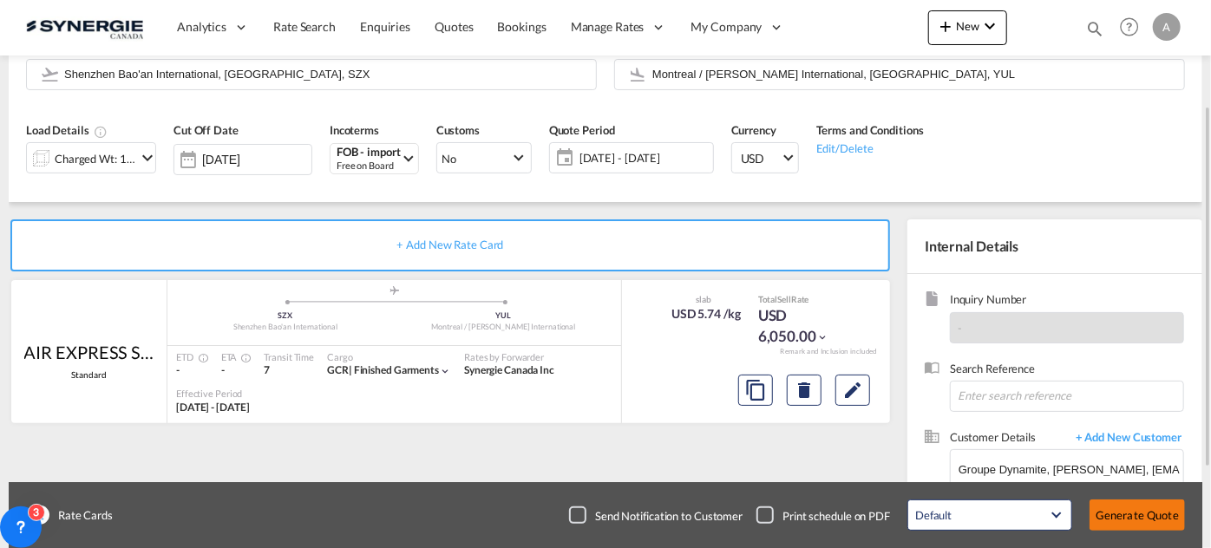
click at [1116, 508] on button "Generate Quote" at bounding box center [1137, 515] width 95 height 31
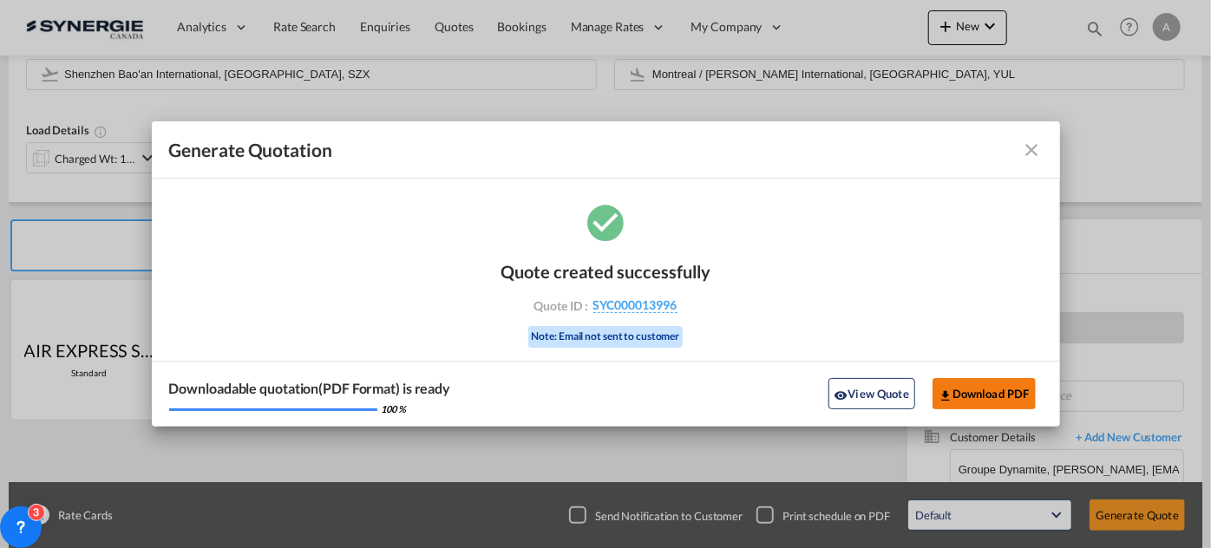
click at [980, 395] on button "Download PDF" at bounding box center [984, 393] width 103 height 31
